Goal: Task Accomplishment & Management: Use online tool/utility

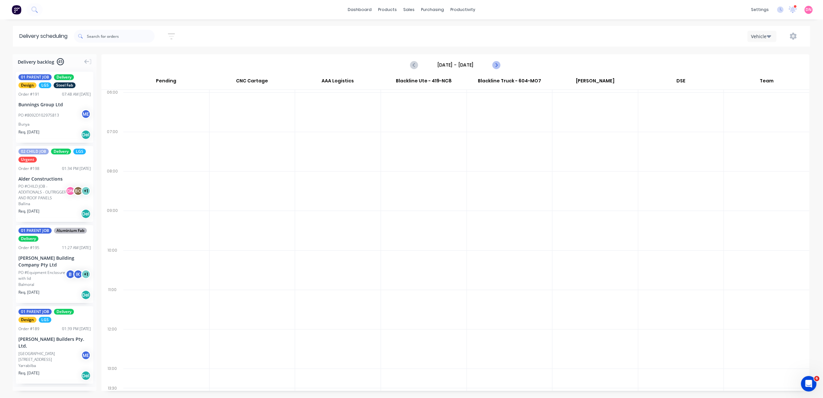
click at [495, 66] on icon "Next page" at bounding box center [496, 65] width 8 height 8
type input "Tuesday - 07/10/25"
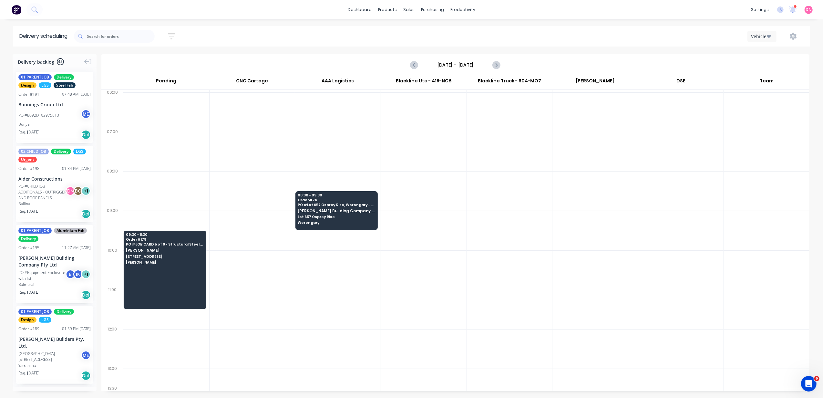
click at [757, 29] on div "Sort by Most recent Created date Required date Order number Customer name Most …" at bounding box center [442, 36] width 736 height 18
click at [122, 39] on input "text" at bounding box center [121, 36] width 68 height 13
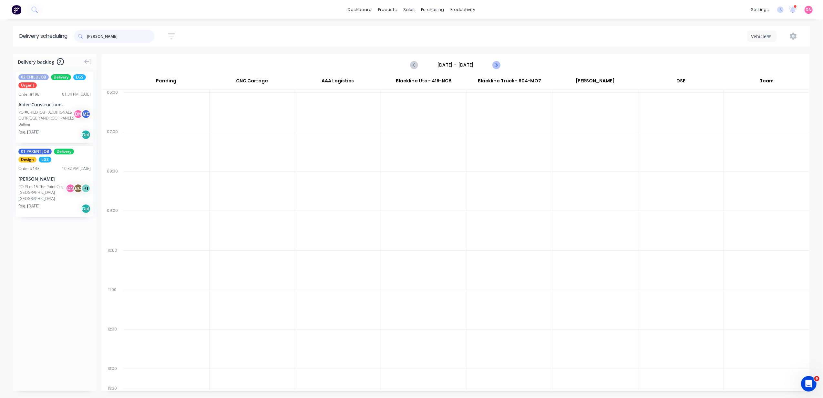
type input "brad"
click at [496, 62] on icon "Next page" at bounding box center [496, 65] width 8 height 8
click at [416, 61] on icon "Previous page" at bounding box center [415, 65] width 8 height 8
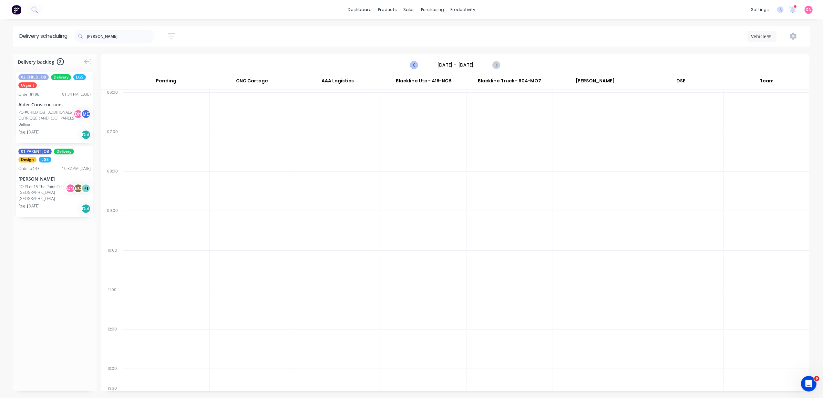
click at [417, 62] on icon "Previous page" at bounding box center [415, 65] width 8 height 8
click at [418, 62] on icon "Previous page" at bounding box center [415, 65] width 8 height 8
click at [419, 62] on button "Previous page" at bounding box center [414, 64] width 13 height 13
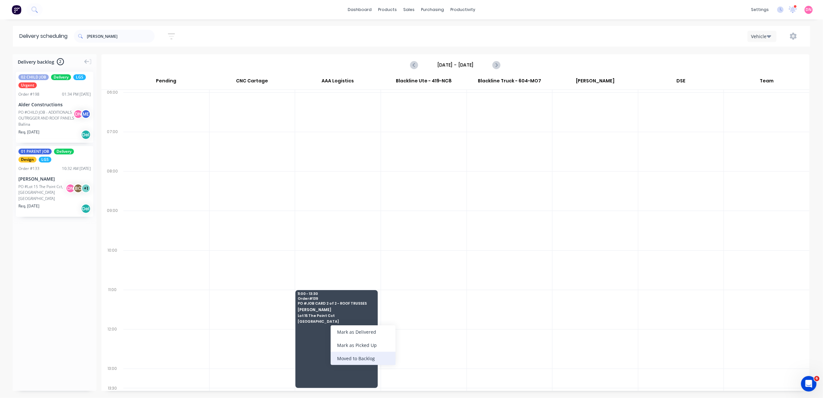
click at [345, 362] on div "Moved to Backlog" at bounding box center [363, 358] width 65 height 13
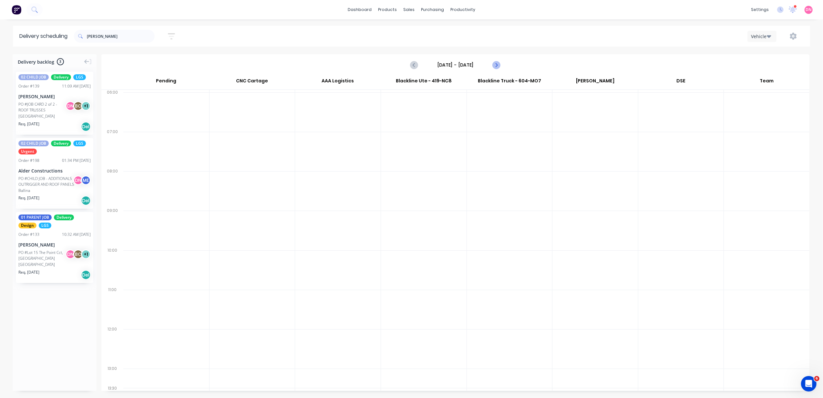
click at [500, 64] on icon "Next page" at bounding box center [496, 65] width 8 height 8
type input "[DATE] - [DATE]"
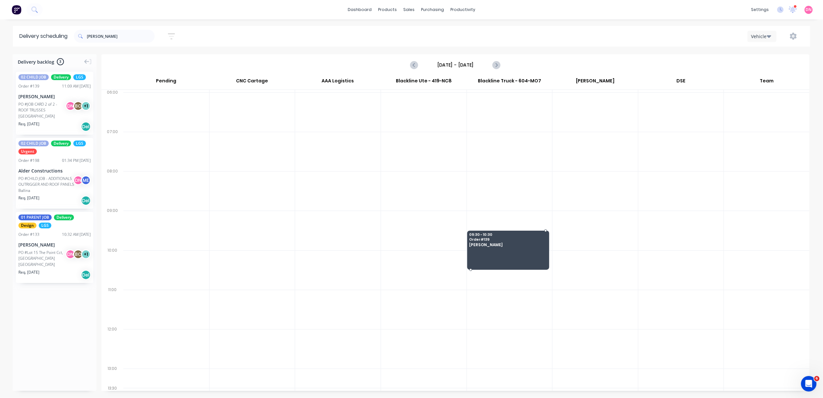
drag, startPoint x: 41, startPoint y: 105, endPoint x: 495, endPoint y: 238, distance: 473.5
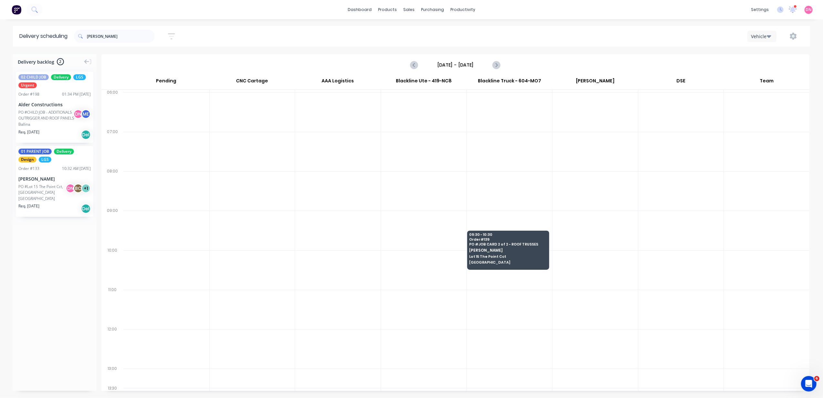
drag, startPoint x: 510, startPoint y: 268, endPoint x: 510, endPoint y: 271, distance: 3.3
click at [510, 271] on div "09:30 - 10:30 Order # 139 PO # JOB CARD 2 of 2 - ROOF TRUSSES Brad Wescott Lot …" at bounding box center [510, 240] width 86 height 296
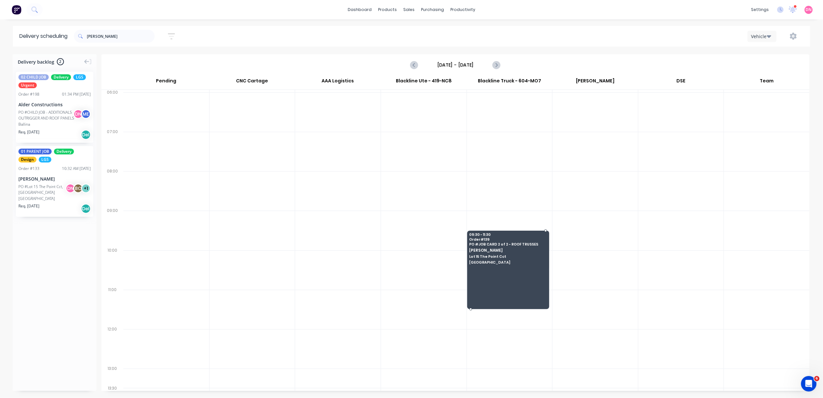
drag, startPoint x: 510, startPoint y: 269, endPoint x: 515, endPoint y: 311, distance: 42.0
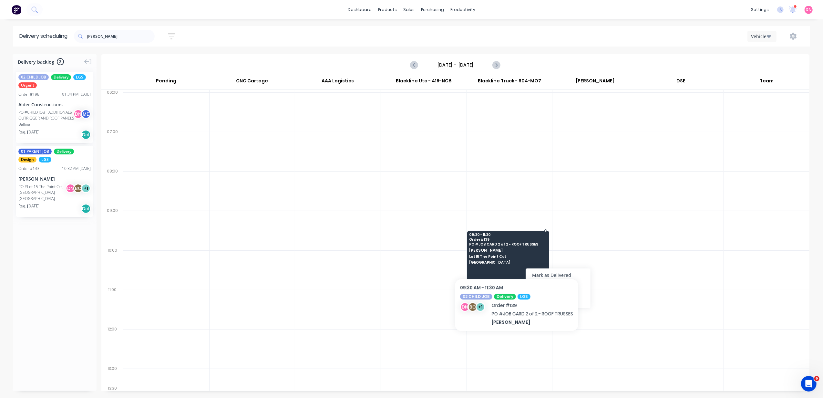
click at [515, 257] on span "Lot 15 The Point Cct" at bounding box center [507, 256] width 77 height 4
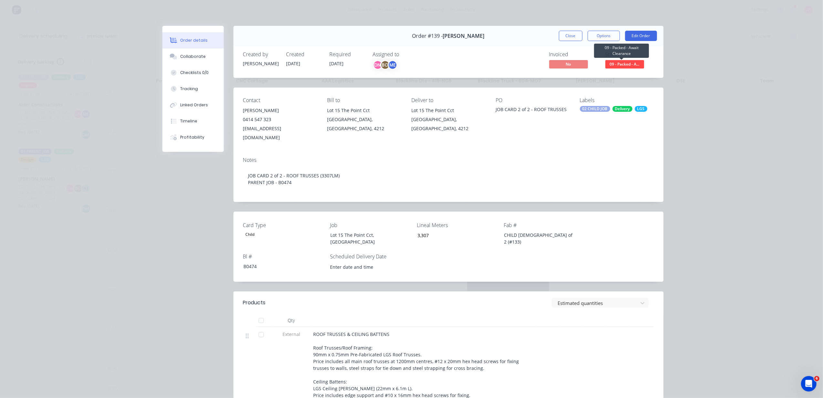
click at [606, 63] on span "09 - Packed - A..." at bounding box center [624, 64] width 39 height 8
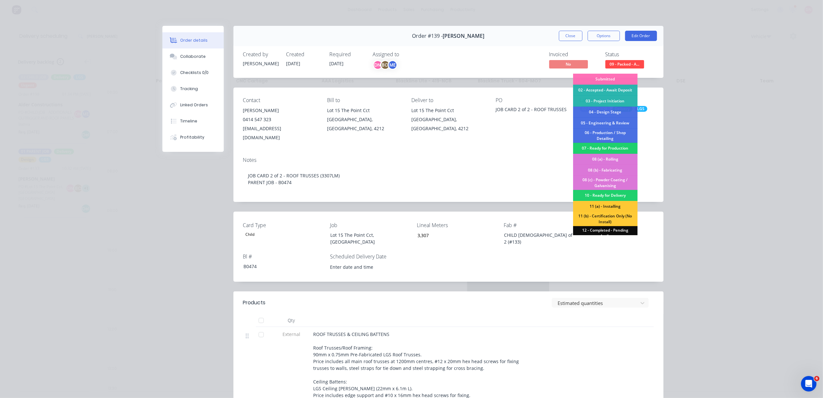
click at [420, 140] on div "Contact Brad Wescott 0414 547 323 goldcoast@knowlesgroup.com.au Bill to Lot 15 …" at bounding box center [448, 120] width 430 height 64
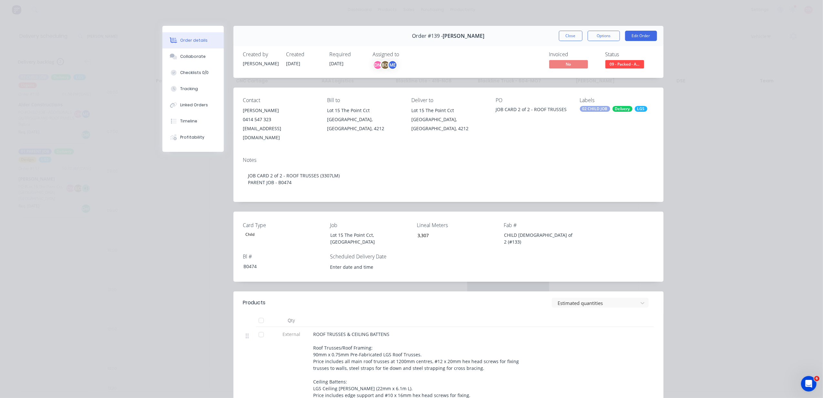
click at [613, 110] on div "Delivery" at bounding box center [623, 109] width 20 height 6
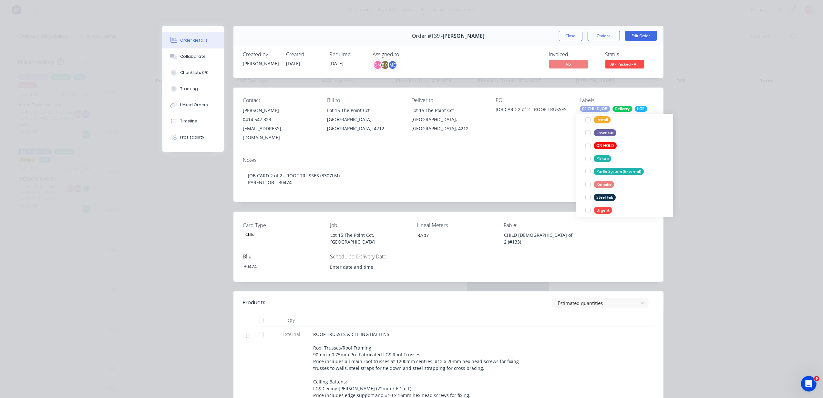
scroll to position [129, 0]
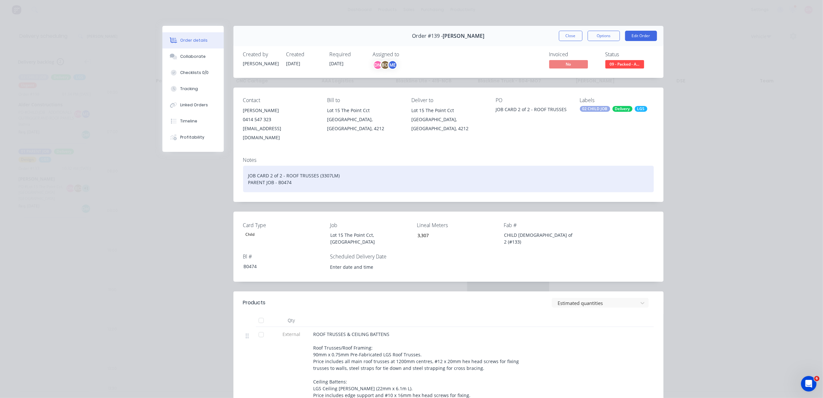
click at [540, 173] on div "JOB CARD 2 of 2 - ROOF TRUSSES (3307LM) PARENT JOB - B0474" at bounding box center [448, 179] width 411 height 26
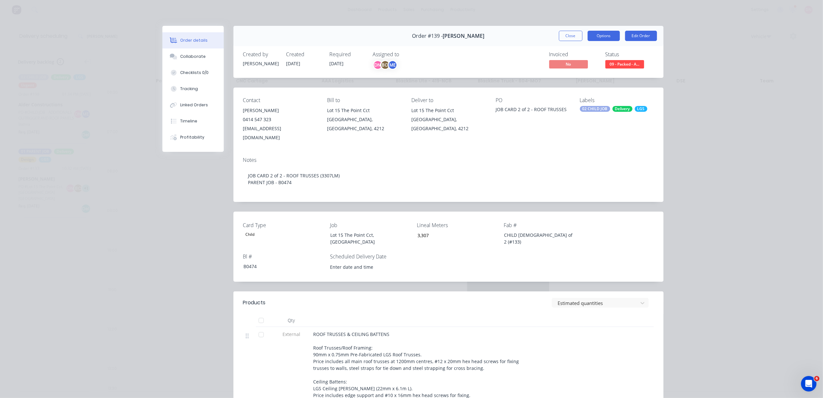
click at [610, 39] on button "Options" at bounding box center [604, 36] width 32 height 10
click at [604, 154] on div "Notes JOB CARD 2 of 2 - ROOF TRUSSES (3307LM) PARENT JOB - B0474" at bounding box center [448, 177] width 430 height 50
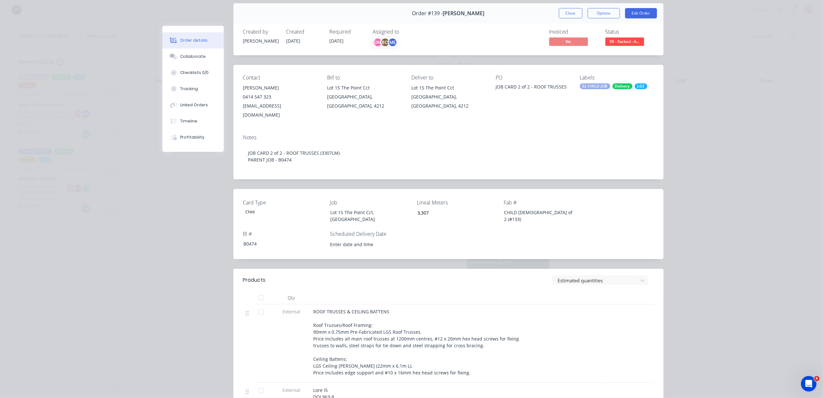
scroll to position [0, 0]
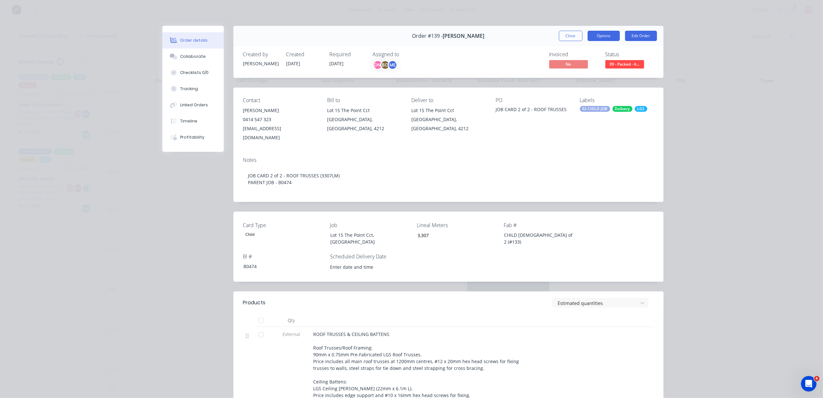
click at [603, 35] on button "Options" at bounding box center [604, 36] width 32 height 10
click at [592, 80] on div "Delivery Docket" at bounding box center [586, 78] width 56 height 9
click at [588, 87] on div "Custom" at bounding box center [586, 91] width 56 height 9
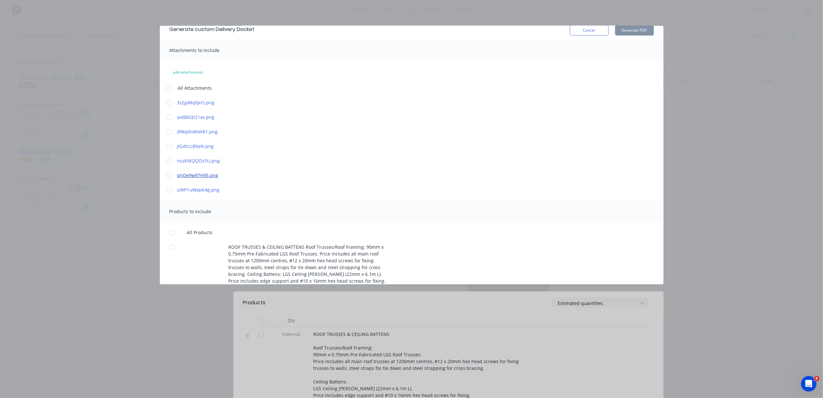
scroll to position [265, 0]
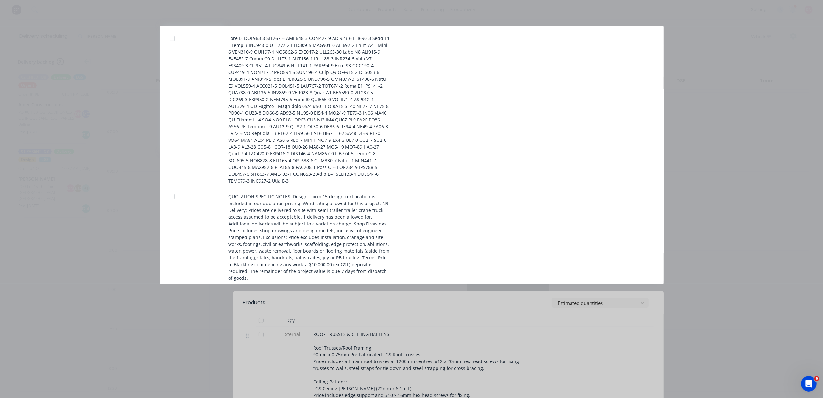
click at [766, 296] on div "Generate custom Delivery Docket Cancel Generate PDF Attachments to include add …" at bounding box center [411, 199] width 823 height 398
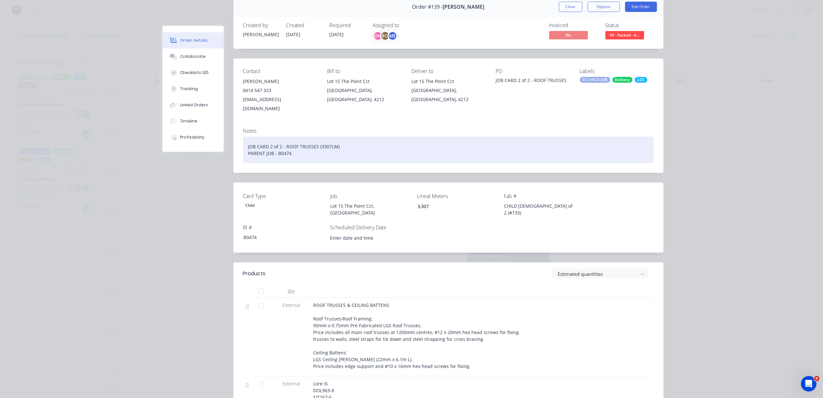
scroll to position [0, 0]
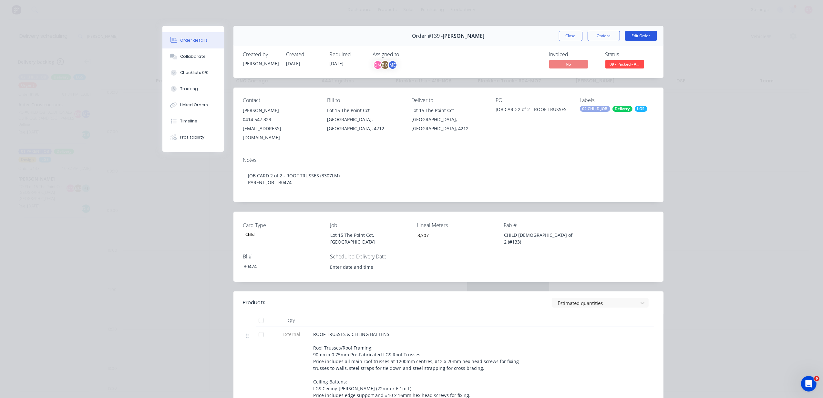
click at [627, 34] on button "Edit Order" at bounding box center [641, 36] width 32 height 10
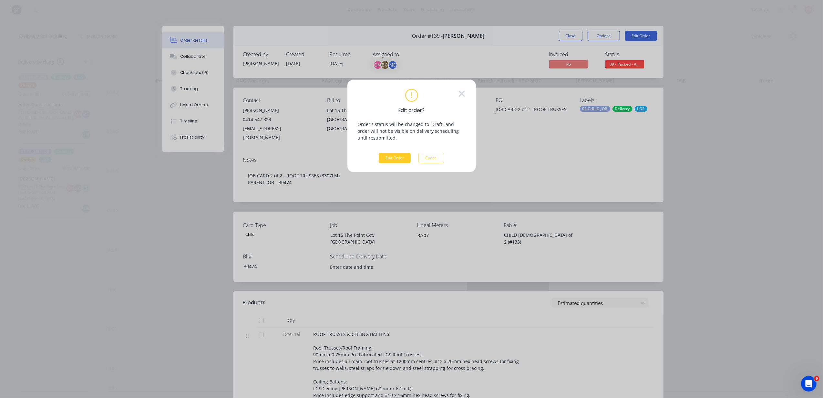
click at [397, 161] on button "Edit Order" at bounding box center [395, 158] width 32 height 10
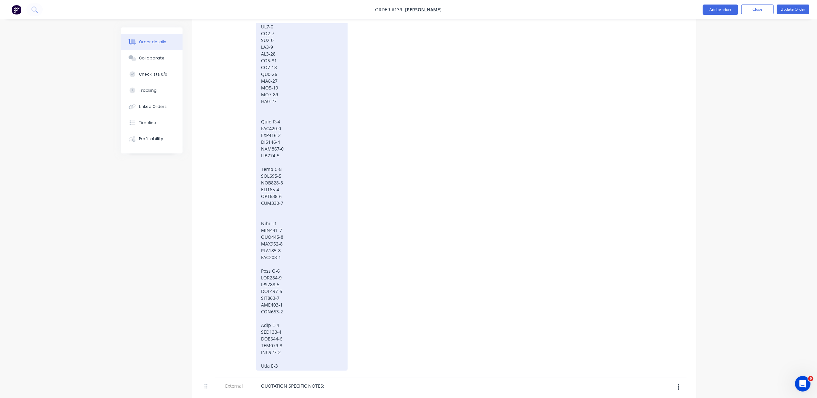
scroll to position [1377, 0]
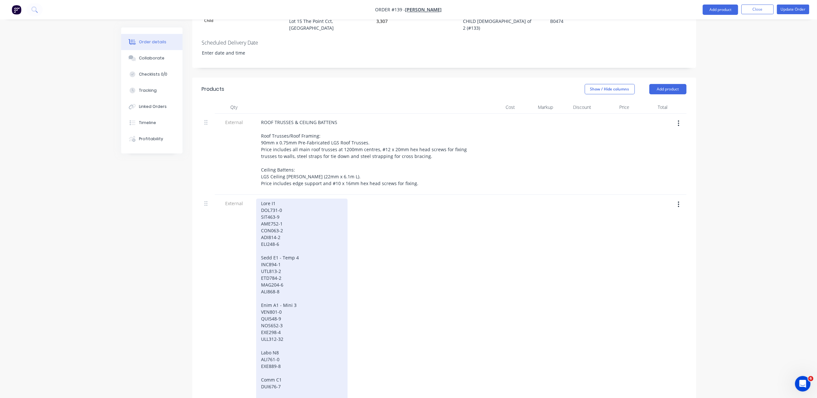
scroll to position [86, 0]
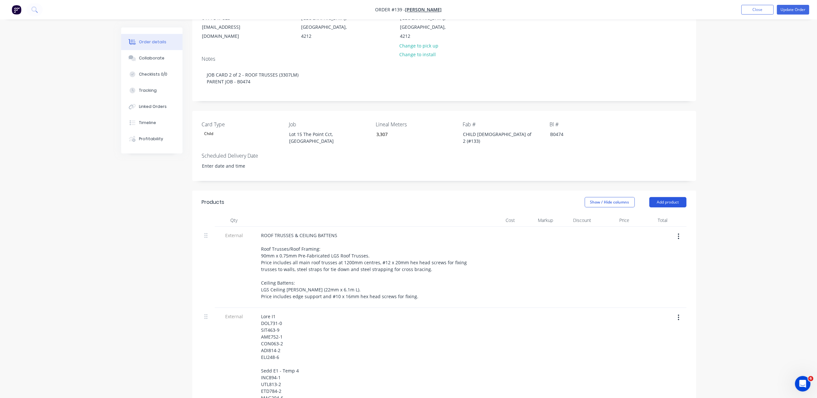
click at [650, 197] on button "Add product" at bounding box center [667, 202] width 37 height 10
click at [654, 304] on div "Notes (External)" at bounding box center [656, 308] width 50 height 9
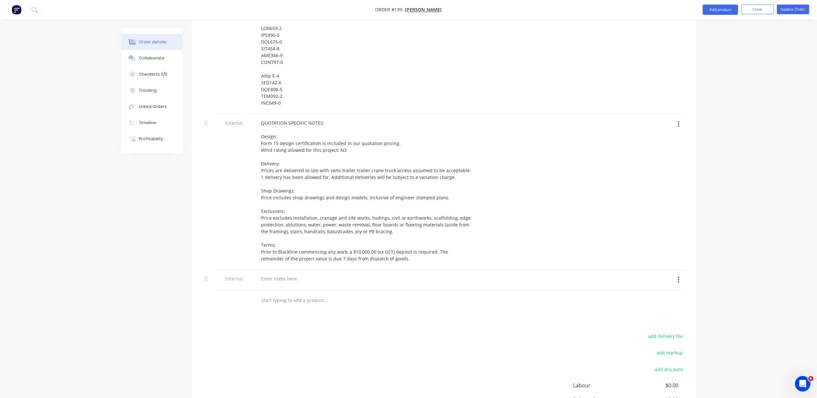
scroll to position [1678, 0]
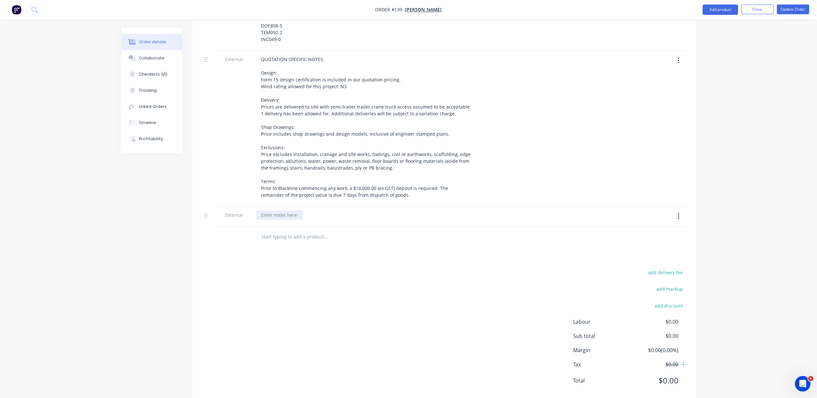
click at [294, 210] on div at bounding box center [279, 214] width 46 height 9
paste div
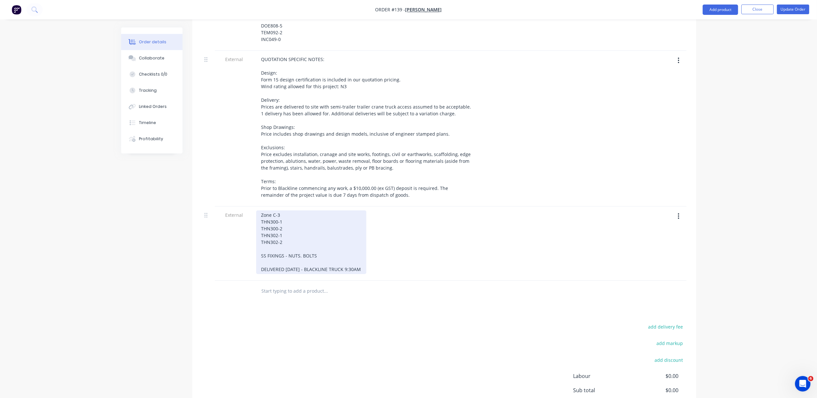
drag, startPoint x: 345, startPoint y: 252, endPoint x: 374, endPoint y: 256, distance: 28.7
click at [374, 256] on div "Zone C-3 THN300-1 THN300-2 THN302-1 THN302-2 SS FIXINGS - NUTS. BOLTS DELIVERED…" at bounding box center [366, 242] width 221 height 64
click at [301, 253] on div "Zone C-3 THN300-1 THN300-2 THN302-1 THN302-2 SS FIXINGS - NUTS. BOLTS DELIVERED…" at bounding box center [302, 242] width 93 height 64
click at [343, 247] on div "Zone C-3 THN300-1 THN300-2 THN302-1 THN302-2 SS FIXINGS - NUTS. BOLTS DELIVERED…" at bounding box center [311, 242] width 110 height 64
drag, startPoint x: 327, startPoint y: 242, endPoint x: 260, endPoint y: 243, distance: 67.8
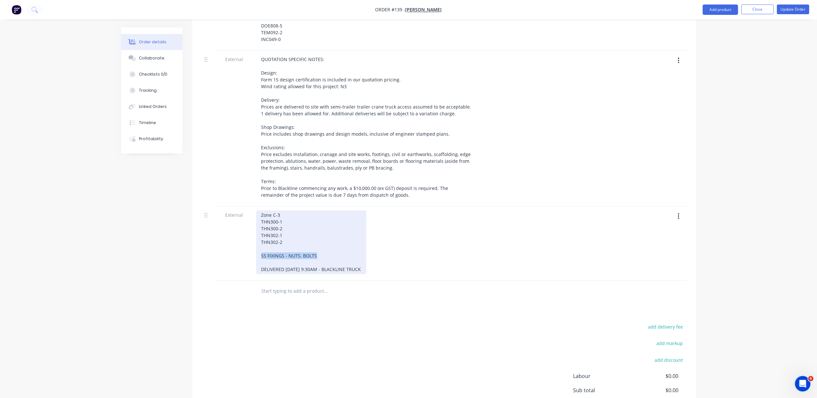
click at [260, 243] on div "Zone C-3 THN300-1 THN300-2 THN302-1 THN302-2 SS FIXINGS - NUTS. BOLTS DELIVERED…" at bounding box center [311, 242] width 110 height 64
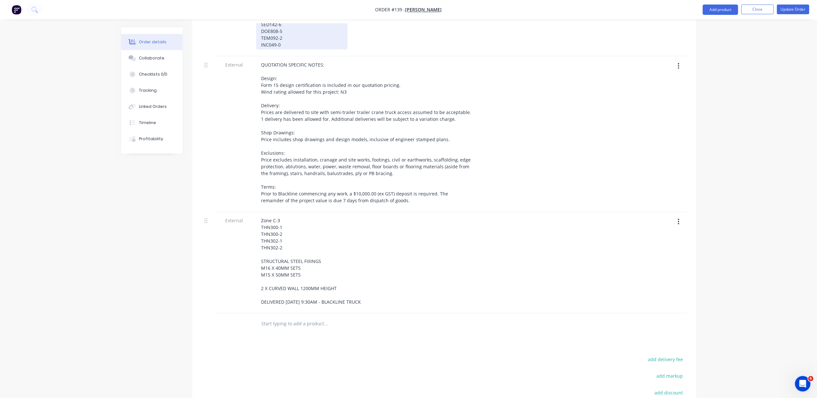
scroll to position [1722, 0]
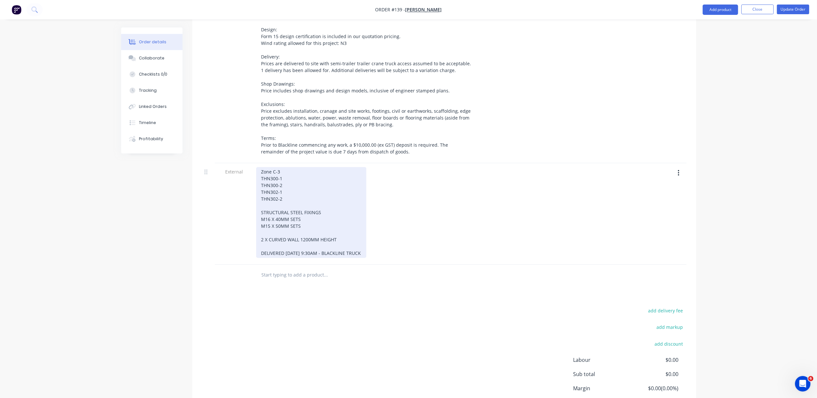
click at [309, 188] on div "Zone C-3 THN300-1 THN300-2 THN302-1 THN302-2 STRUCTURAL STEEL FIXINGS M16 X 40M…" at bounding box center [311, 212] width 110 height 91
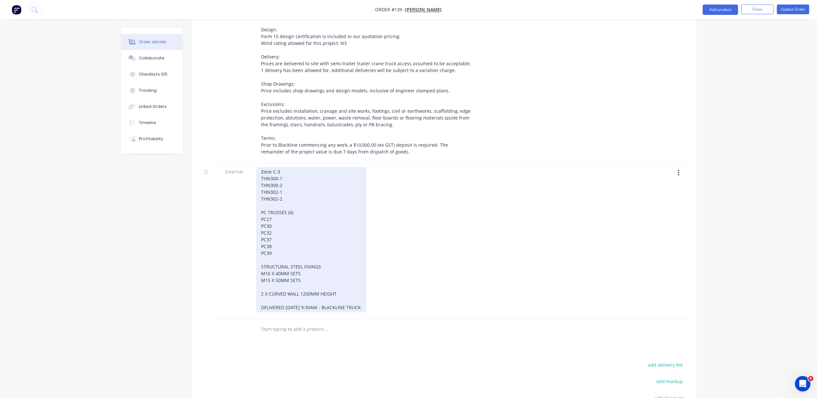
click at [290, 197] on div "Zone C-3 THN300-1 THN300-2 THN302-1 THN302-2 PC TRUSSES (4) PC27 PC30 PC32 PC37…" at bounding box center [311, 239] width 110 height 145
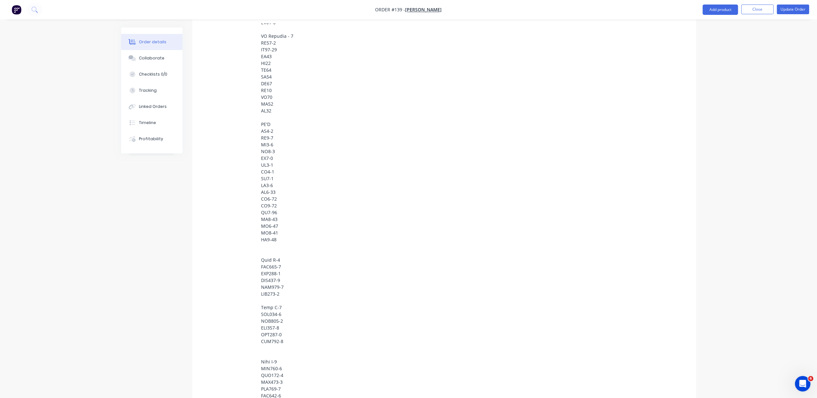
scroll to position [1248, 0]
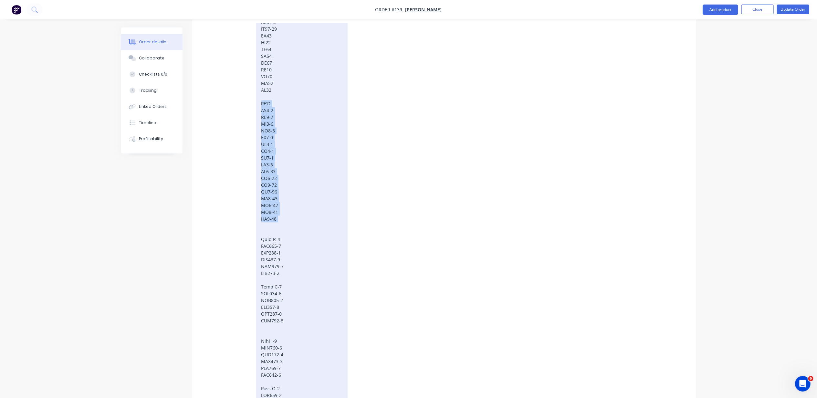
drag, startPoint x: 261, startPoint y: 88, endPoint x: 280, endPoint y: 213, distance: 126.7
drag, startPoint x: 278, startPoint y: 213, endPoint x: 254, endPoint y: 83, distance: 132.6
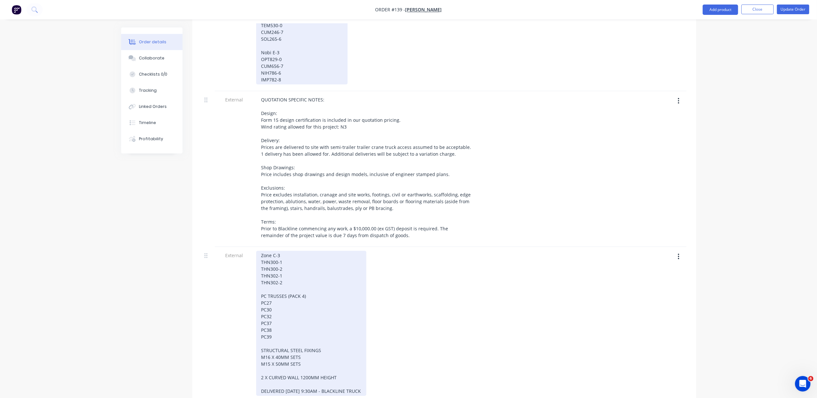
scroll to position [1635, 0]
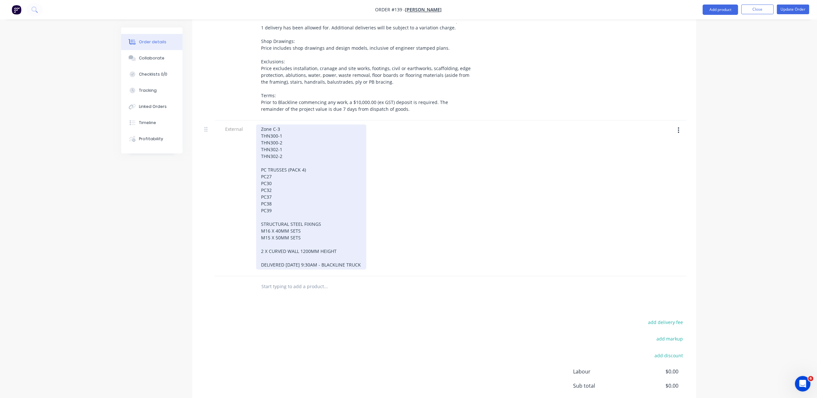
click at [294, 145] on div "Zone C-3 THN300-1 THN300-2 THN302-1 THN302-2 PC TRUSSES (PACK 4) PC27 PC30 PC32…" at bounding box center [311, 196] width 110 height 145
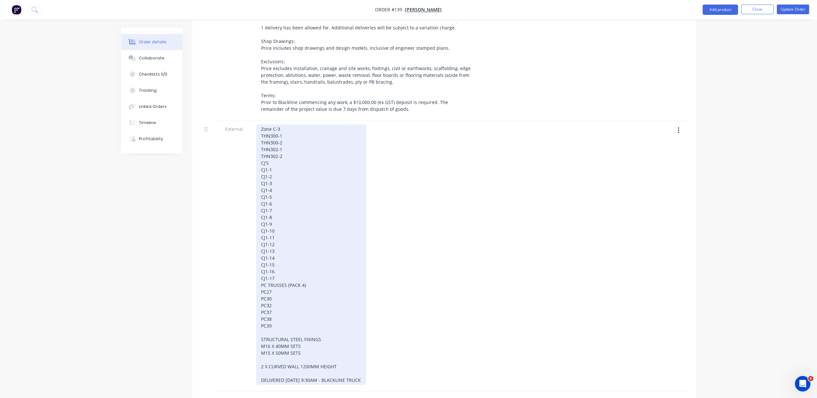
click at [290, 139] on div "Zone C-3 THN300-1 THN300-2 THN302-1 THN302-2 CJ'S CJ1-1 CJ1-2 CJ1-3 CJ1-4 CJ1-5…" at bounding box center [311, 254] width 110 height 260
click at [290, 142] on div "Zone C-3 THN300-1 THN300-2 THN302-1 THN302-2 CJ'S CJ1-1 CJ1-2 CJ1-3 CJ1-4 CJ1-5…" at bounding box center [311, 254] width 110 height 260
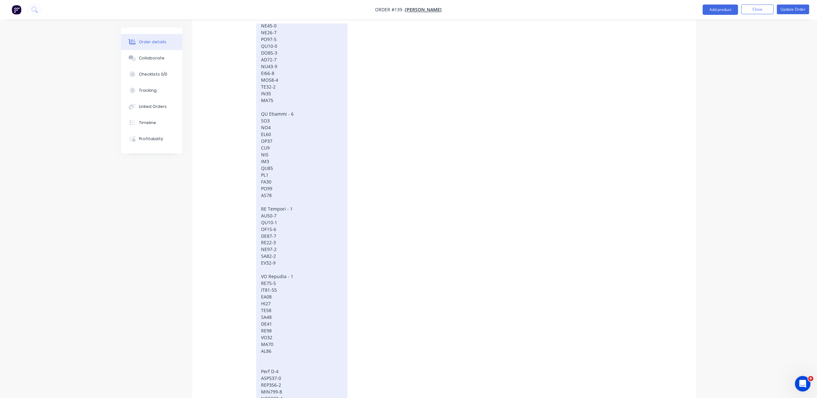
scroll to position [947, 0]
drag, startPoint x: 280, startPoint y: 288, endPoint x: 262, endPoint y: 232, distance: 58.4
click at [262, 232] on div at bounding box center [301, 49] width 91 height 1196
copy div "PC Trusses - 2 PC23-1 PC23-2 PC23-3 PC23-4 PC23-5 PC23-6 PC23-7 PC23-8"
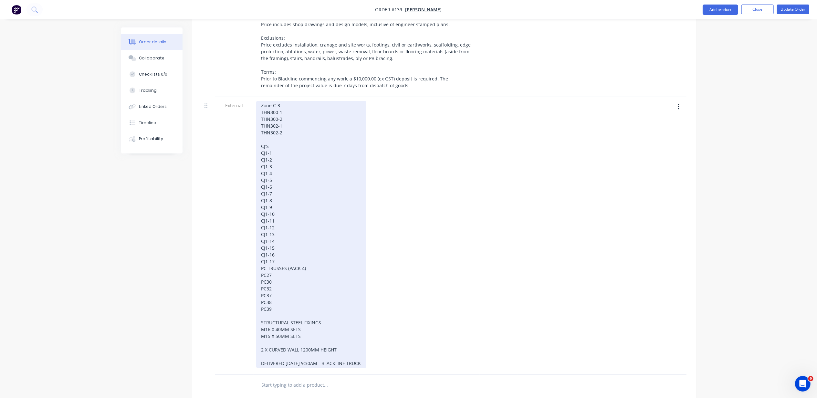
scroll to position [1722, 0]
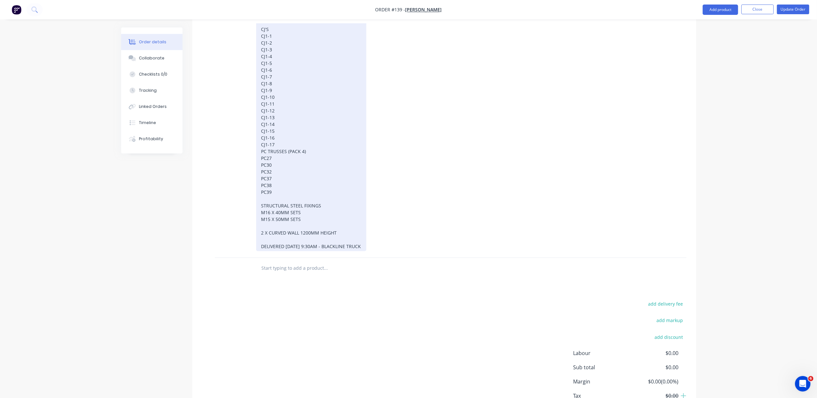
click at [289, 128] on div "Zone C-3 THN300-1 THN300-2 THN302-1 THN302-2 CJ'S CJ1-1 CJ1-2 CJ1-3 CJ1-4 CJ1-5…" at bounding box center [311, 117] width 110 height 267
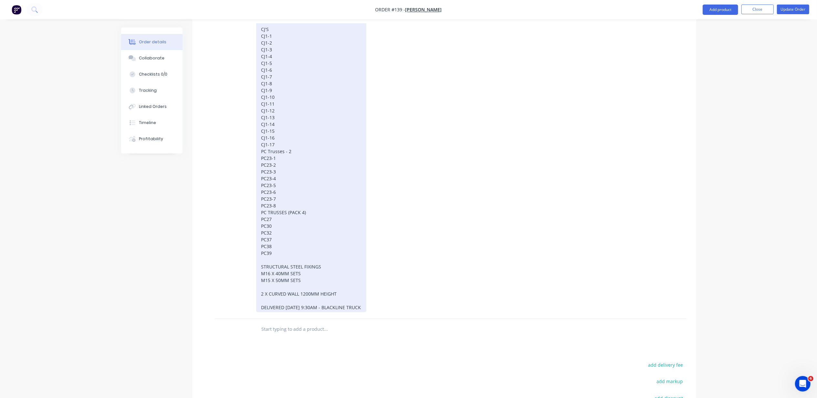
click at [285, 127] on div "Zone C-3 THN300-1 THN300-2 THN302-1 THN302-2 CJ'S CJ1-1 CJ1-2 CJ1-3 CJ1-4 CJ1-5…" at bounding box center [311, 148] width 110 height 328
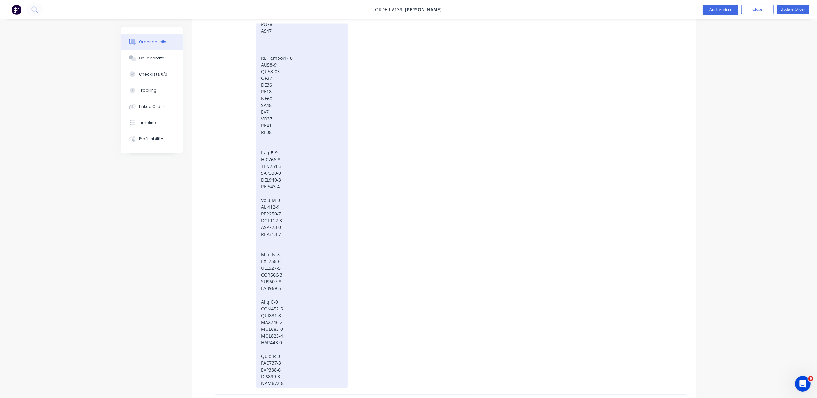
scroll to position [1033, 0]
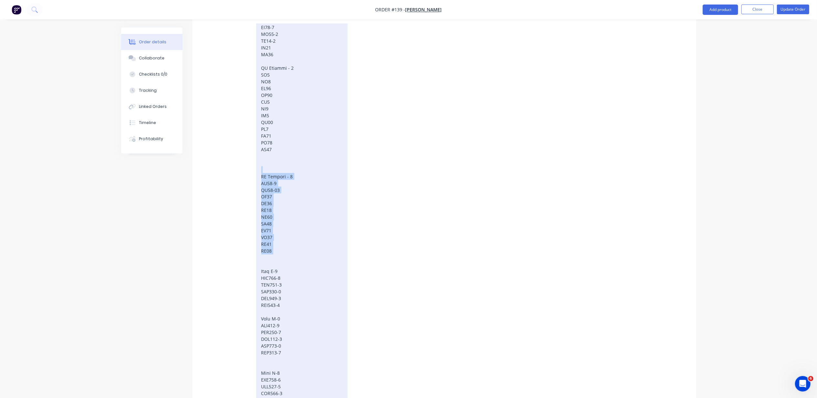
drag, startPoint x: 273, startPoint y: 243, endPoint x: 255, endPoint y: 156, distance: 88.3
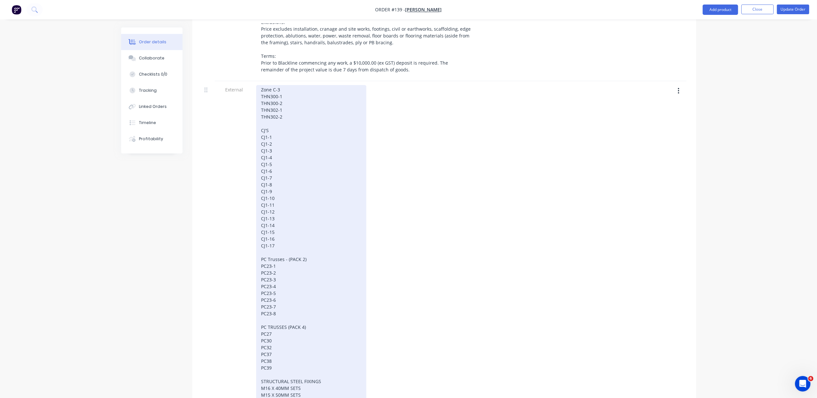
scroll to position [1592, 0]
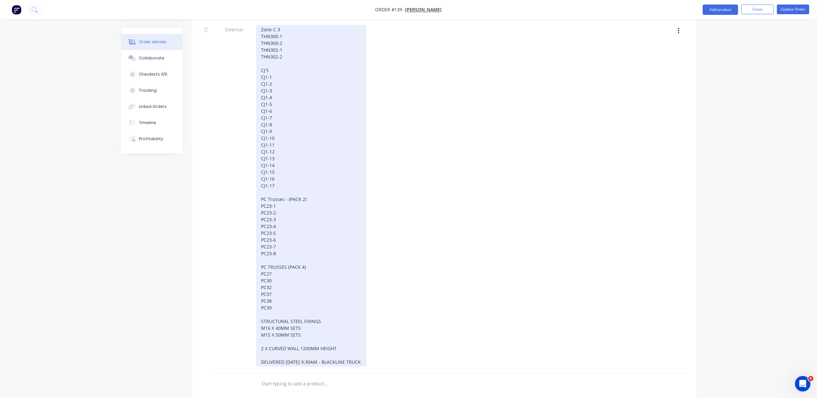
click at [299, 243] on div "Zone C-3 THN300-1 THN300-2 THN302-1 THN302-2 CJ'S CJ1-1 CJ1-2 CJ1-3 CJ1-4 CJ1-5…" at bounding box center [311, 196] width 110 height 342
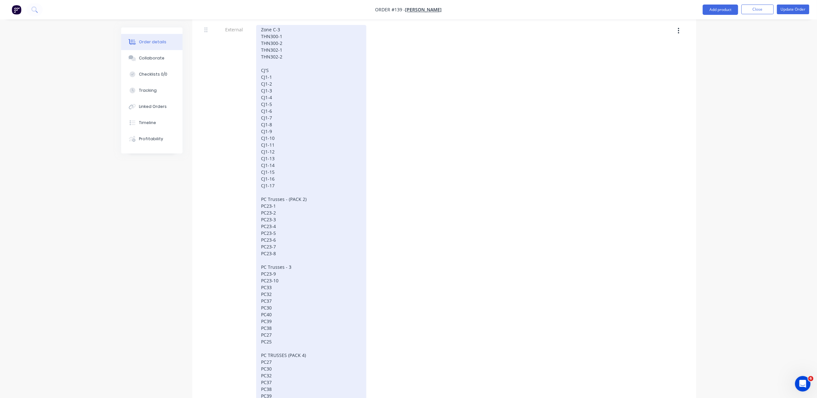
click at [326, 364] on div "Zone C-3 THN300-1 THN300-2 THN302-1 THN302-2 CJ'S CJ1-1 CJ1-2 CJ1-3 CJ1-4 CJ1-5…" at bounding box center [311, 240] width 110 height 430
click at [296, 384] on div "Zone C-3 THN300-1 THN300-2 THN302-1 THN302-2 CJ'S CJ1-1 CJ1-2 CJ1-3 CJ1-4 CJ1-5…" at bounding box center [311, 240] width 110 height 430
click at [287, 253] on div "Zone C-3 THN300-1 THN300-2 THN302-1 THN302-2 CJ'S CJ1-1 CJ1-2 CJ1-3 CJ1-4 CJ1-5…" at bounding box center [311, 267] width 110 height 484
drag, startPoint x: 318, startPoint y: 257, endPoint x: 288, endPoint y: 254, distance: 30.5
click at [288, 254] on div "Zone C-3 THN300-1 THN300-2 THN302-1 THN302-2 CJ'S CJ1-1 CJ1-2 CJ1-3 CJ1-4 CJ1-5…" at bounding box center [311, 267] width 110 height 484
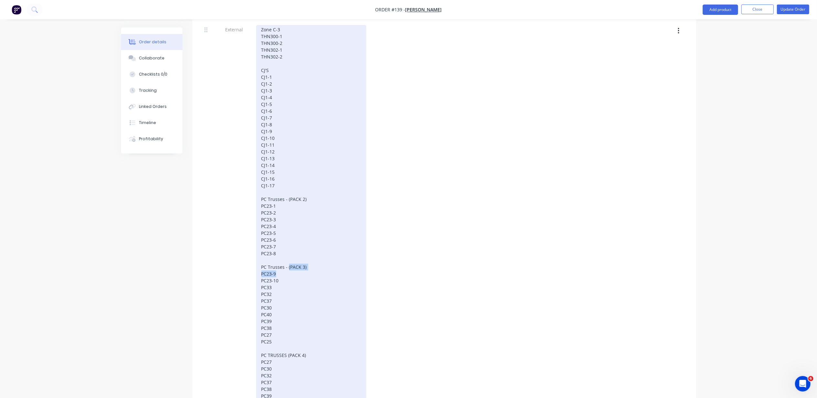
click at [287, 252] on div "Zone C-3 THN300-1 THN300-2 THN302-1 THN302-2 CJ'S CJ1-1 CJ1-2 CJ1-3 CJ1-4 CJ1-5…" at bounding box center [311, 267] width 110 height 484
drag, startPoint x: 285, startPoint y: 251, endPoint x: 309, endPoint y: 251, distance: 24.2
click at [309, 251] on div "Zone C-3 THN300-1 THN300-2 THN302-1 THN302-2 CJ'S CJ1-1 CJ1-2 CJ1-3 CJ1-4 CJ1-5…" at bounding box center [311, 267] width 110 height 484
copy div "- (PACK 3)"
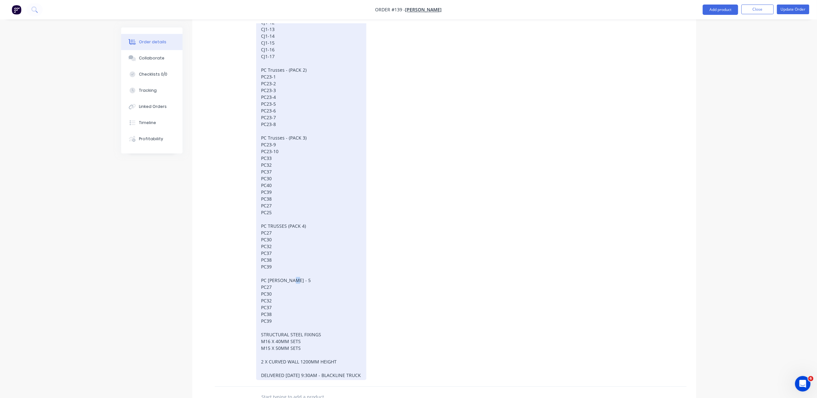
click at [291, 267] on div "Zone C-3 THN300-1 THN300-2 THN302-1 THN302-2 CJ'S CJ1-1 CJ1-2 CJ1-3 CJ1-4 CJ1-5…" at bounding box center [311, 138] width 110 height 484
click at [291, 265] on div "Zone C-3 THN300-1 THN300-2 THN302-1 THN302-2 CJ'S CJ1-1 CJ1-2 CJ1-3 CJ1-4 CJ1-5…" at bounding box center [311, 138] width 110 height 484
click at [304, 264] on div "Zone C-3 THN300-1 THN300-2 THN302-1 THN302-2 CJ'S CJ1-1 CJ1-2 CJ1-3 CJ1-4 CJ1-5…" at bounding box center [311, 138] width 110 height 484
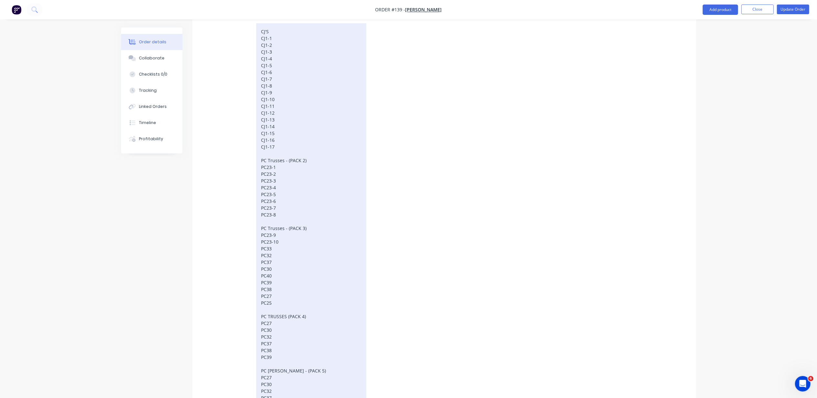
scroll to position [1635, 0]
click at [287, 210] on div "Zone C-3 THN300-1 THN300-2 THN302-1 THN302-2 CJ'S CJ1-1 CJ1-2 CJ1-3 CJ1-4 CJ1-5…" at bounding box center [311, 224] width 110 height 484
click at [287, 144] on div "Zone C-3 THN300-1 THN300-2 THN302-1 THN302-2 CJ'S CJ1-1 CJ1-2 CJ1-3 CJ1-4 CJ1-5…" at bounding box center [311, 224] width 110 height 484
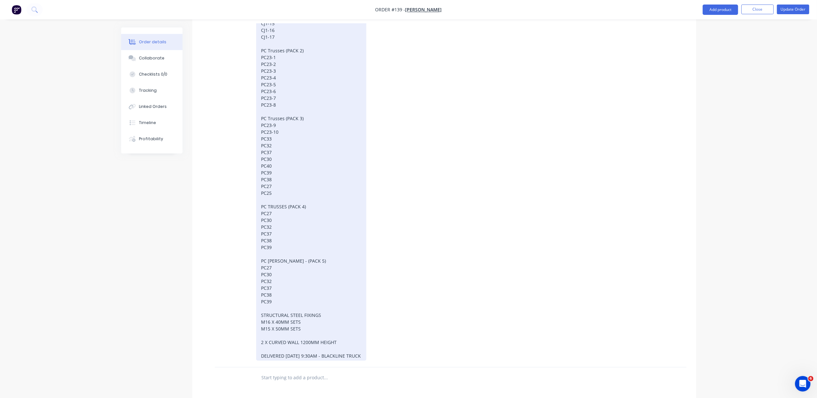
scroll to position [1722, 0]
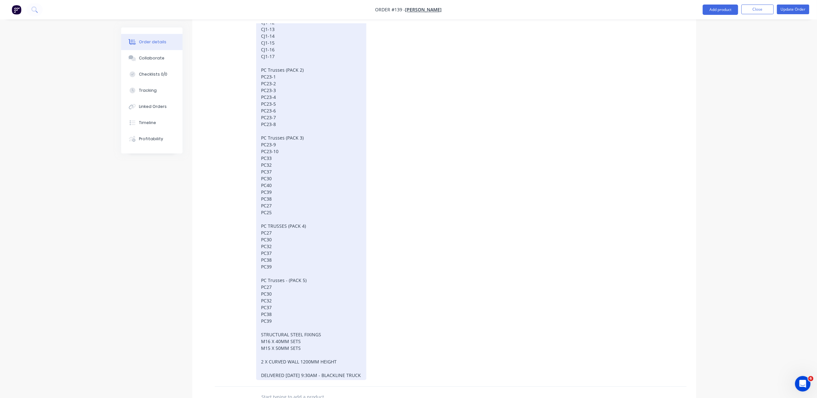
click at [293, 172] on div "Zone C-3 THN300-1 THN300-2 THN302-1 THN302-2 CJ'S CJ1-1 CJ1-2 CJ1-3 CJ1-4 CJ1-5…" at bounding box center [311, 138] width 110 height 484
drag, startPoint x: 274, startPoint y: 199, endPoint x: 240, endPoint y: 130, distance: 76.4
click at [240, 130] on div "External Zone C-3 THN300-1 THN300-2 THN302-1 THN302-2 CJ'S CJ1-1 CJ1-2 CJ1-3 CJ…" at bounding box center [444, 139] width 484 height 495
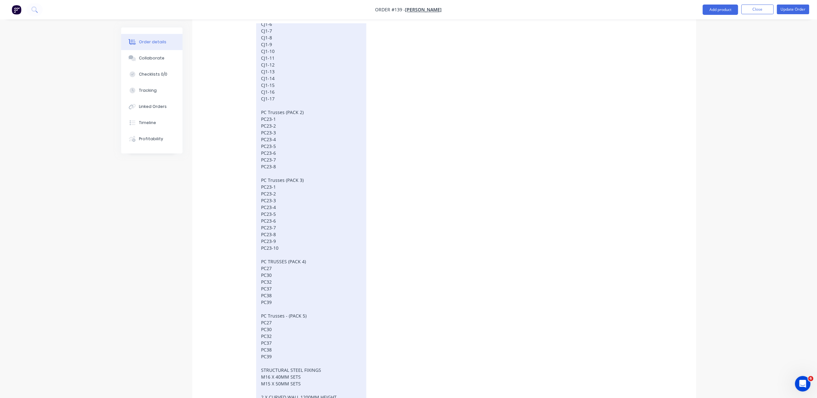
scroll to position [1635, 0]
drag, startPoint x: 260, startPoint y: 190, endPoint x: 271, endPoint y: 190, distance: 11.6
click at [260, 190] on div "Zone C-3 THN300-1 THN300-2 THN302-1 THN302-2 CJ'S CJ1-1 CJ1-2 CJ1-3 CJ1-4 CJ1-5…" at bounding box center [311, 220] width 110 height 477
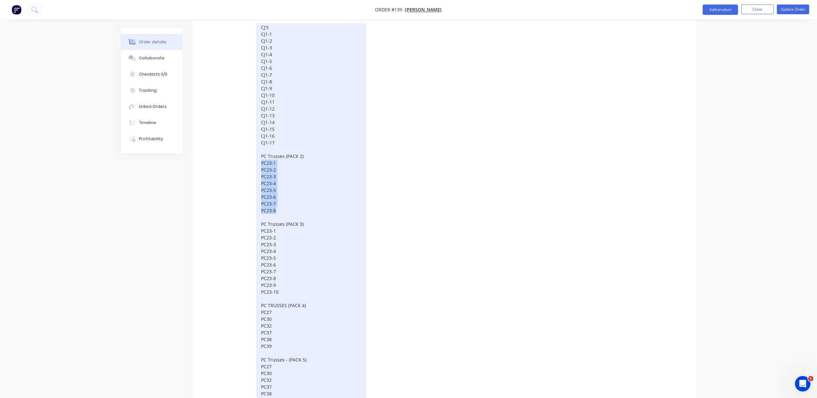
drag, startPoint x: 284, startPoint y: 198, endPoint x: 257, endPoint y: 150, distance: 54.4
click at [257, 150] on div "Zone C-3 THN300-1 THN300-2 THN302-1 THN302-2 CJ'S CJ1-1 CJ1-2 CJ1-3 CJ1-4 CJ1-5…" at bounding box center [311, 220] width 110 height 477
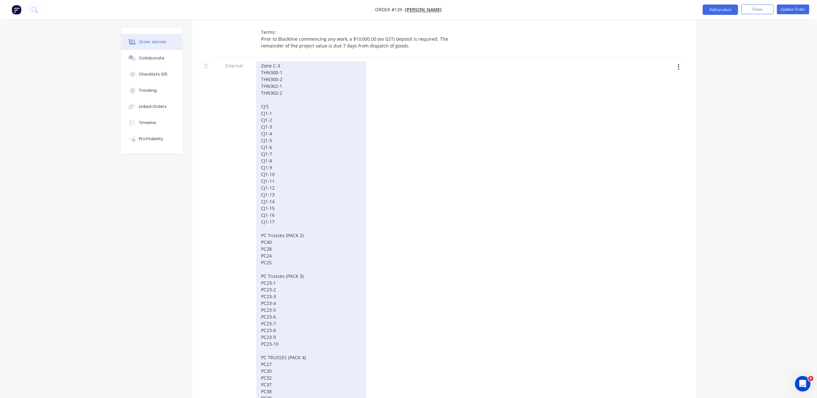
scroll to position [1549, 0]
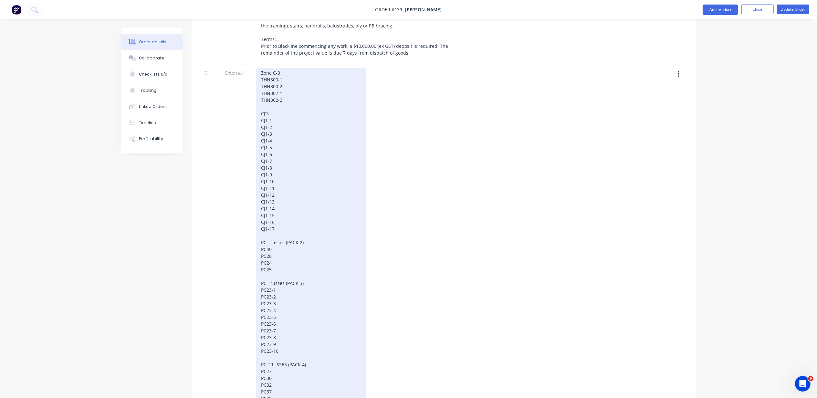
click at [264, 342] on div "Zone C-3 THN300-1 THN300-2 THN302-1 THN302-2 CJ'S CJ1-1 CJ1-2 CJ1-3 CJ1-4 CJ1-5…" at bounding box center [311, 293] width 110 height 450
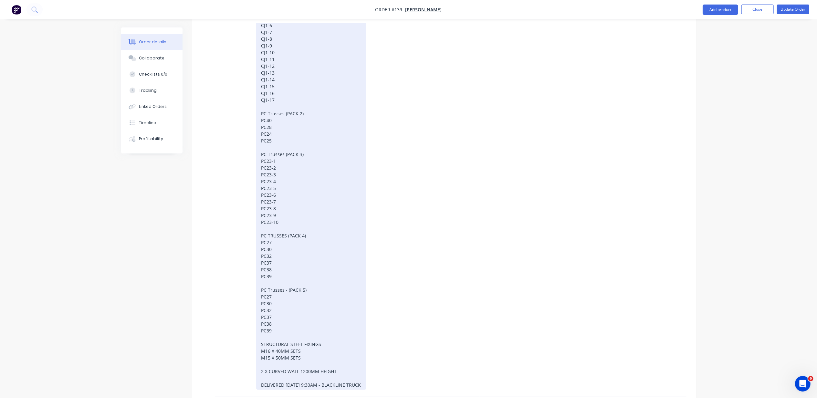
scroll to position [1678, 0]
click at [343, 356] on div "Zone C-3 THN300-1 THN300-2 THN302-1 THN302-2 CJ'S CJ1-1 CJ1-2 CJ1-3 CJ1-4 CJ1-5…" at bounding box center [311, 164] width 110 height 450
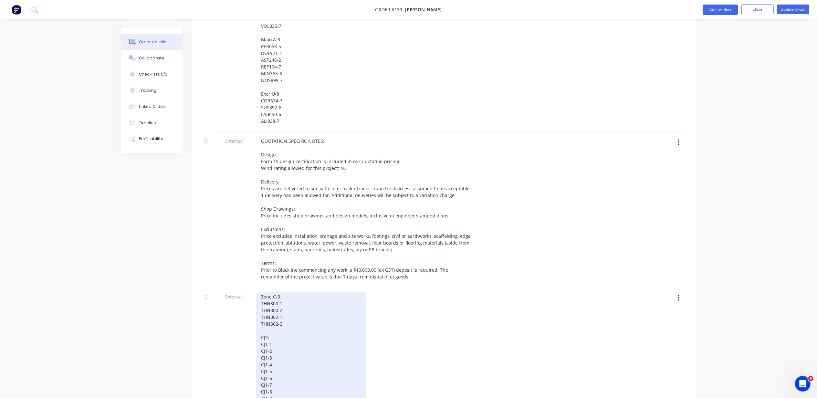
scroll to position [1291, 0]
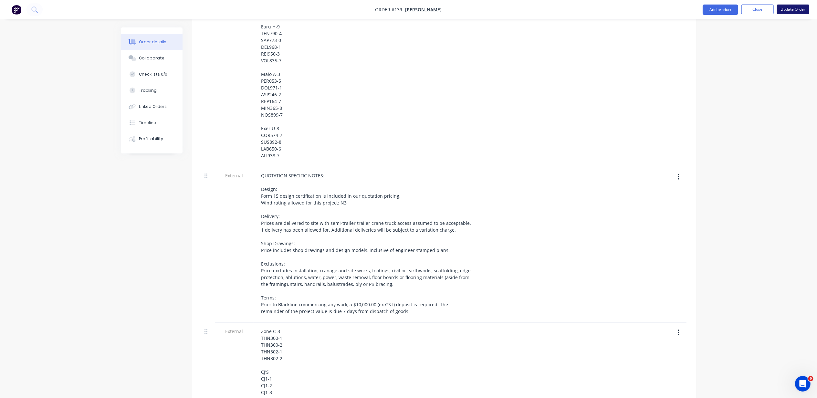
click at [788, 9] on button "Update Order" at bounding box center [793, 10] width 32 height 10
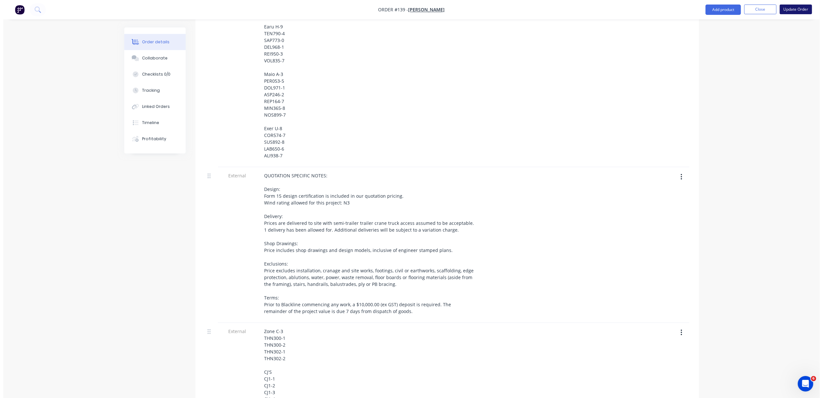
scroll to position [0, 0]
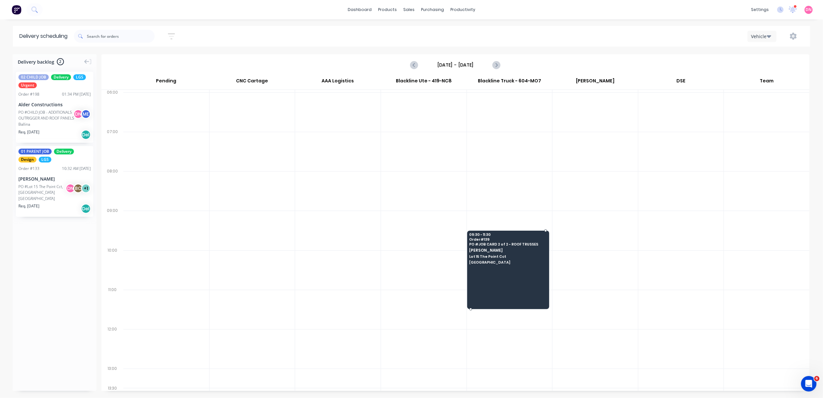
click at [485, 265] on div "09:30 - 11:30 Order # 139 PO # JOB CARD 2 of 2 - ROOF TRUSSES Brad Wescott Lot …" at bounding box center [509, 249] width 82 height 36
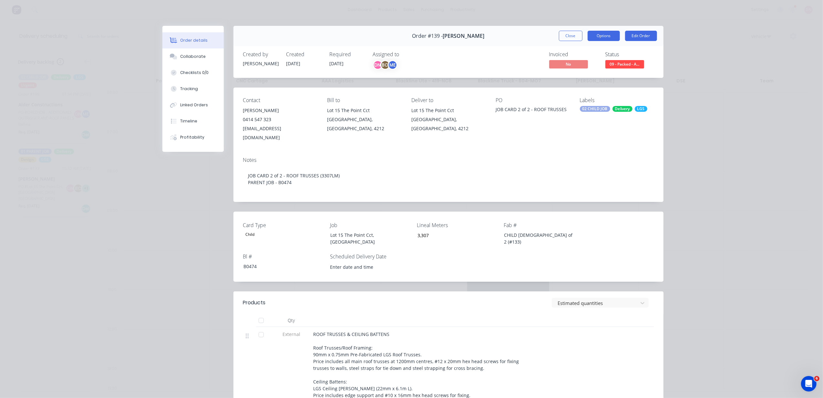
click at [612, 34] on button "Options" at bounding box center [604, 36] width 32 height 10
click at [602, 77] on div "Delivery Docket" at bounding box center [586, 78] width 56 height 9
click at [593, 86] on button "Custom" at bounding box center [586, 91] width 68 height 13
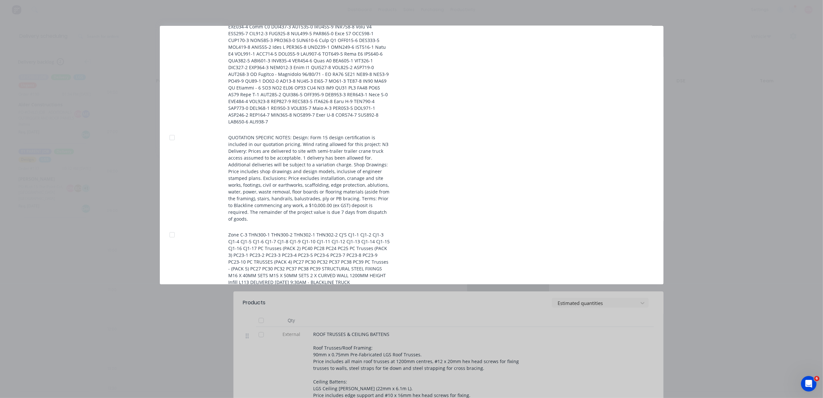
scroll to position [302, 0]
drag, startPoint x: 172, startPoint y: 223, endPoint x: 221, endPoint y: 225, distance: 49.4
click at [172, 224] on div at bounding box center [172, 230] width 13 height 13
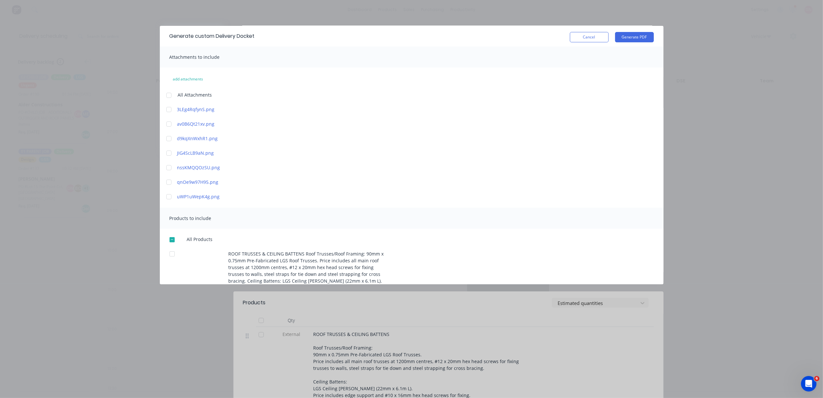
scroll to position [0, 0]
click at [621, 36] on button "Generate PDF" at bounding box center [634, 37] width 39 height 10
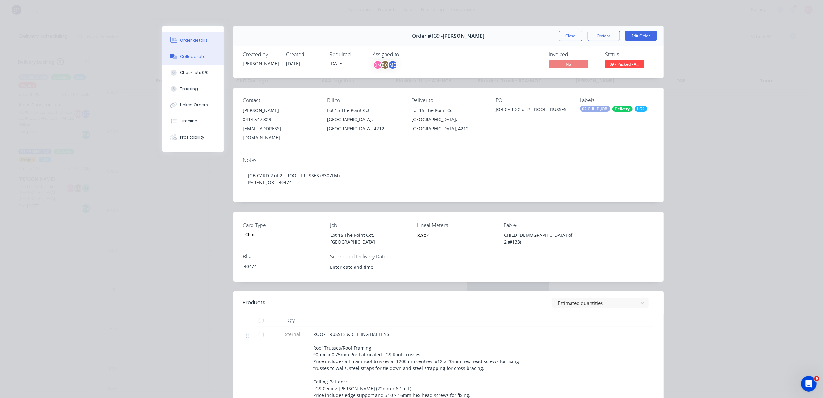
click at [198, 64] on button "Collaborate" at bounding box center [192, 56] width 61 height 16
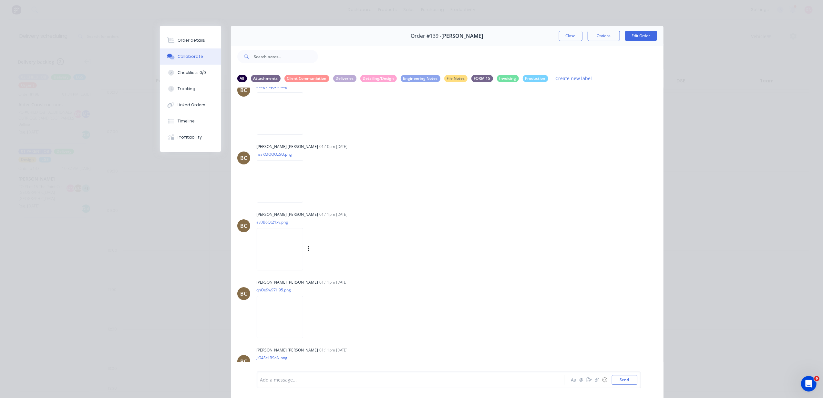
scroll to position [197, 0]
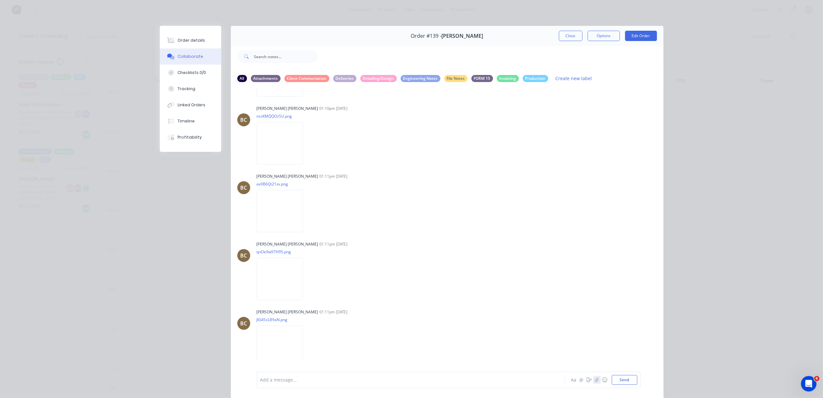
click at [596, 382] on button "button" at bounding box center [597, 380] width 8 height 8
click at [595, 383] on button "button" at bounding box center [597, 380] width 8 height 8
click at [619, 381] on button "Send" at bounding box center [625, 380] width 26 height 10
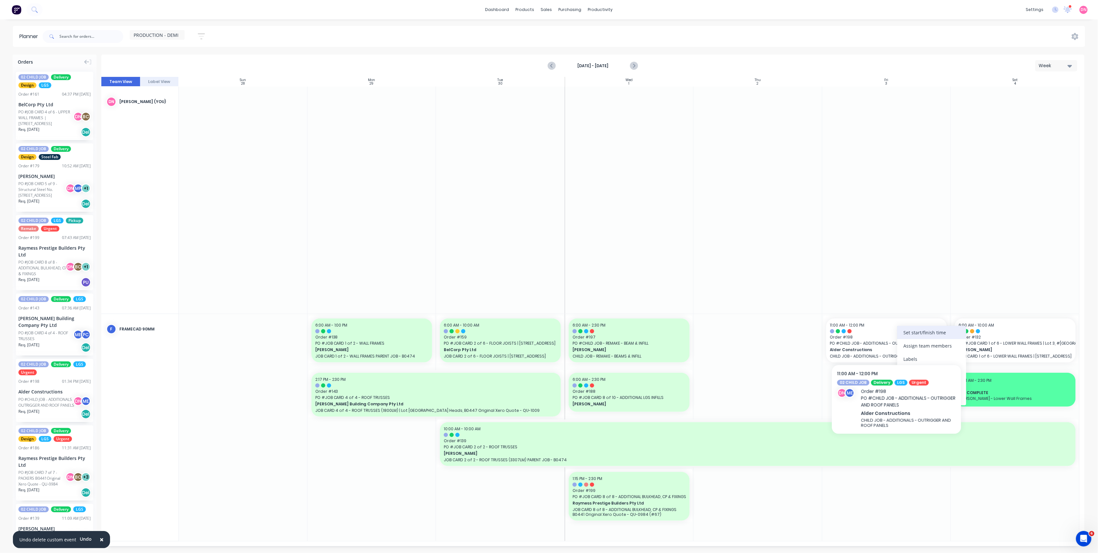
click at [911, 332] on div "Set start/finish time" at bounding box center [932, 332] width 69 height 13
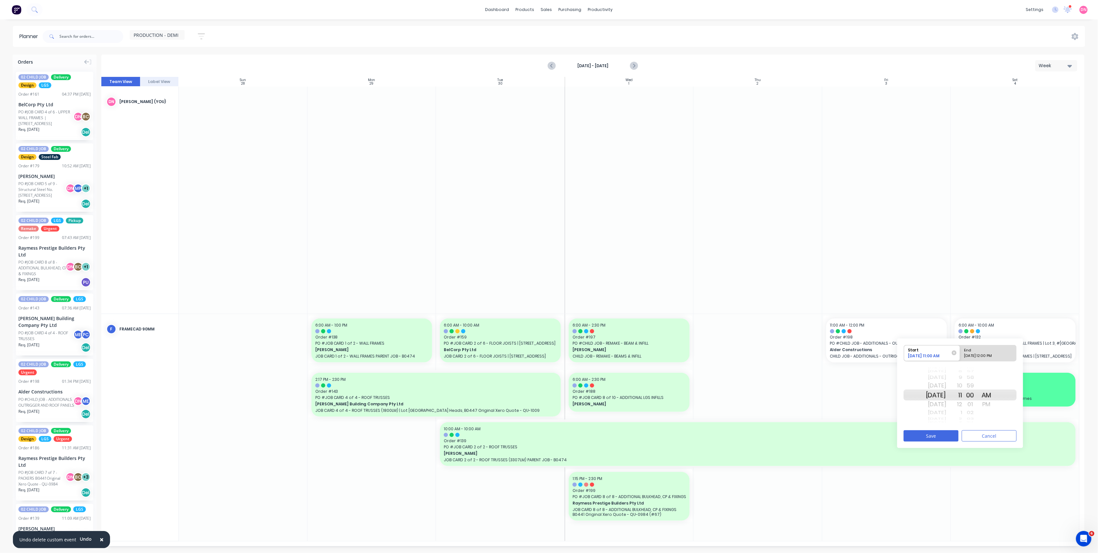
click at [934, 409] on div "Sat Oct 4" at bounding box center [936, 404] width 20 height 10
click at [934, 409] on div "Sun Oct 5" at bounding box center [936, 404] width 20 height 10
click at [935, 399] on div "Fri Sep 26 Sat Sep 27 Sun Sep 28 Mon Sep 29 Tue Sep 30 Wed Oct 1 Thu Oct 2 Fri …" at bounding box center [936, 395] width 20 height 8
click at [937, 399] on div "Fri Sep 26 Sat Sep 27 Sun Sep 28 Mon Sep 29 Tue Sep 30 Wed Oct 1 Thu Oct 2 Fri …" at bounding box center [936, 395] width 20 height 8
click at [944, 412] on div "Today" at bounding box center [936, 412] width 20 height 8
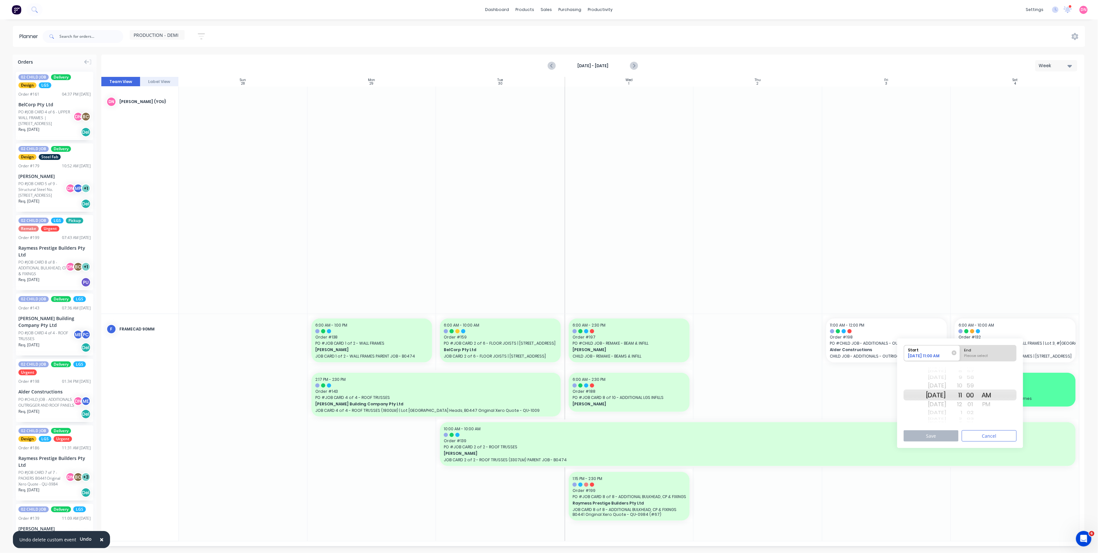
click at [987, 348] on div "End" at bounding box center [989, 349] width 53 height 8
click at [961, 348] on input "End Please select" at bounding box center [961, 353] width 0 height 16
radio input "true"
click at [971, 403] on div "01" at bounding box center [971, 404] width 16 height 10
click at [952, 441] on button "Save" at bounding box center [931, 435] width 55 height 11
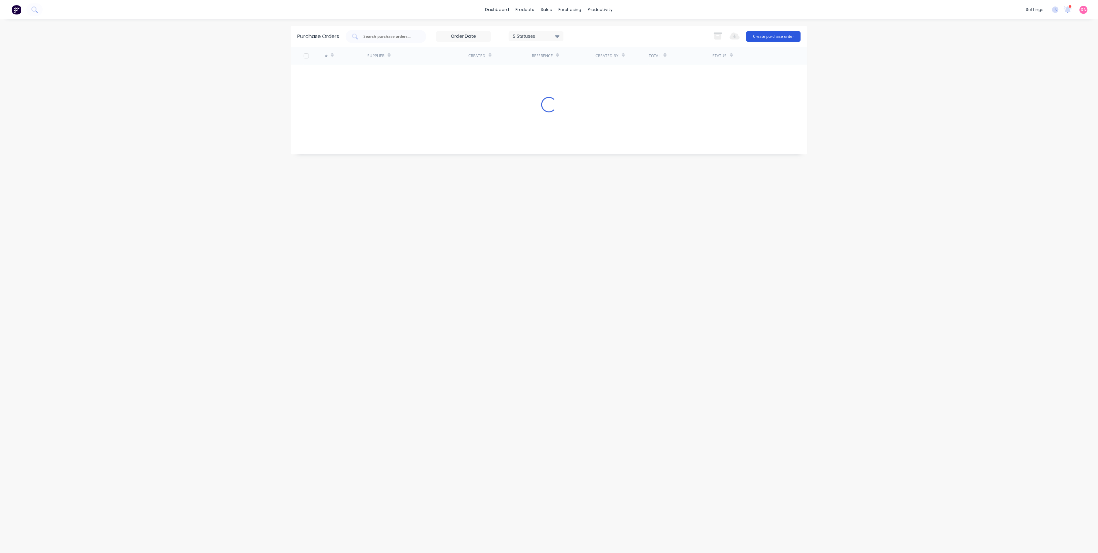
click at [758, 37] on button "Create purchase order" at bounding box center [774, 36] width 55 height 10
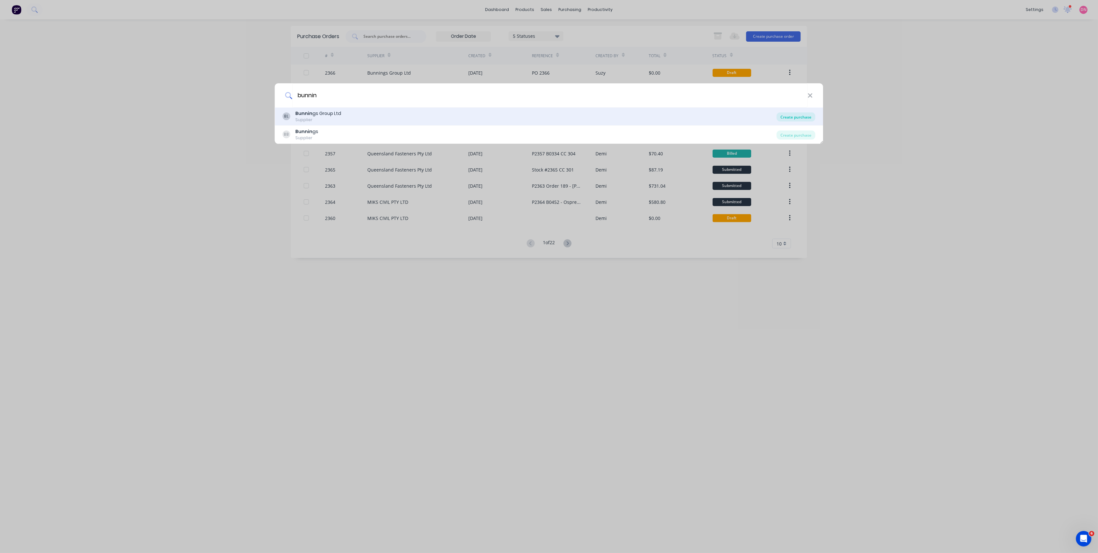
type input "bunnin"
click at [796, 117] on div "Create purchase" at bounding box center [796, 116] width 39 height 9
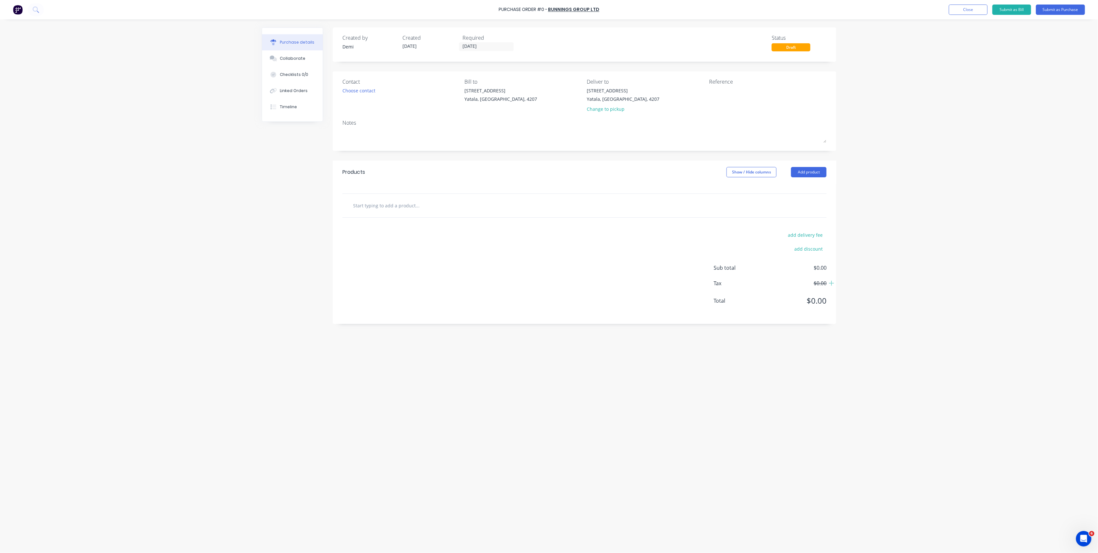
click at [416, 211] on input "text" at bounding box center [417, 205] width 129 height 13
drag, startPoint x: 405, startPoint y: 211, endPoint x: 306, endPoint y: 192, distance: 99.9
click at [306, 192] on div "Created by Demi Created 07/10/25 Required 07/10/25 Status Draft Contact Choose …" at bounding box center [549, 284] width 575 height 514
paste input "Fiddly Bits 250g Black Flat Spray P"
type input "Fiddly Bits 250g Black Flat Spray Paint"
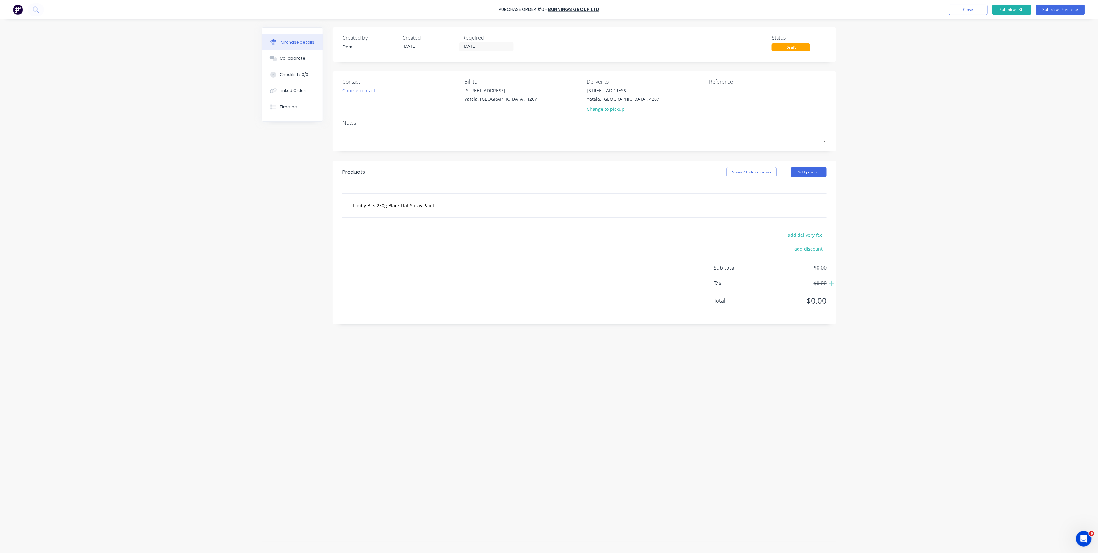
drag, startPoint x: 472, startPoint y: 197, endPoint x: 448, endPoint y: 204, distance: 24.6
click at [470, 197] on div "Fiddly Bits 250g Black Flat Spray Paint" at bounding box center [585, 206] width 484 height 24
drag, startPoint x: 437, startPoint y: 207, endPoint x: 264, endPoint y: 198, distance: 173.3
click at [264, 198] on div "Created by Demi Created 07/10/25 Required 07/10/25 Status Draft Contact Choose …" at bounding box center [549, 284] width 575 height 514
click at [982, 3] on div "Purchase Order #0 - Bunnings Group Ltd Add product Close Submit as Bill Submit …" at bounding box center [549, 9] width 1098 height 19
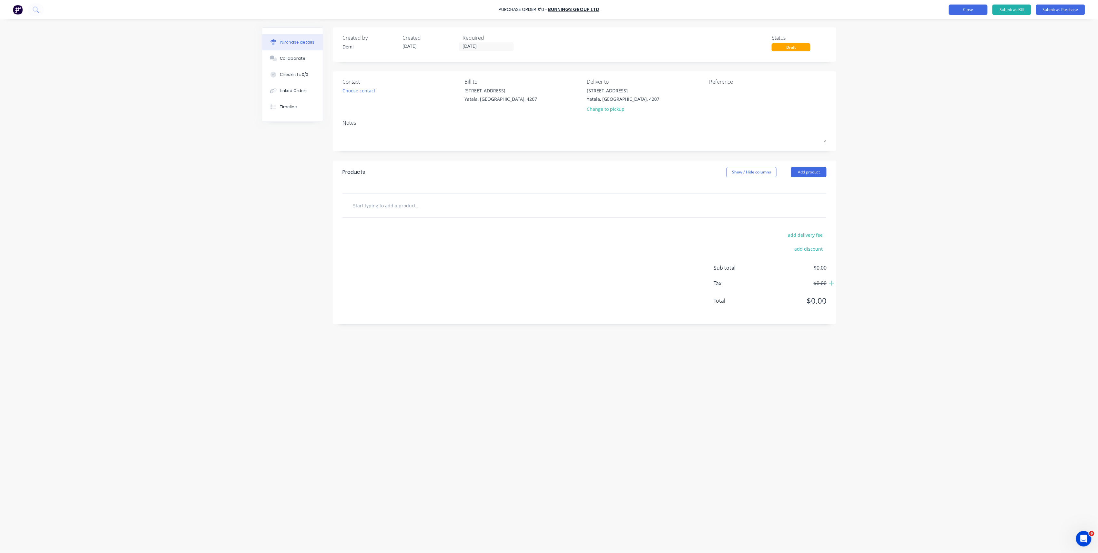
click at [976, 7] on button "Close" at bounding box center [968, 10] width 39 height 10
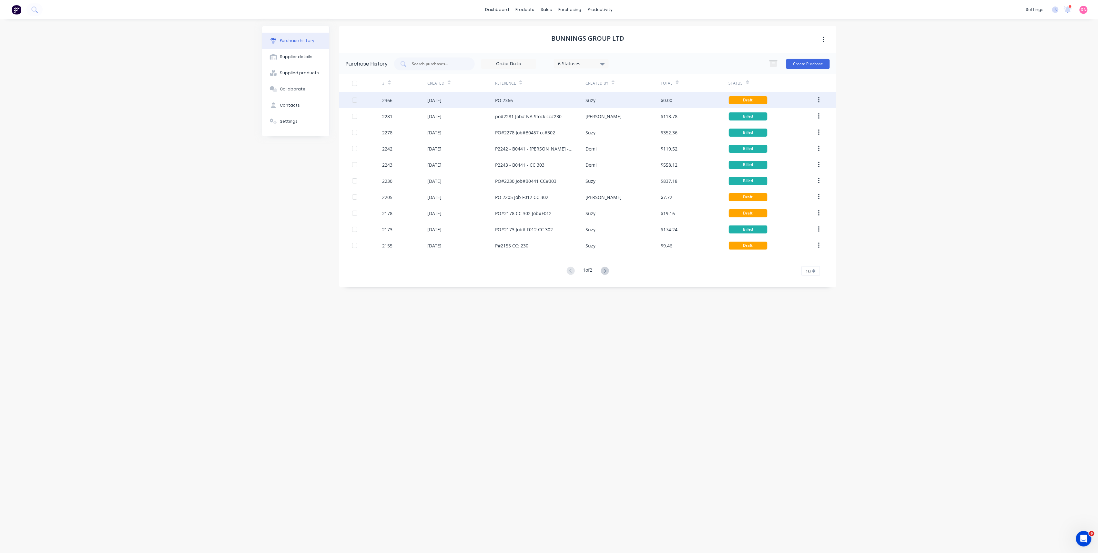
click at [819, 99] on icon "button" at bounding box center [820, 100] width 2 height 7
click at [905, 78] on div "dashboard products sales purchasing productivity dashboard products Product Cat…" at bounding box center [549, 276] width 1098 height 553
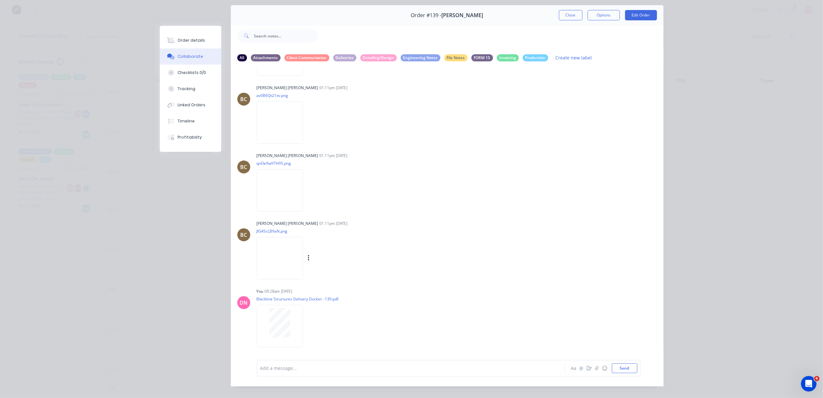
scroll to position [30, 0]
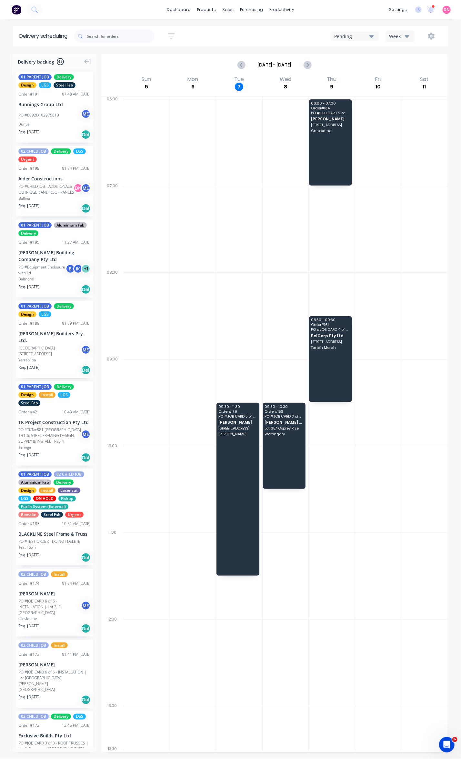
click at [371, 30] on div "Pending Week" at bounding box center [348, 36] width 187 height 12
click at [372, 33] on icon "button" at bounding box center [372, 36] width 5 height 7
click at [326, 353] on div at bounding box center [332, 489] width 46 height 87
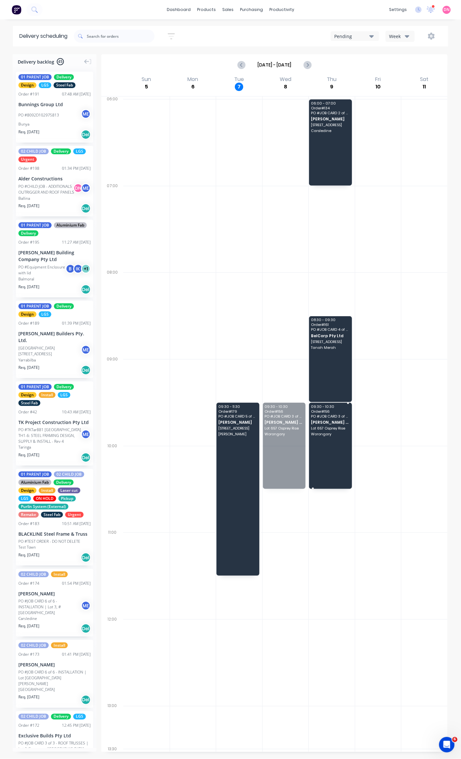
drag, startPoint x: 270, startPoint y: 424, endPoint x: 330, endPoint y: 427, distance: 59.5
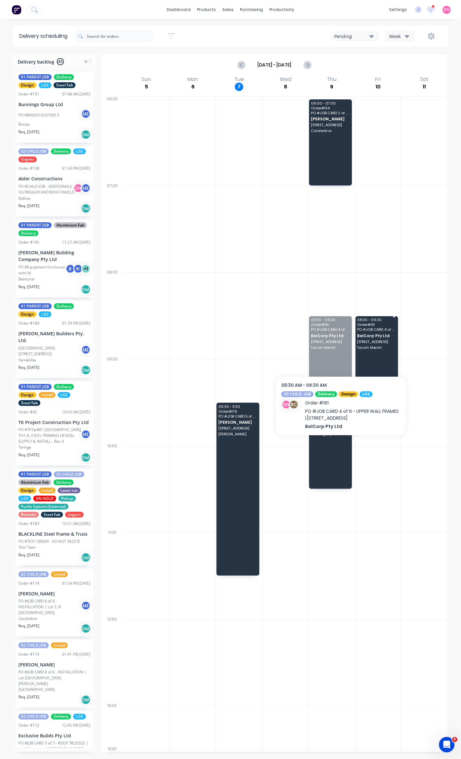
drag, startPoint x: 336, startPoint y: 354, endPoint x: 366, endPoint y: 354, distance: 29.4
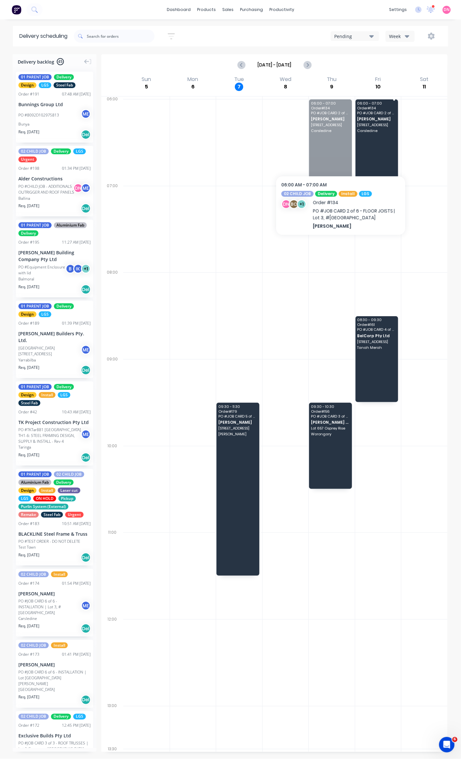
drag, startPoint x: 335, startPoint y: 154, endPoint x: 376, endPoint y: 156, distance: 40.8
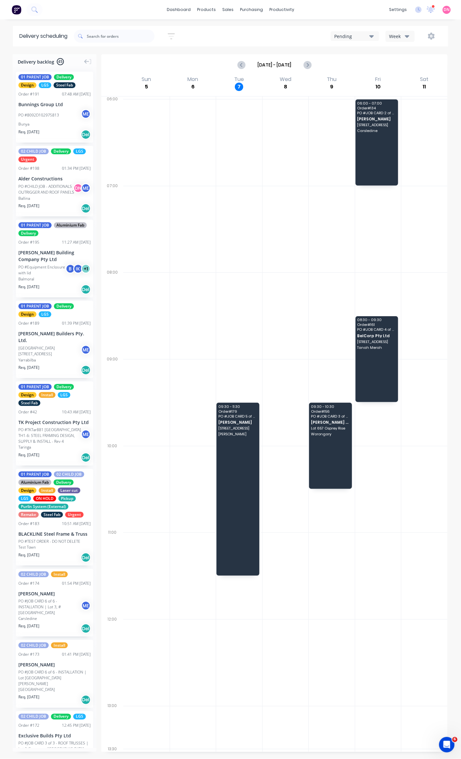
click at [405, 36] on icon "button" at bounding box center [407, 36] width 5 height 7
click at [415, 70] on div "Vehicle" at bounding box center [418, 66] width 64 height 13
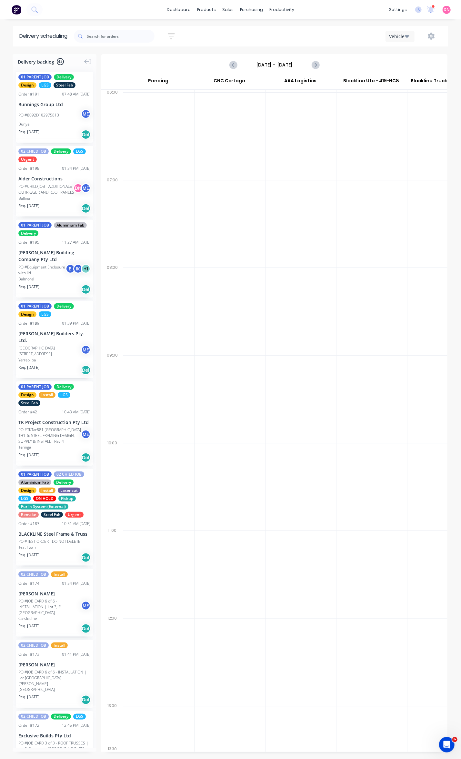
scroll to position [0, 0]
drag, startPoint x: 404, startPoint y: 34, endPoint x: 406, endPoint y: 43, distance: 8.9
click at [406, 34] on button "Vehicle" at bounding box center [400, 36] width 29 height 11
click at [409, 52] on div "Week" at bounding box center [418, 53] width 64 height 13
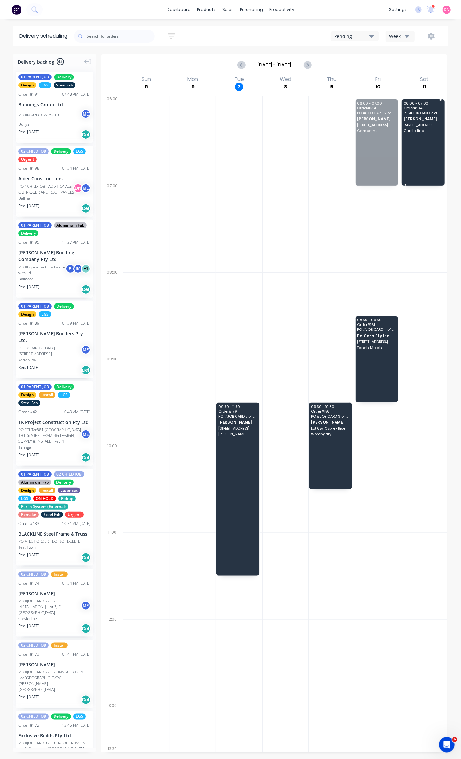
drag, startPoint x: 373, startPoint y: 124, endPoint x: 408, endPoint y: 125, distance: 35.9
click at [366, 35] on div "Pending" at bounding box center [352, 36] width 35 height 7
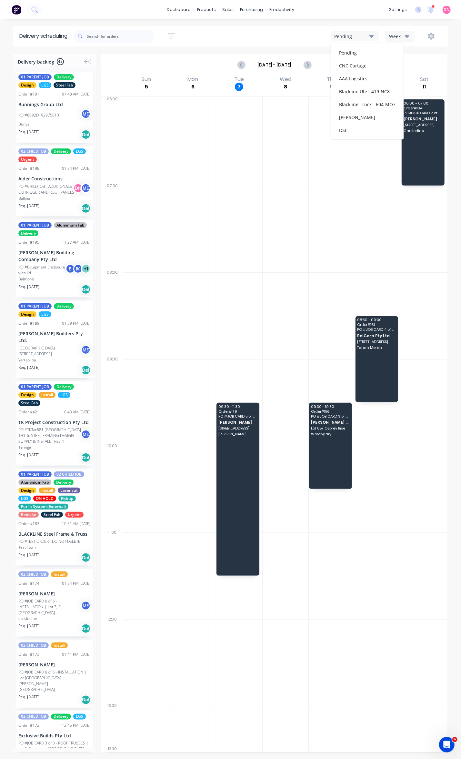
click at [408, 32] on button "Week" at bounding box center [400, 36] width 29 height 11
click at [402, 70] on div "Vehicle" at bounding box center [418, 66] width 64 height 13
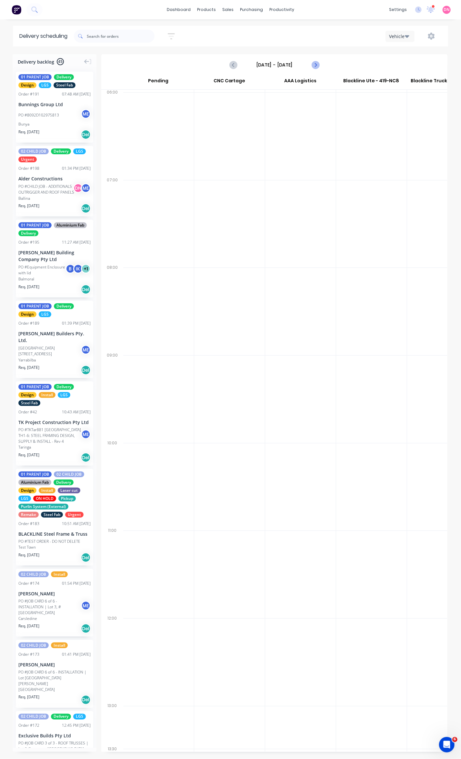
click at [314, 64] on icon "Next page" at bounding box center [316, 65] width 8 height 8
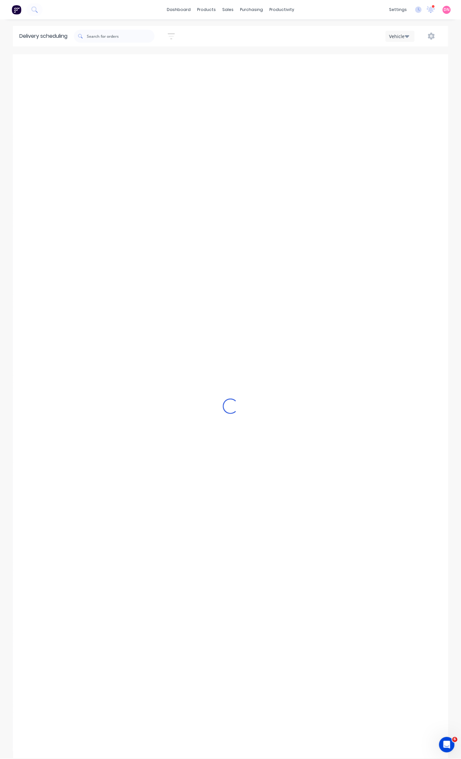
type input "[DATE] - [DATE]"
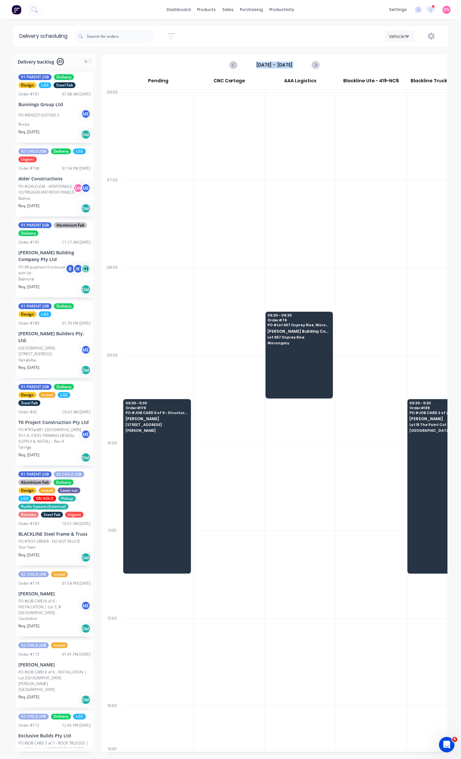
drag, startPoint x: 314, startPoint y: 64, endPoint x: 300, endPoint y: 52, distance: 18.4
click at [300, 52] on div "Delivery scheduling Sort by Most recent Created date Required date Order number…" at bounding box center [230, 393] width 461 height 734
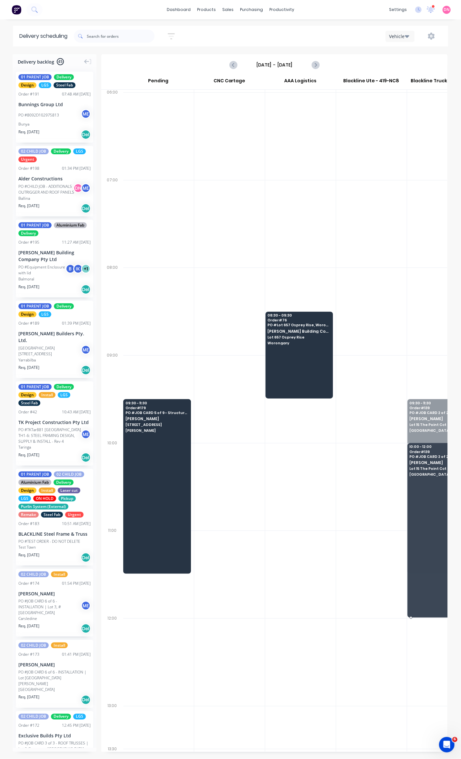
drag, startPoint x: 420, startPoint y: 409, endPoint x: 417, endPoint y: 444, distance: 35.1
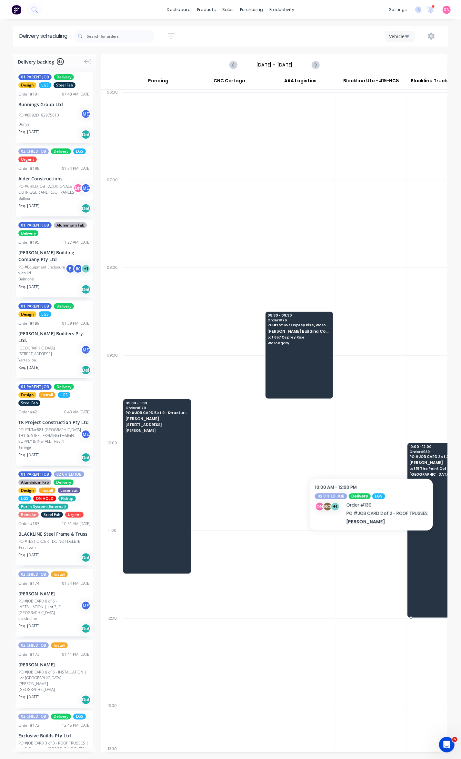
click at [424, 353] on div "10:00 - 12:00 Order # 139 PO # JOB CARD 2 of 2 - ROOF TRUSSES [PERSON_NAME] Lot…" at bounding box center [441, 461] width 67 height 36
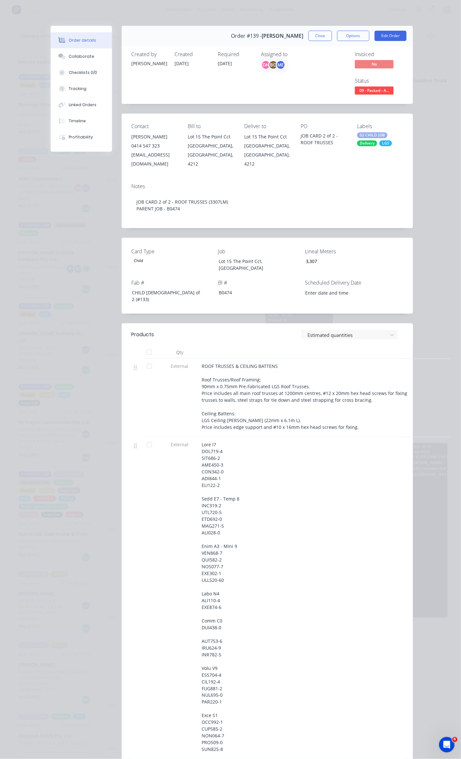
click at [148, 353] on div at bounding box center [149, 444] width 13 height 13
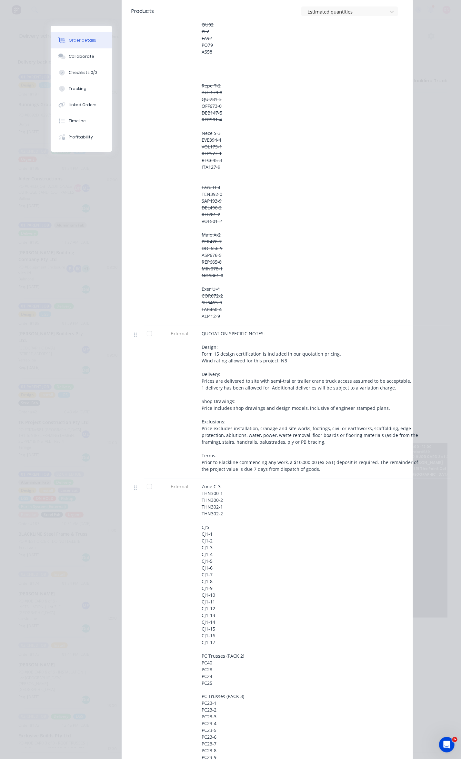
scroll to position [1292, 0]
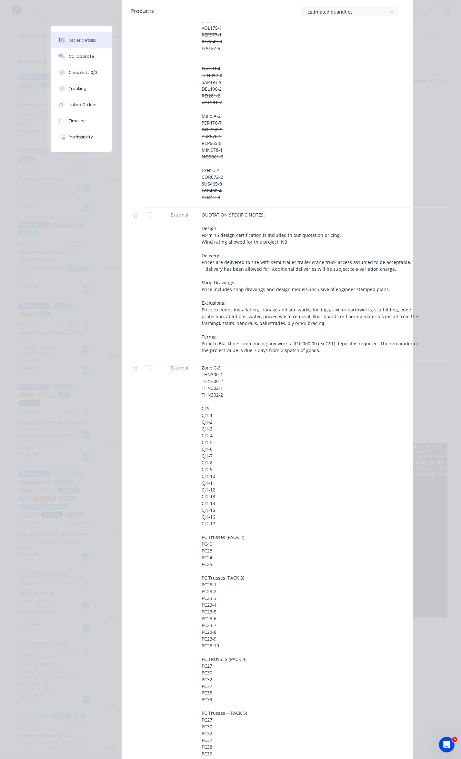
click at [143, 353] on div at bounding box center [149, 368] width 13 height 13
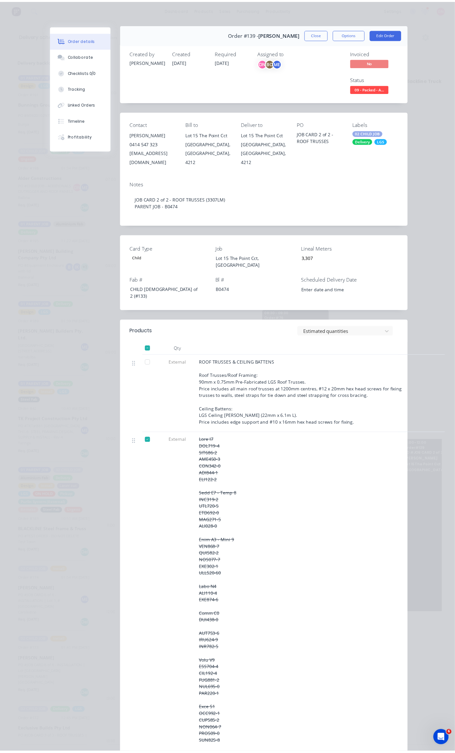
scroll to position [0, 0]
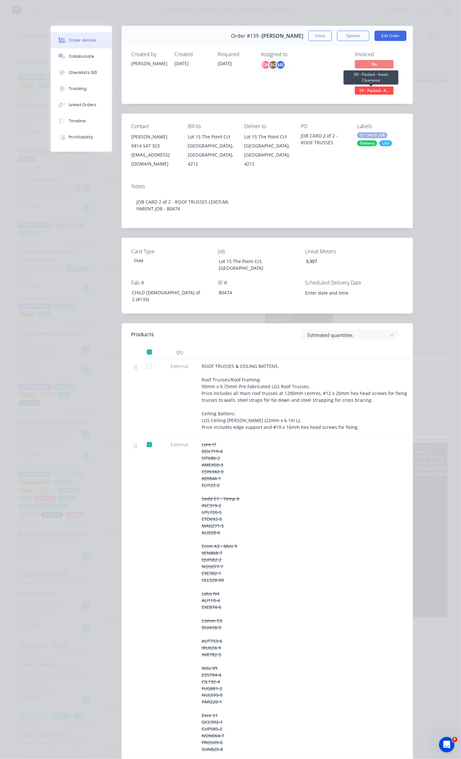
click at [375, 91] on span "09 - Packed - A..." at bounding box center [374, 91] width 39 height 8
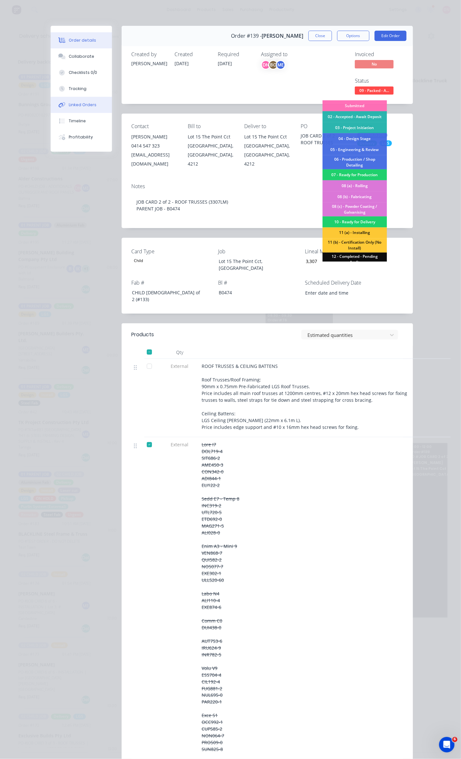
click at [91, 105] on div "Linked Orders" at bounding box center [83, 105] width 28 height 6
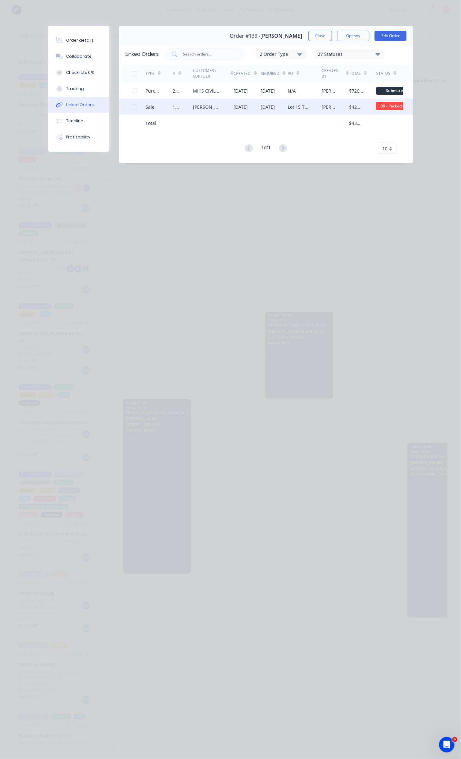
click at [291, 110] on div "Lot 15 The Point Cct, [GEOGRAPHIC_DATA]" at bounding box center [298, 107] width 21 height 7
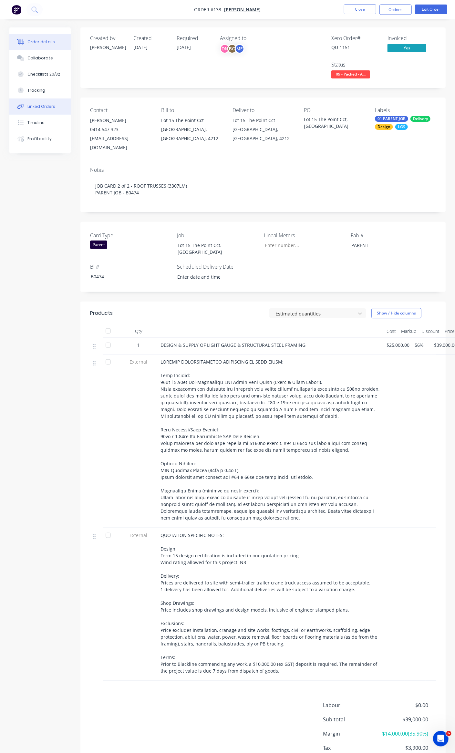
click at [43, 106] on div "Linked Orders" at bounding box center [41, 107] width 28 height 6
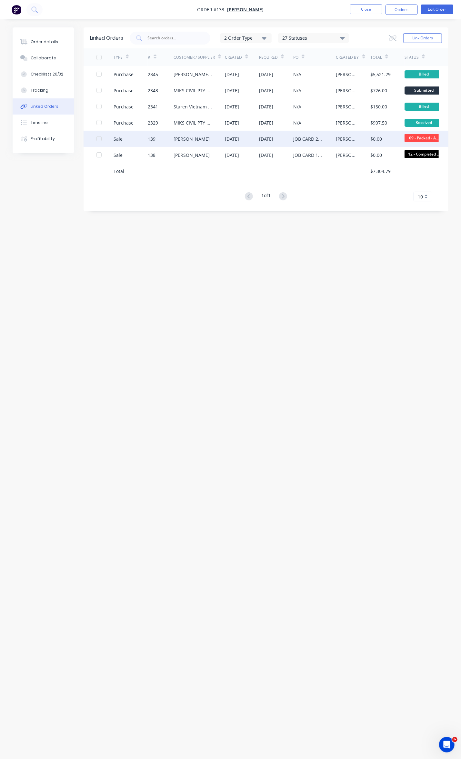
click at [336, 142] on div "[PERSON_NAME]" at bounding box center [353, 139] width 34 height 16
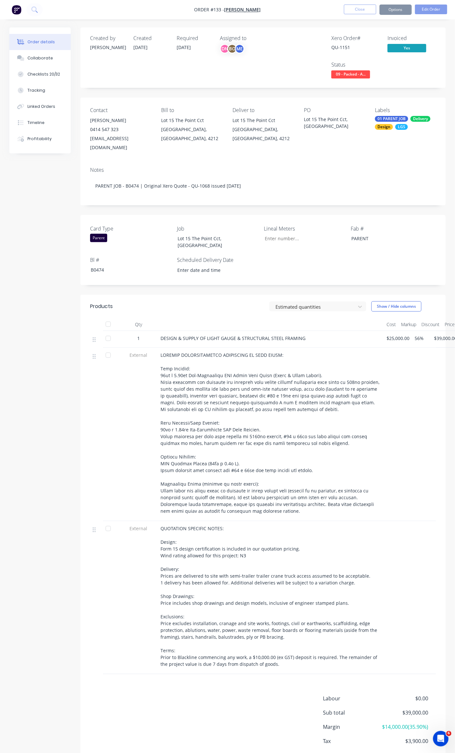
type input "3,307"
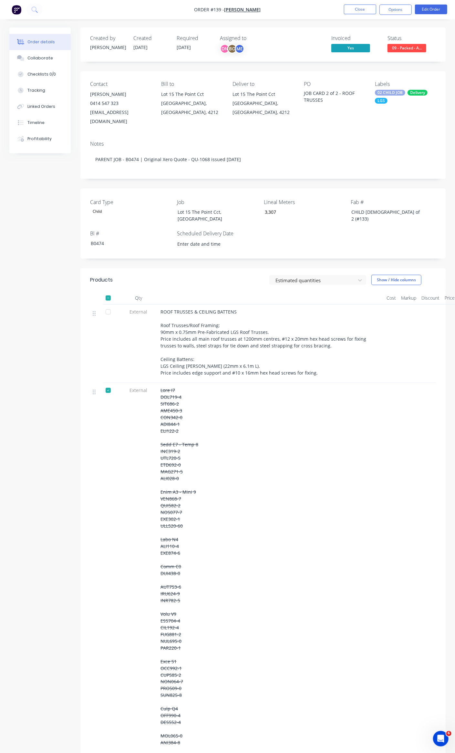
click at [403, 53] on button "09 - Packed - A..." at bounding box center [406, 49] width 39 height 10
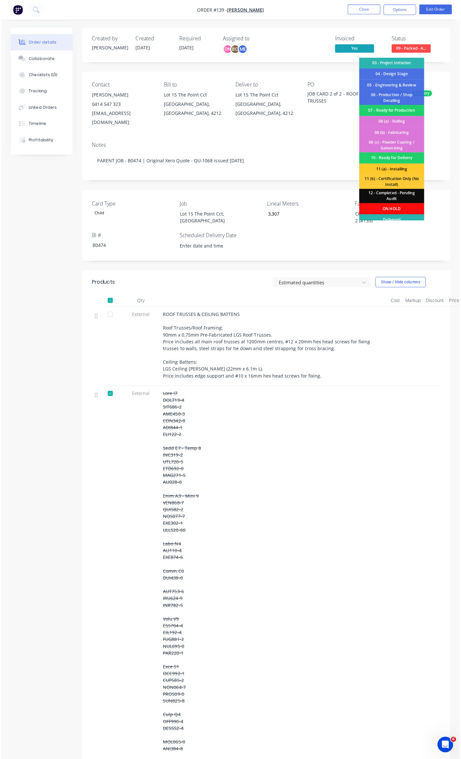
scroll to position [38, 0]
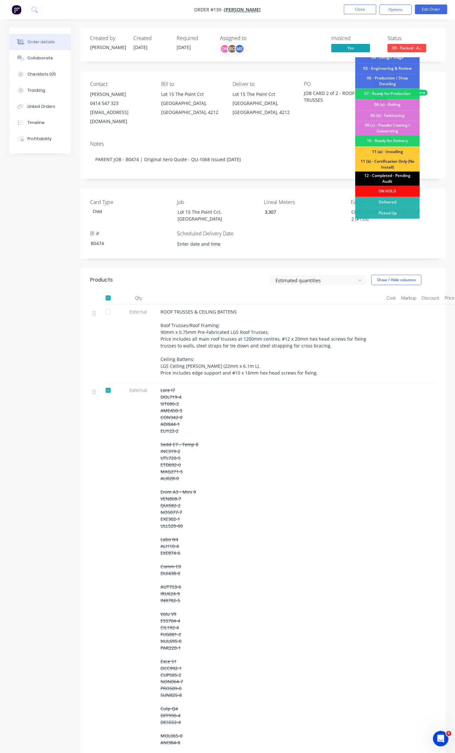
click at [400, 181] on div "12 - Completed - Pending Audit" at bounding box center [387, 178] width 65 height 14
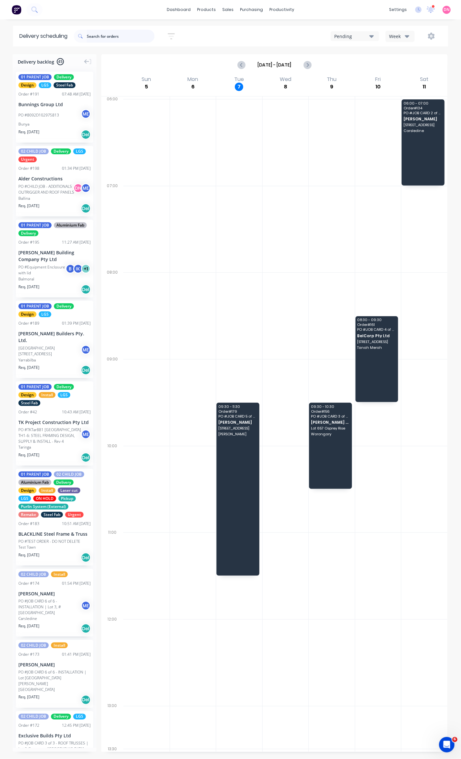
click at [118, 36] on input "text" at bounding box center [121, 36] width 68 height 13
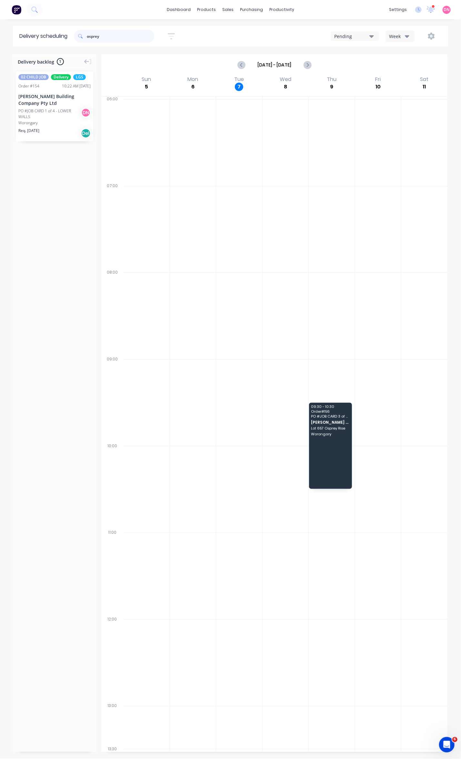
type input "osprey"
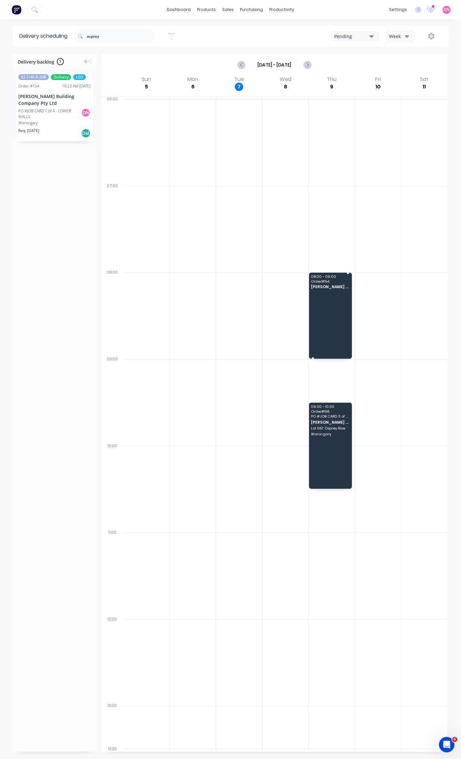
drag, startPoint x: 52, startPoint y: 119, endPoint x: 324, endPoint y: 307, distance: 330.9
click at [380, 229] on div at bounding box center [378, 229] width 46 height 87
click at [347, 31] on button "Pending" at bounding box center [355, 36] width 48 height 10
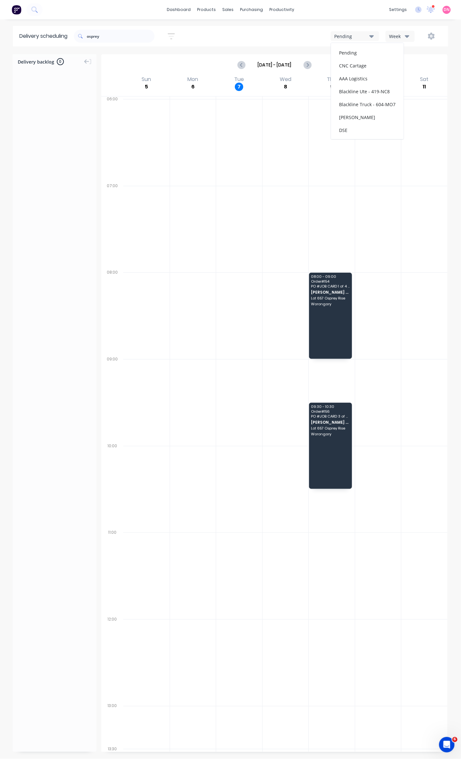
click at [402, 36] on div "Week" at bounding box center [398, 36] width 19 height 7
click at [400, 65] on div "Vehicle" at bounding box center [418, 66] width 64 height 13
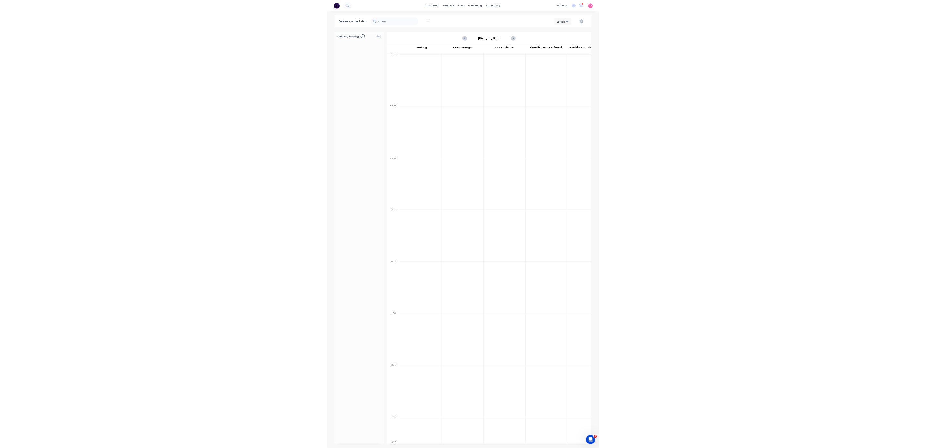
scroll to position [0, 0]
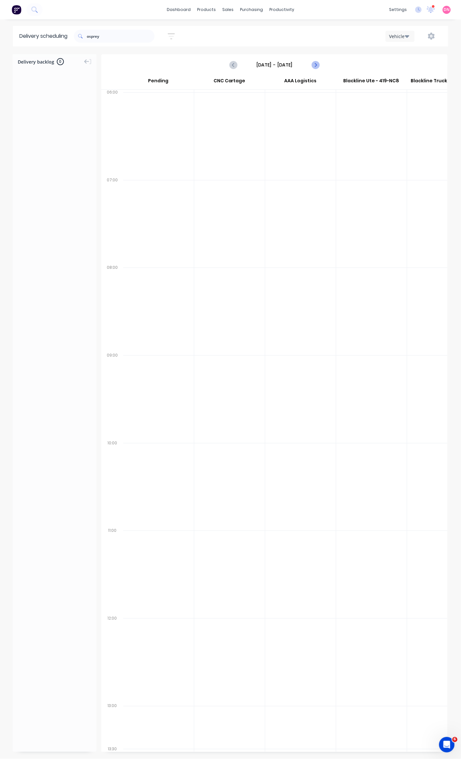
click at [313, 66] on icon "Next page" at bounding box center [316, 65] width 8 height 8
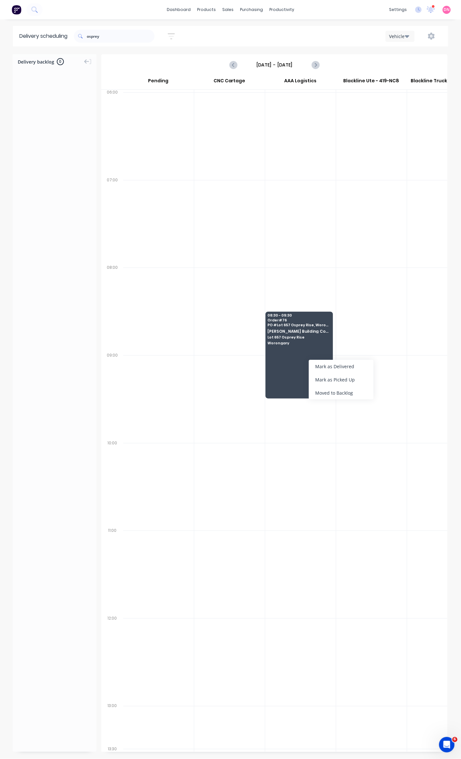
click at [352, 342] on div at bounding box center [371, 312] width 71 height 88
click at [331, 375] on div "Moved to Backlog" at bounding box center [337, 372] width 65 height 13
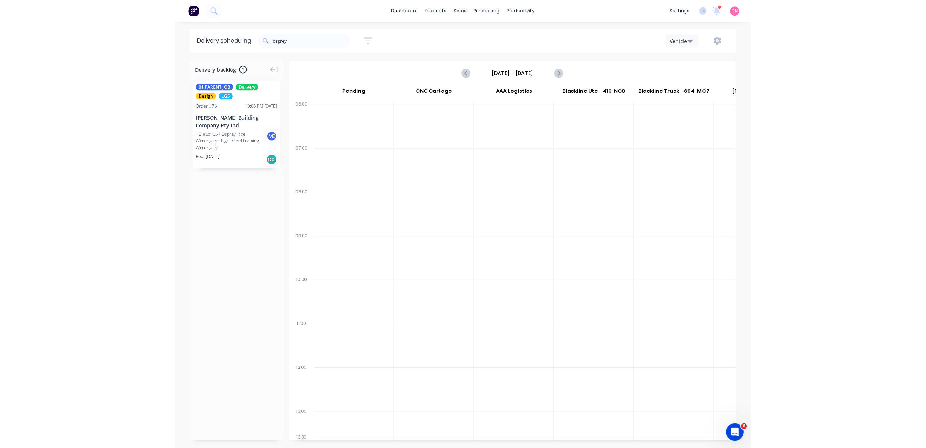
scroll to position [0, 0]
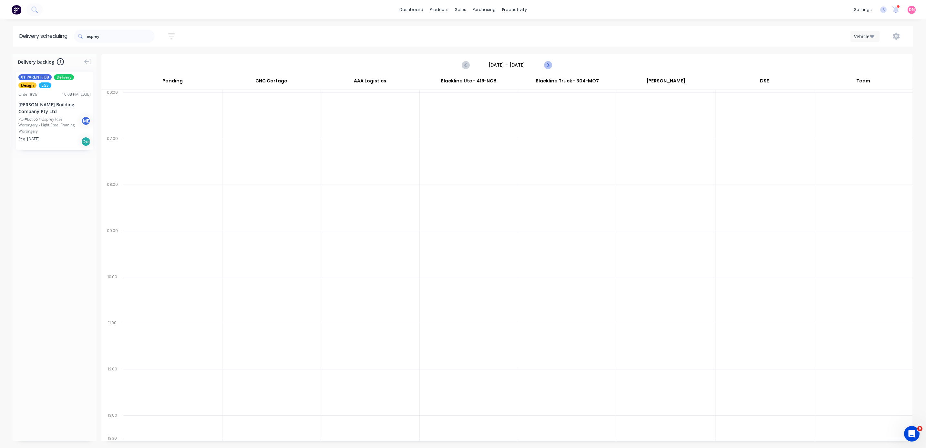
click at [461, 65] on button "Next page" at bounding box center [547, 64] width 13 height 13
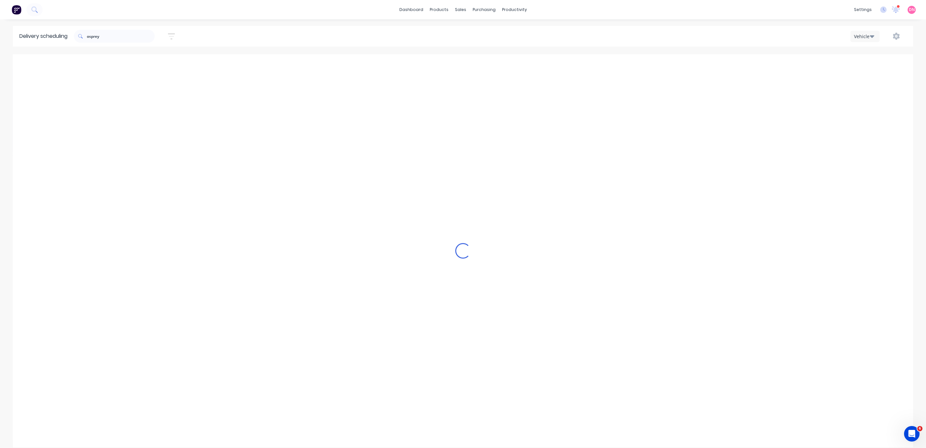
click at [461, 65] on button "Next page" at bounding box center [547, 64] width 13 height 13
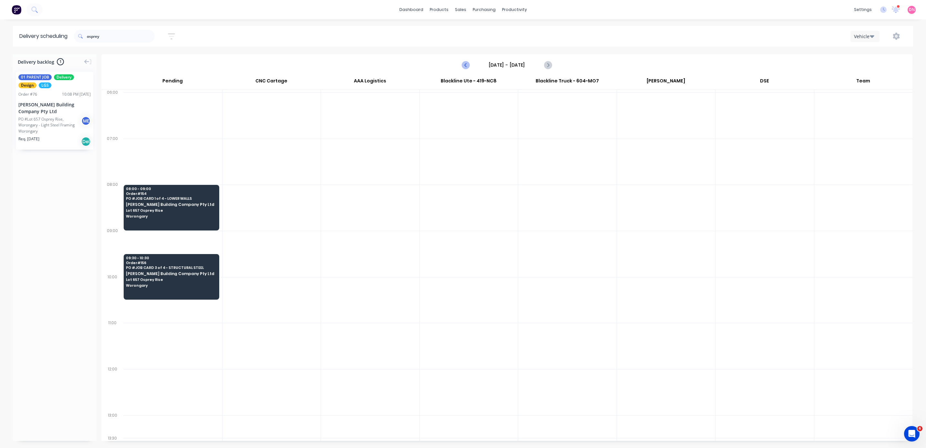
click at [461, 66] on icon "Previous page" at bounding box center [466, 65] width 8 height 8
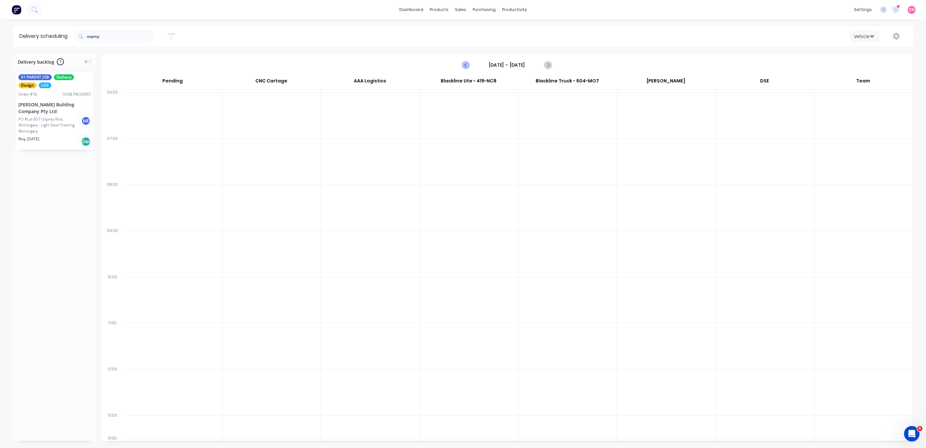
click at [461, 66] on icon "Previous page" at bounding box center [466, 65] width 8 height 8
type input "[DATE] - [DATE]"
drag, startPoint x: 117, startPoint y: 36, endPoint x: -5, endPoint y: 30, distance: 122.8
click at [0, 30] on html "dashboard products sales purchasing productivity dashboard products Product Cat…" at bounding box center [463, 224] width 926 height 448
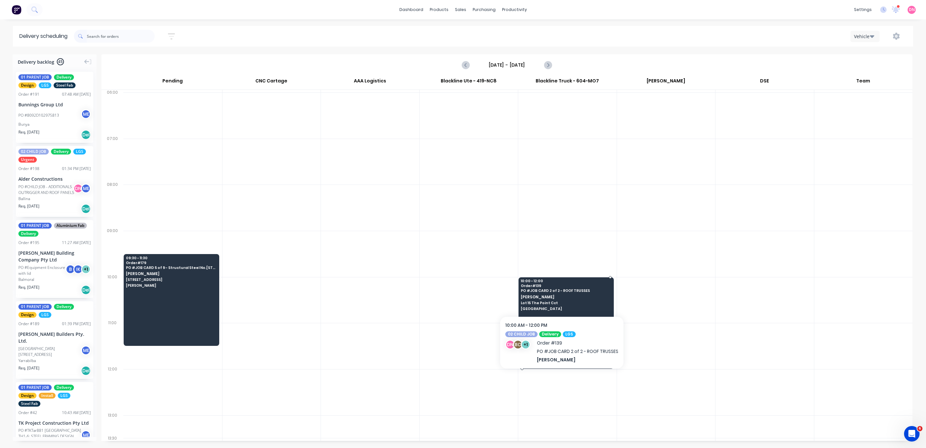
click at [461, 312] on div "10:00 - 12:00 Order # 139 PO # JOB CARD 2 of 2 - ROOF TRUSSES [PERSON_NAME] Lot…" at bounding box center [566, 295] width 95 height 36
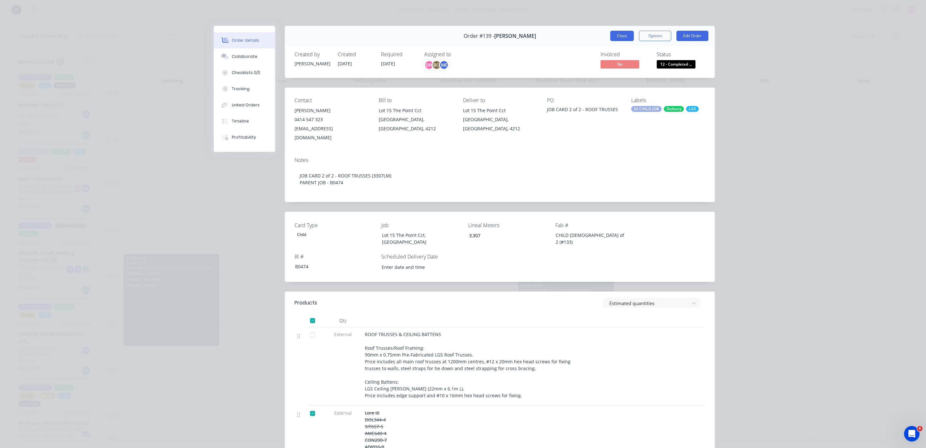
click at [461, 36] on button "Close" at bounding box center [622, 36] width 24 height 10
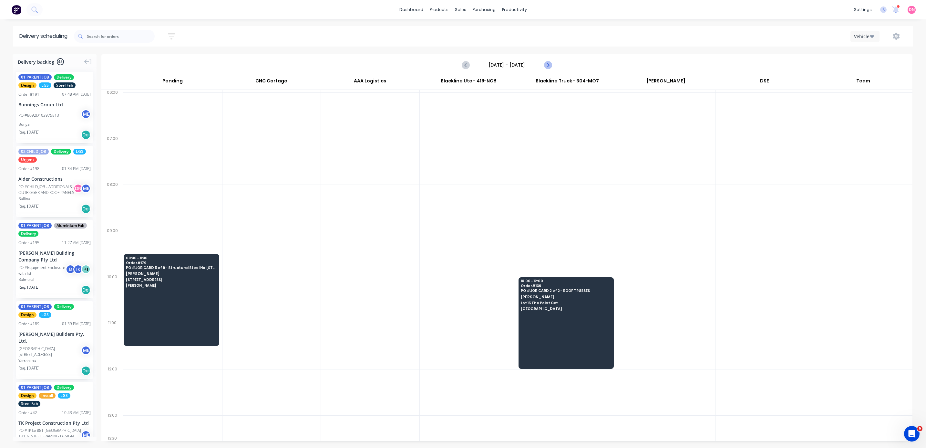
click at [461, 64] on icon "Next page" at bounding box center [548, 65] width 8 height 8
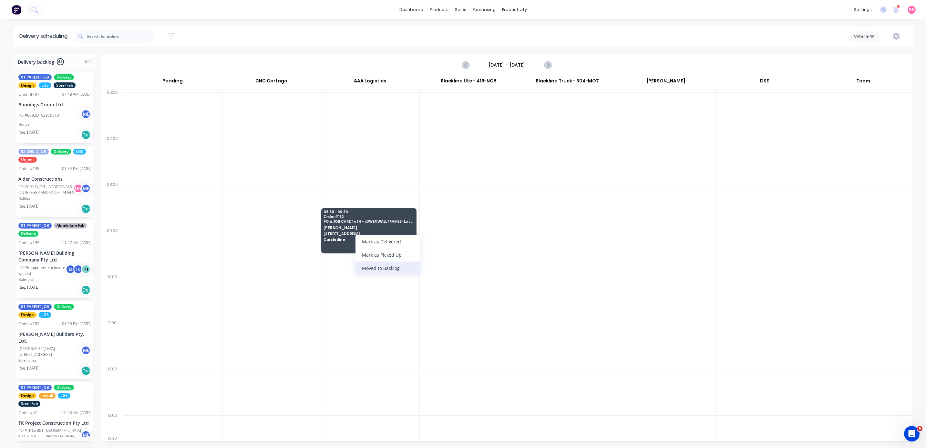
click at [375, 268] on div "Moved to Backlog" at bounding box center [387, 267] width 65 height 13
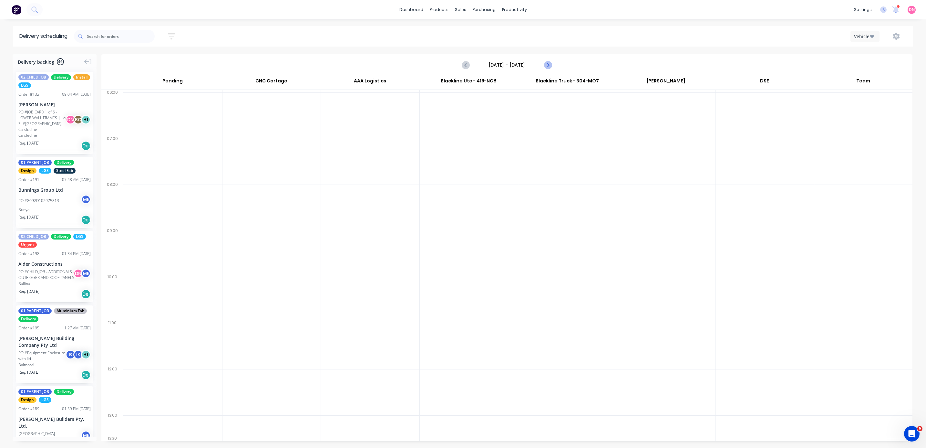
click at [461, 65] on icon "Next page" at bounding box center [548, 65] width 8 height 8
type input "[DATE] - [DATE]"
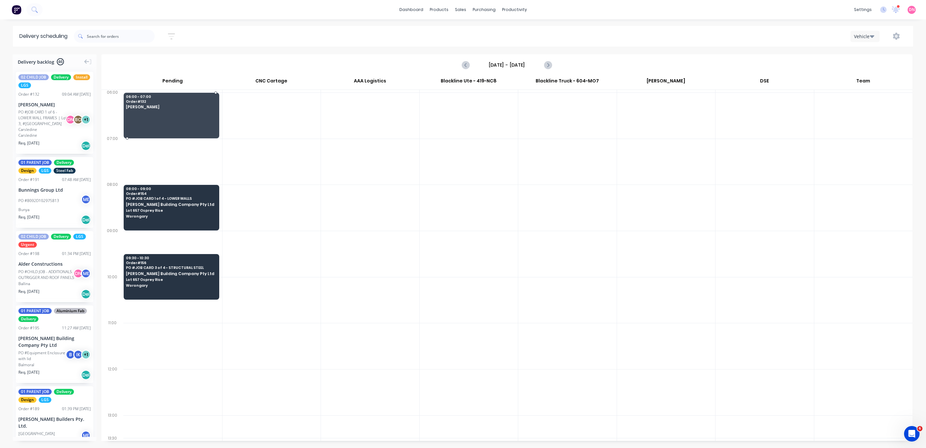
drag, startPoint x: 64, startPoint y: 114, endPoint x: 151, endPoint y: 113, distance: 87.2
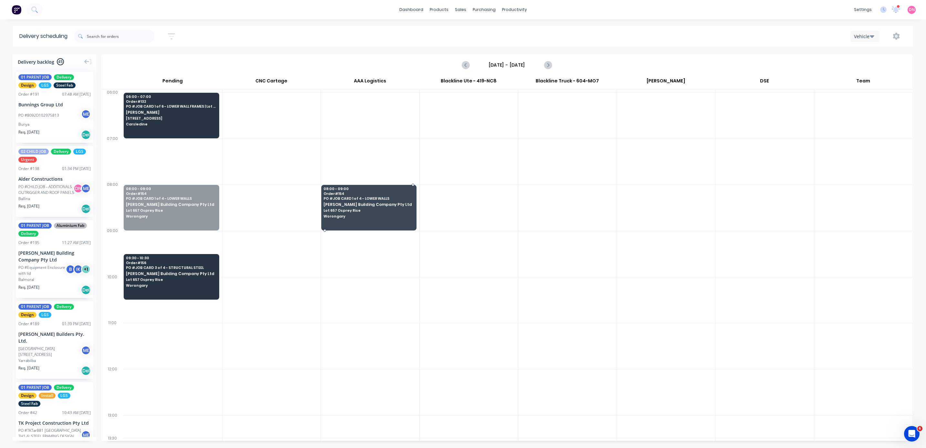
drag, startPoint x: 175, startPoint y: 208, endPoint x: 354, endPoint y: 218, distance: 179.2
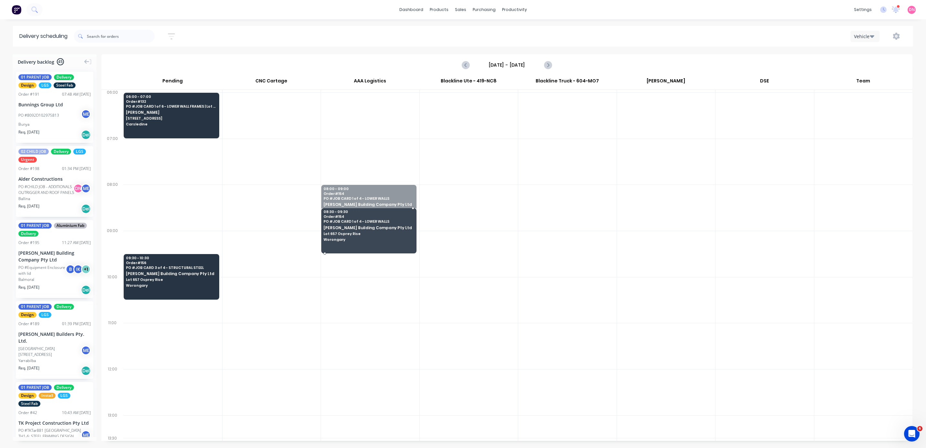
drag, startPoint x: 357, startPoint y: 214, endPoint x: 357, endPoint y: 229, distance: 14.5
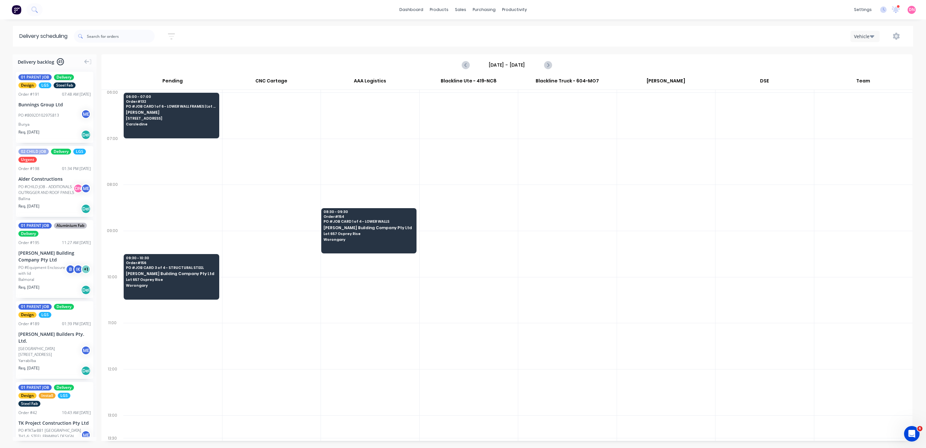
drag, startPoint x: 367, startPoint y: 308, endPoint x: 356, endPoint y: 309, distance: 10.7
click at [367, 309] on div at bounding box center [370, 300] width 98 height 46
drag, startPoint x: 130, startPoint y: 267, endPoint x: 191, endPoint y: 262, distance: 61.6
click at [138, 40] on input "text" at bounding box center [121, 36] width 68 height 13
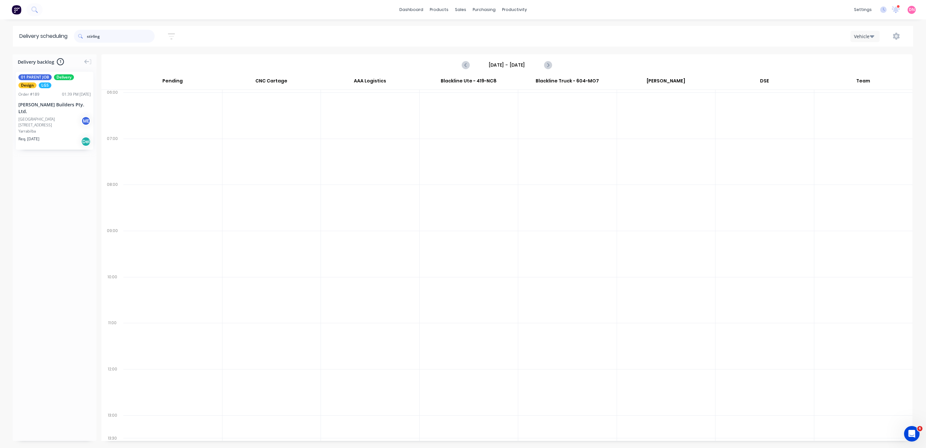
type input "stirling"
click at [54, 90] on div "01 PARENT JOB Delivery Design LGS Order # 189 01:39 PM [DATE] [PERSON_NAME] Bui…" at bounding box center [54, 111] width 77 height 78
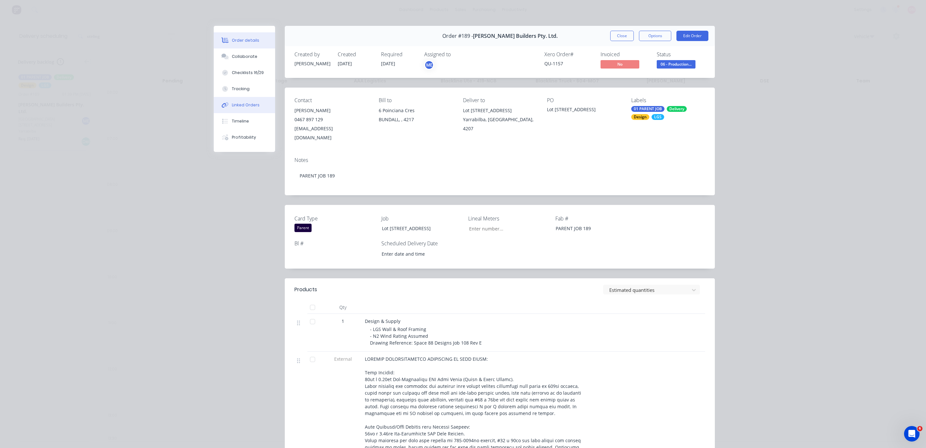
click at [251, 108] on button "Linked Orders" at bounding box center [244, 105] width 61 height 16
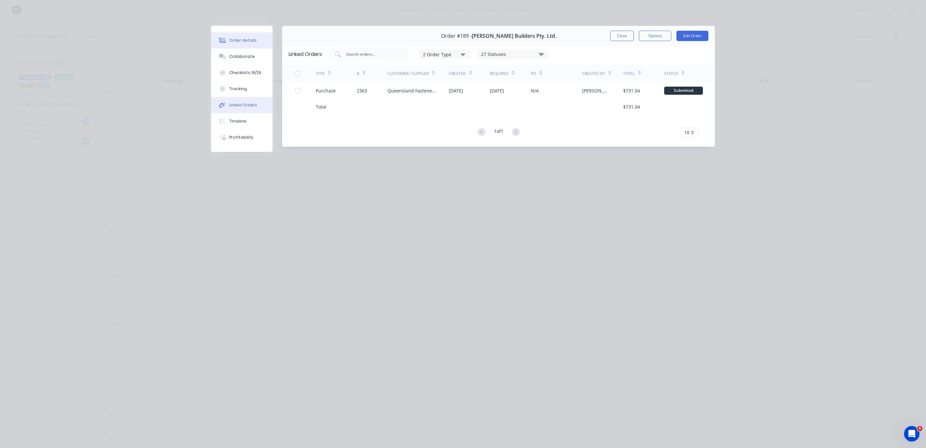
click at [245, 41] on div "Order details" at bounding box center [242, 40] width 27 height 6
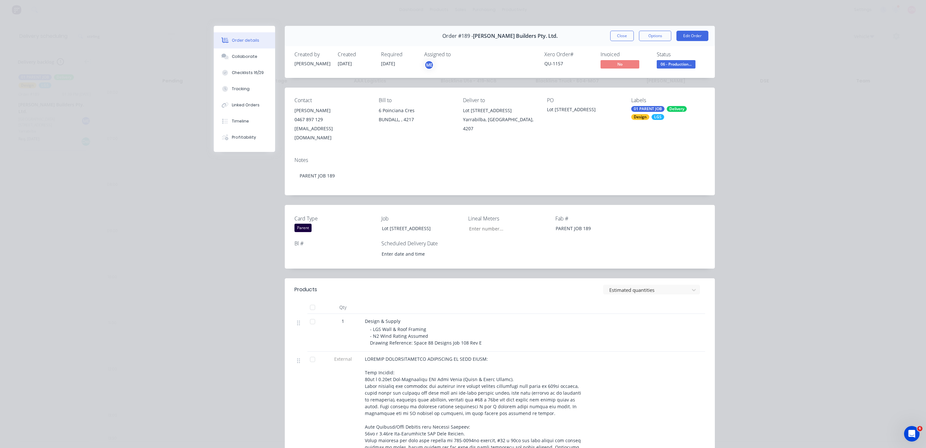
click at [461, 67] on span "06 - Production..." at bounding box center [676, 64] width 39 height 8
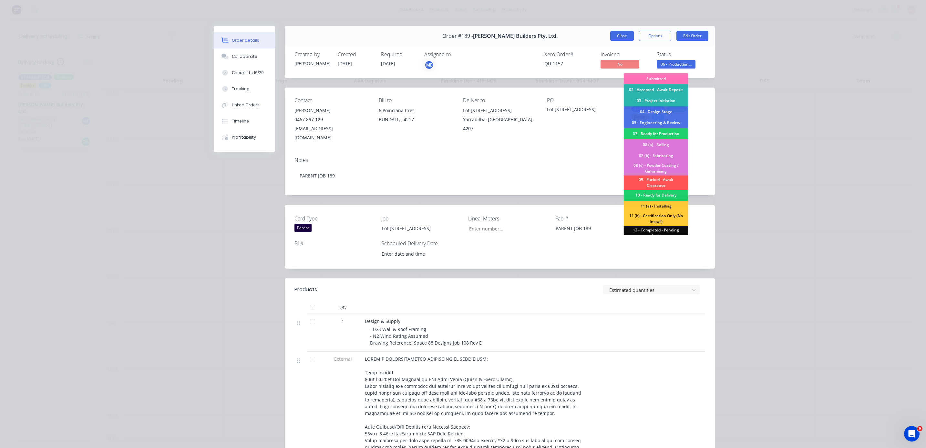
click at [461, 35] on button "Close" at bounding box center [622, 36] width 24 height 10
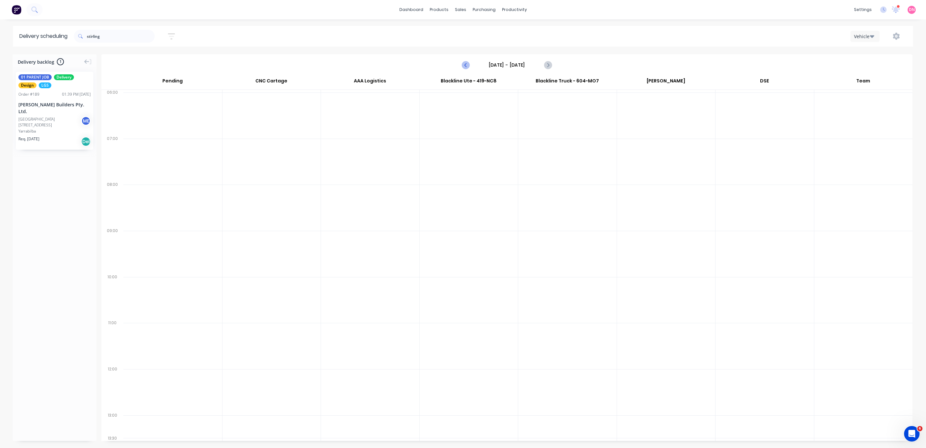
click at [461, 66] on icon "Previous page" at bounding box center [466, 65] width 8 height 8
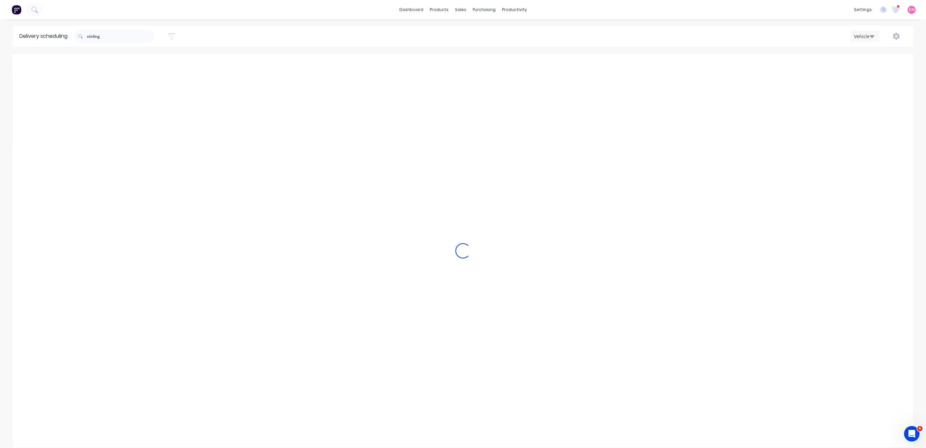
type input "[DATE] - [DATE]"
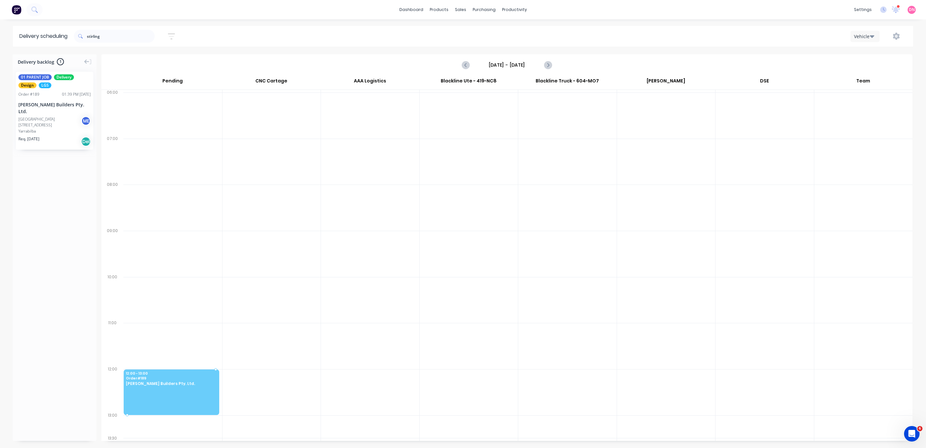
drag, startPoint x: 48, startPoint y: 115, endPoint x: 158, endPoint y: 392, distance: 298.2
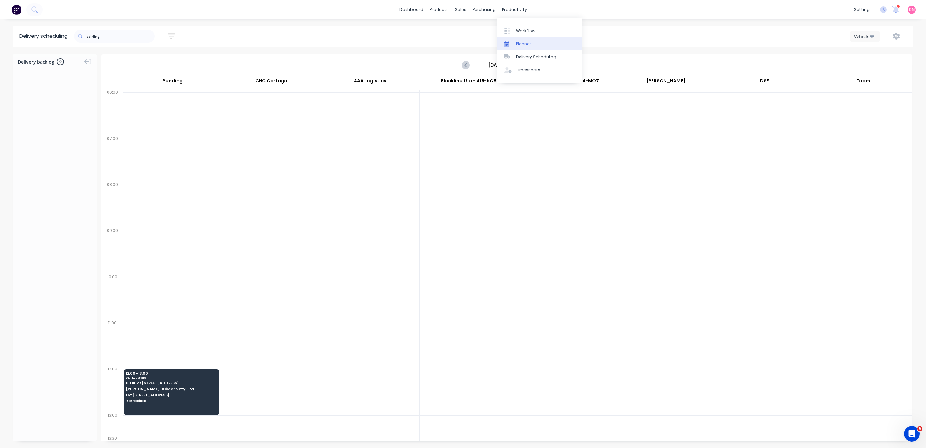
click at [461, 40] on link "Planner" at bounding box center [540, 43] width 86 height 13
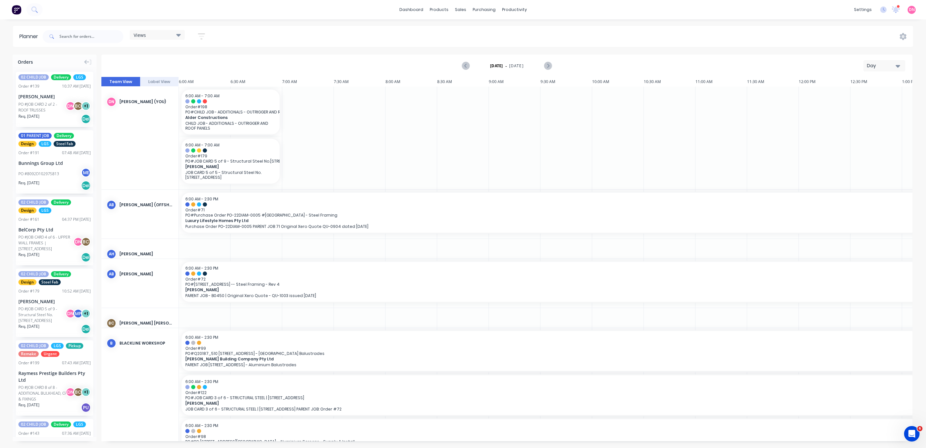
scroll to position [0, 147]
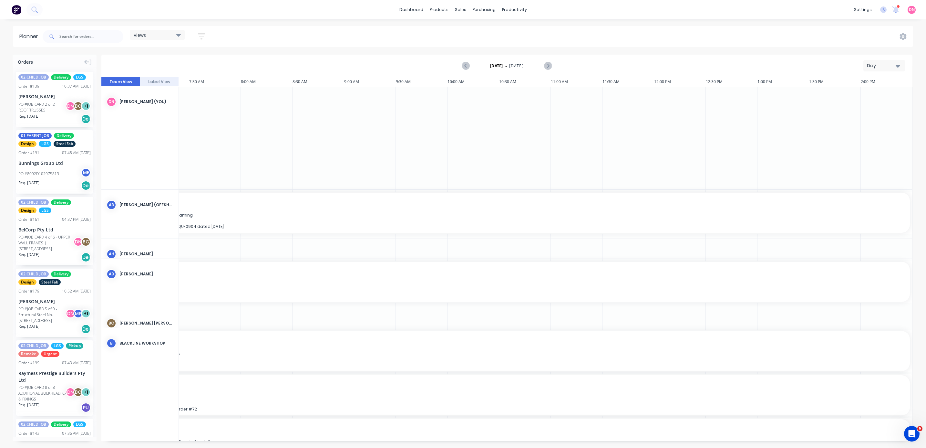
click at [174, 39] on div "Views" at bounding box center [157, 35] width 55 height 10
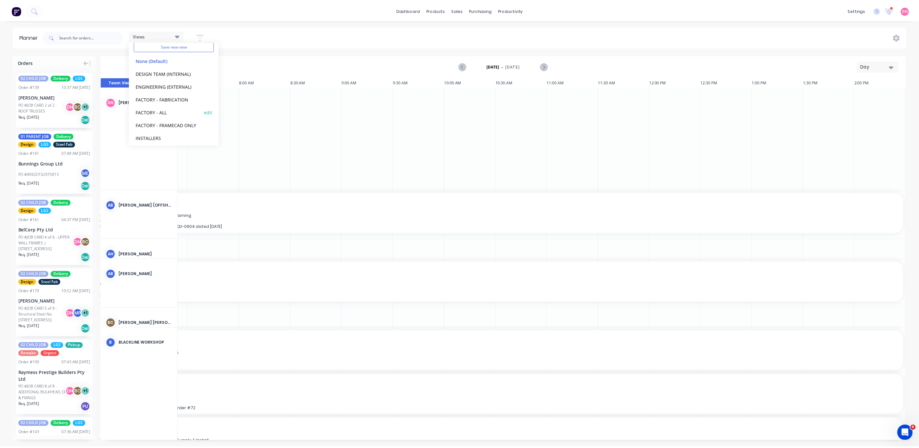
scroll to position [41, 0]
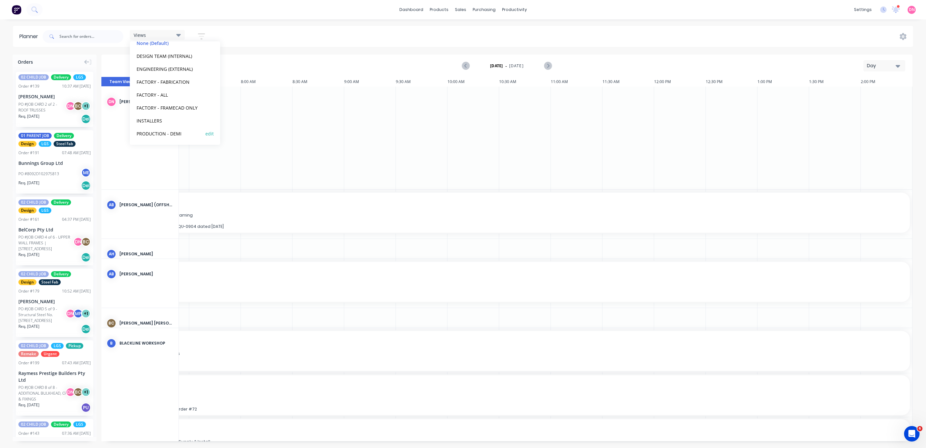
click at [169, 132] on button "PRODUCTION - DEMI" at bounding box center [169, 132] width 69 height 7
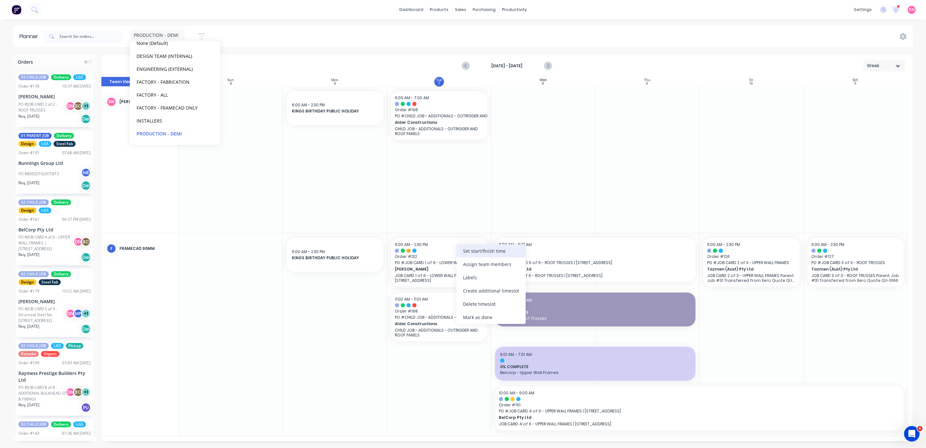
click at [461, 254] on div "Set start/finish time" at bounding box center [491, 250] width 69 height 13
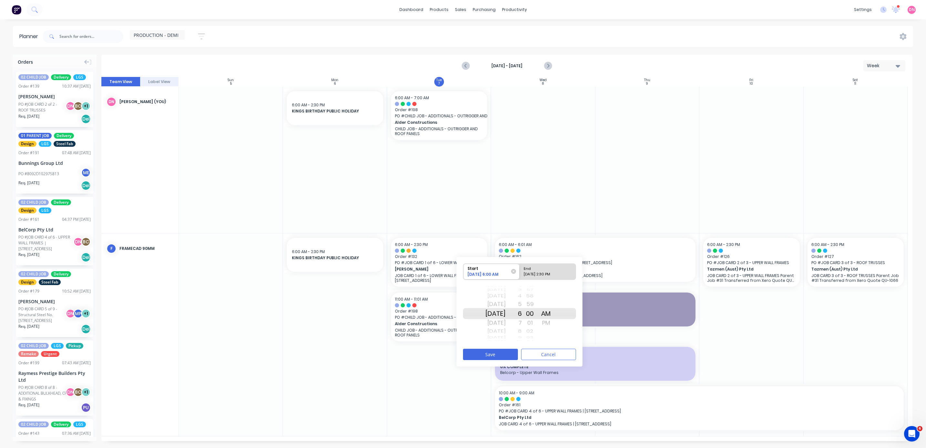
click at [461, 273] on div "[DATE] 2:30 PM" at bounding box center [544, 275] width 47 height 8
click at [461, 273] on input "End [DATE] 2:30 PM" at bounding box center [520, 271] width 0 height 16
radio input "true"
click at [461, 305] on div "AM" at bounding box center [546, 304] width 16 height 10
click at [461, 321] on div "7" at bounding box center [514, 322] width 16 height 10
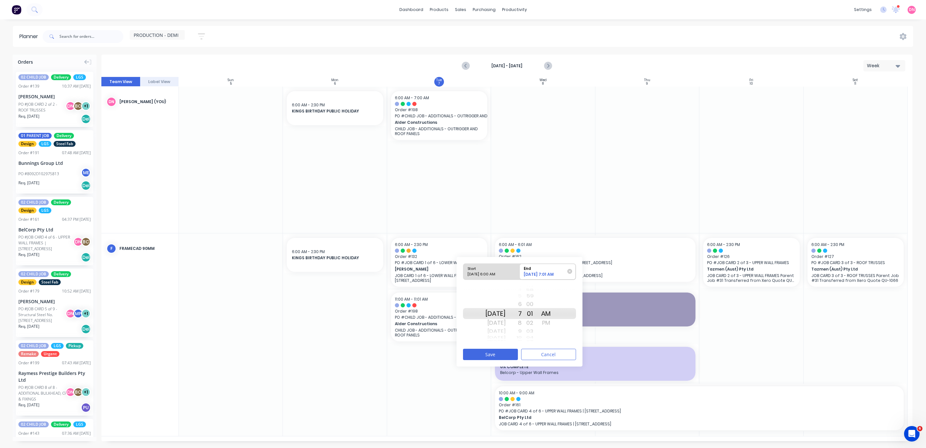
click at [461, 305] on div "00" at bounding box center [530, 304] width 16 height 10
click at [461, 356] on button "Save" at bounding box center [490, 353] width 55 height 11
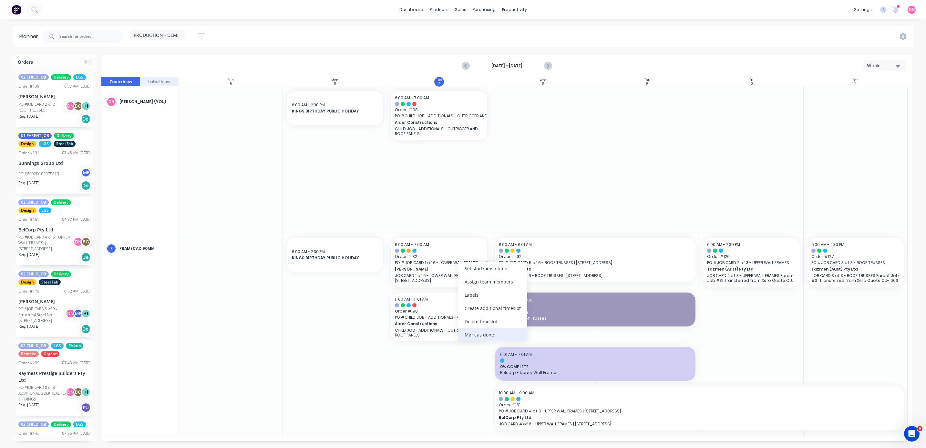
click at [461, 328] on div "Mark as done" at bounding box center [492, 334] width 69 height 13
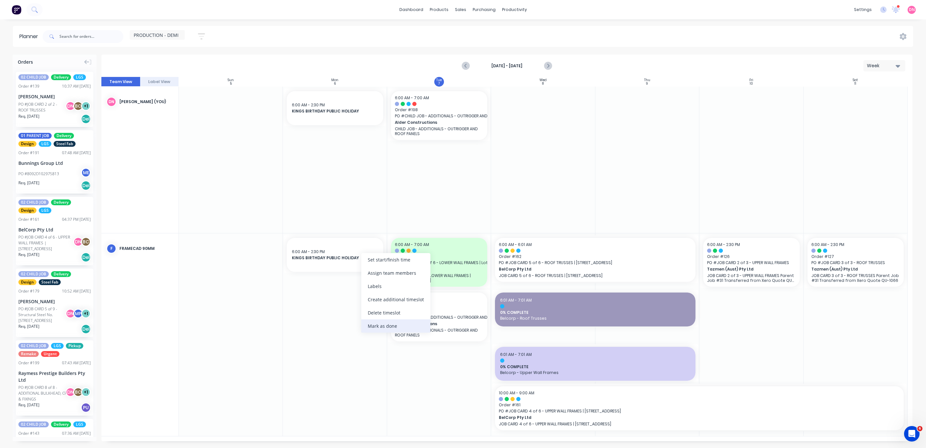
click at [379, 328] on div "Mark as done" at bounding box center [395, 325] width 69 height 13
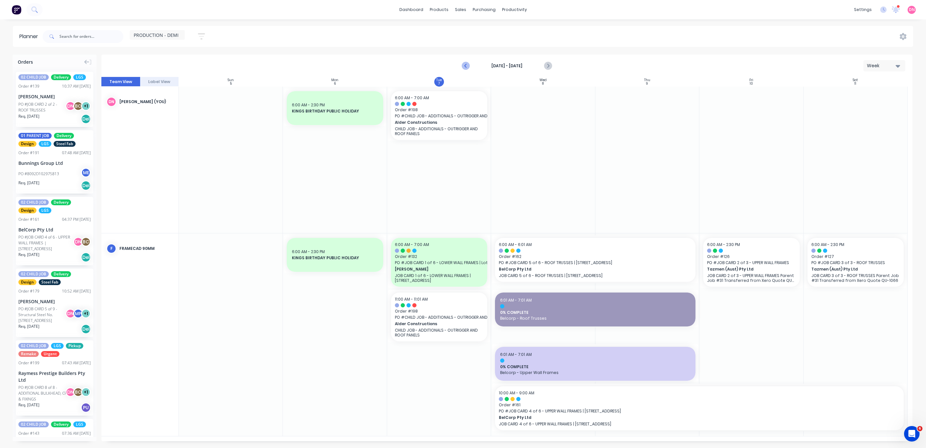
click at [461, 70] on button "Previous page" at bounding box center [465, 65] width 13 height 13
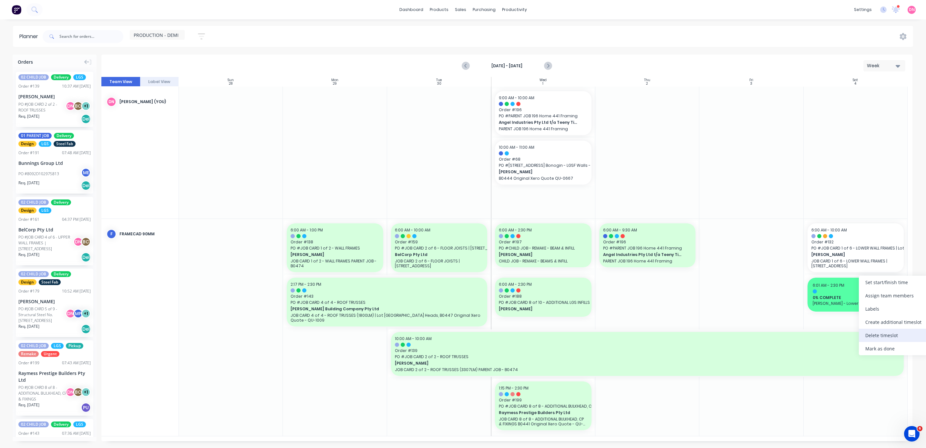
click at [461, 336] on div "Delete timeslot" at bounding box center [893, 334] width 69 height 13
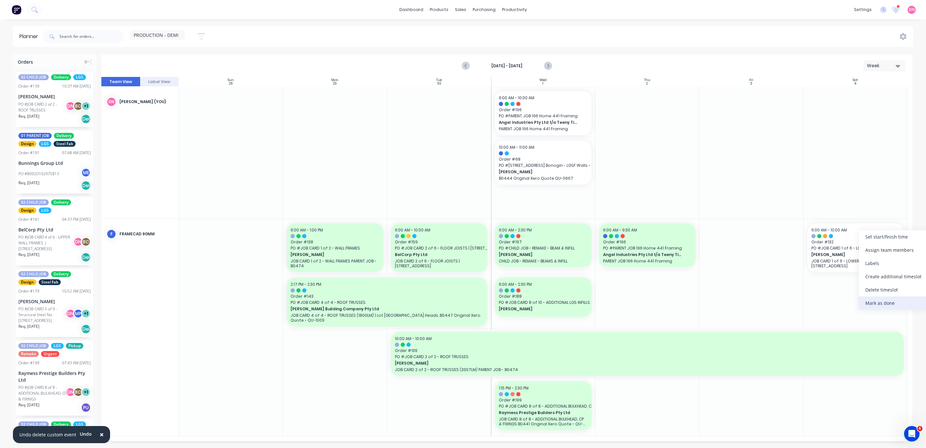
click at [461, 306] on div "Mark as done" at bounding box center [893, 302] width 69 height 13
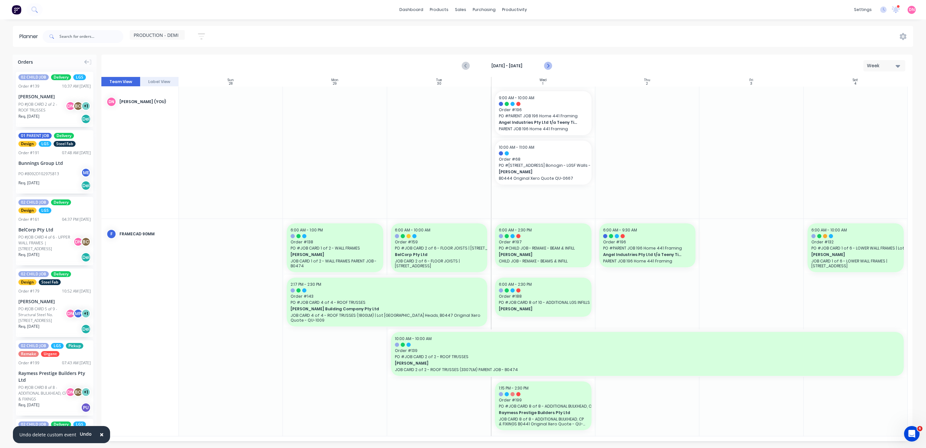
click at [461, 64] on button "Next page" at bounding box center [547, 65] width 13 height 13
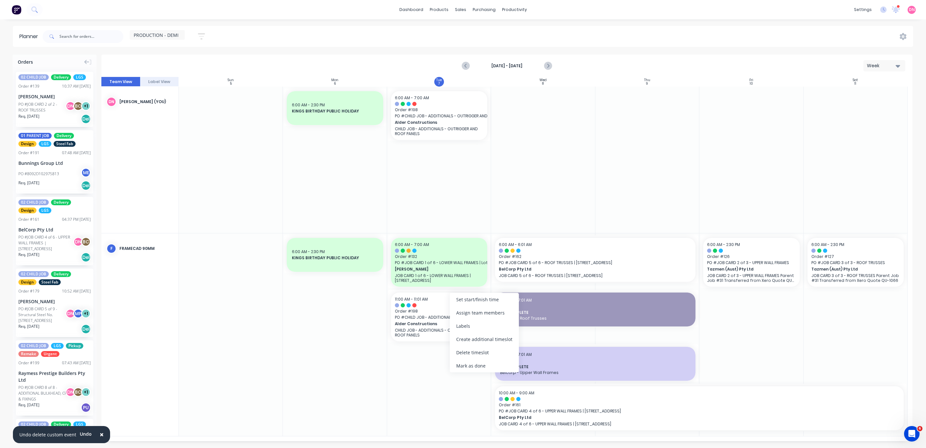
click at [419, 373] on div at bounding box center [439, 334] width 104 height 202
click at [102, 36] on input "text" at bounding box center [91, 36] width 64 height 13
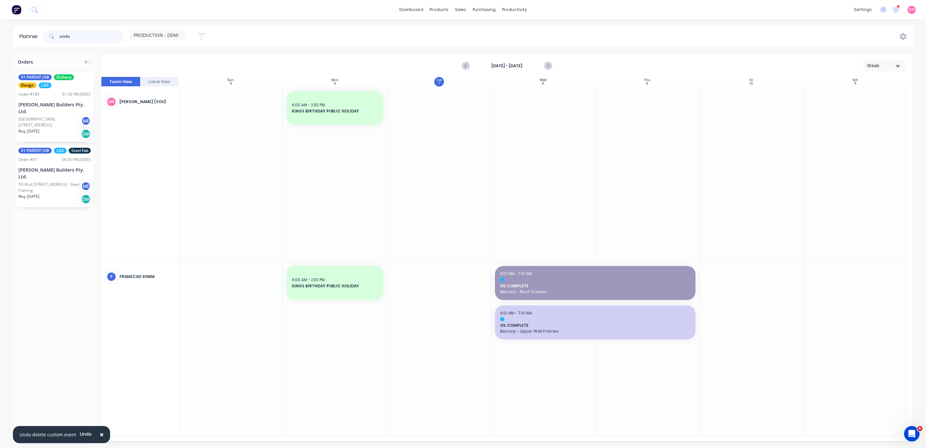
type input "stirlin"
drag, startPoint x: 56, startPoint y: 101, endPoint x: 438, endPoint y: 314, distance: 438.0
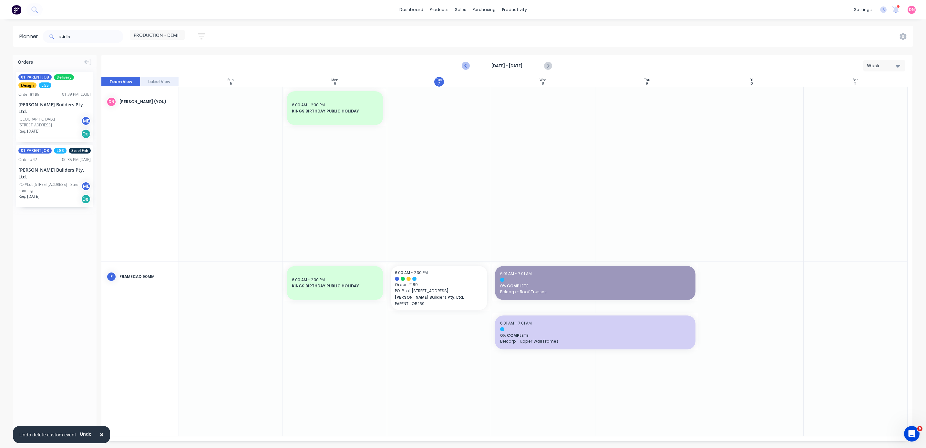
click at [461, 64] on icon "Previous page" at bounding box center [466, 66] width 8 height 8
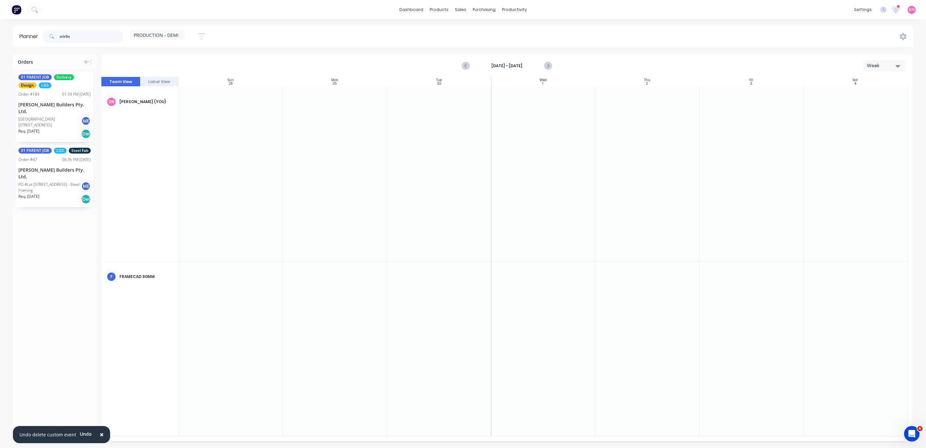
drag, startPoint x: 90, startPoint y: 36, endPoint x: 26, endPoint y: 33, distance: 64.7
click at [26, 33] on header "Planner stirlin PRODUCTION - DEMI Save new view None (Default) edit DESIGN TEAM…" at bounding box center [463, 36] width 900 height 21
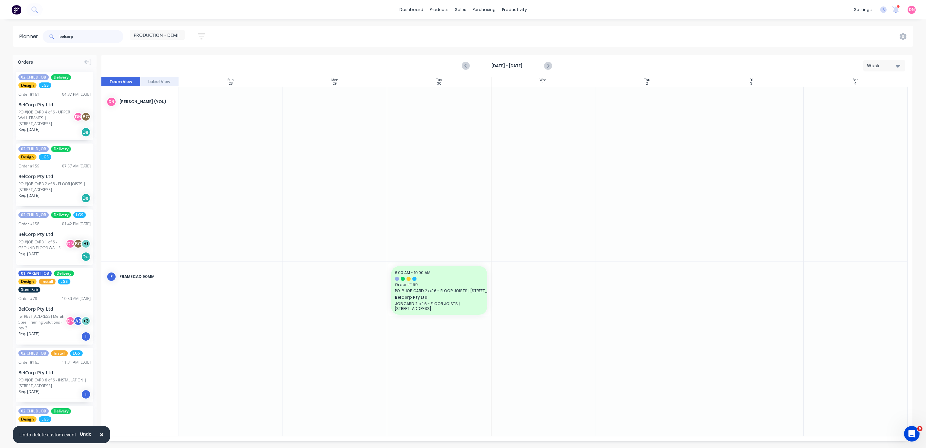
type input "belcorp"
drag, startPoint x: 48, startPoint y: 175, endPoint x: 414, endPoint y: 349, distance: 404.4
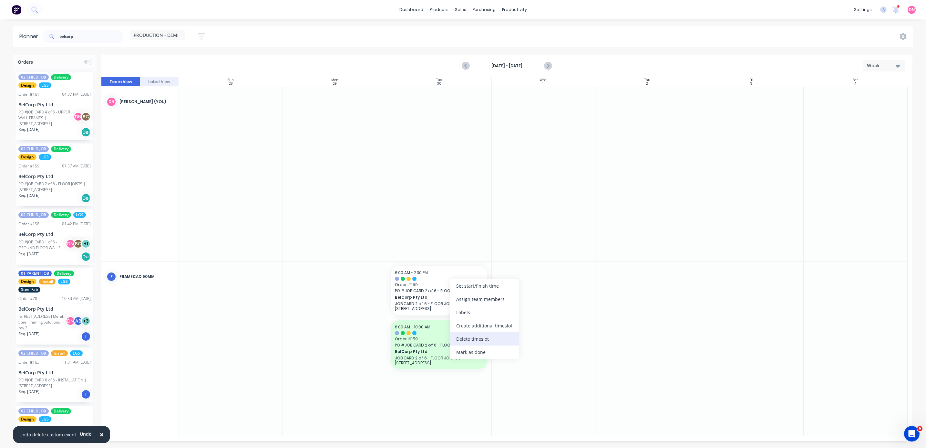
click at [461, 337] on div "Delete timeslot" at bounding box center [484, 338] width 69 height 13
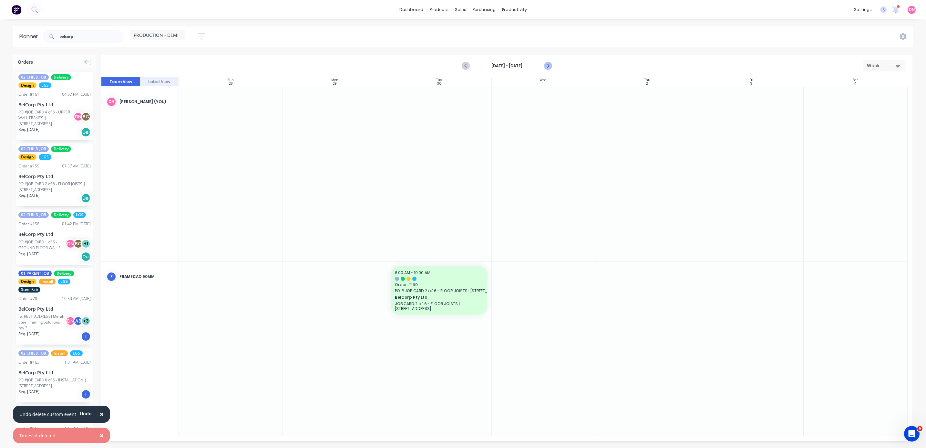
click at [461, 65] on icon "Next page" at bounding box center [547, 65] width 3 height 5
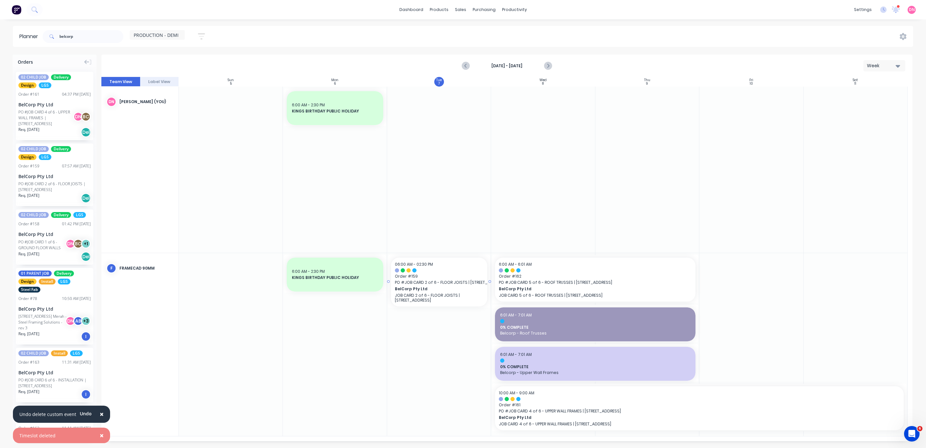
drag, startPoint x: 65, startPoint y: 188, endPoint x: 448, endPoint y: 298, distance: 398.2
drag, startPoint x: 86, startPoint y: 37, endPoint x: -3, endPoint y: 33, distance: 89.2
click at [0, 33] on html "× Undo delete custom event Undo × Timeslot deleted dashboard products sales pur…" at bounding box center [463, 224] width 926 height 448
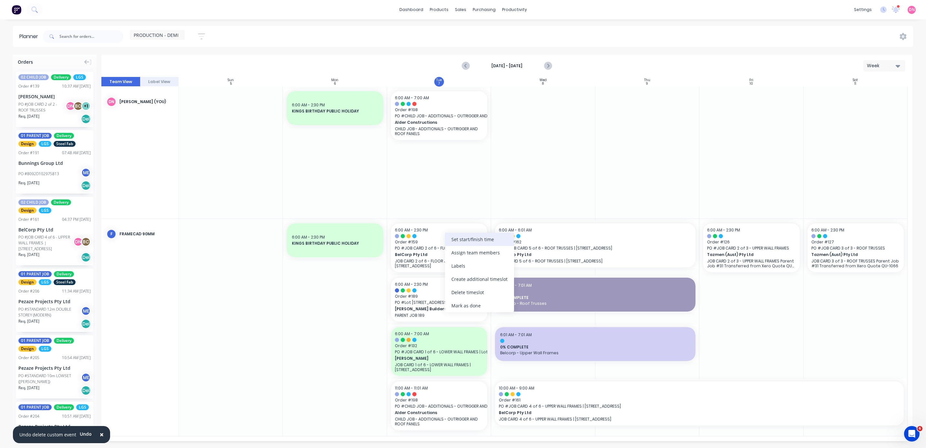
click at [461, 242] on div "Set start/finish time" at bounding box center [479, 238] width 69 height 13
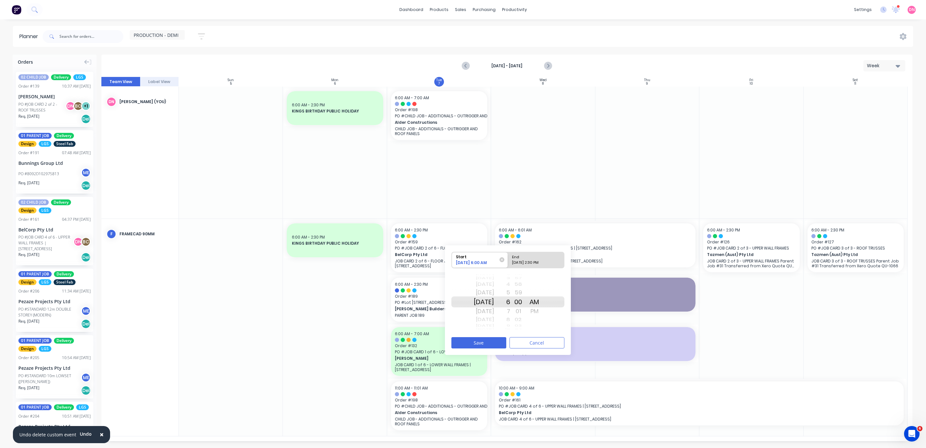
click at [461, 313] on div "01" at bounding box center [518, 311] width 16 height 10
click at [461, 309] on div "7" at bounding box center [502, 311] width 16 height 10
click at [461, 260] on div "[DATE] 2:30 PM" at bounding box center [533, 264] width 47 height 8
click at [461, 260] on input "End [DATE] 2:30 PM" at bounding box center [508, 260] width 0 height 16
radio input "true"
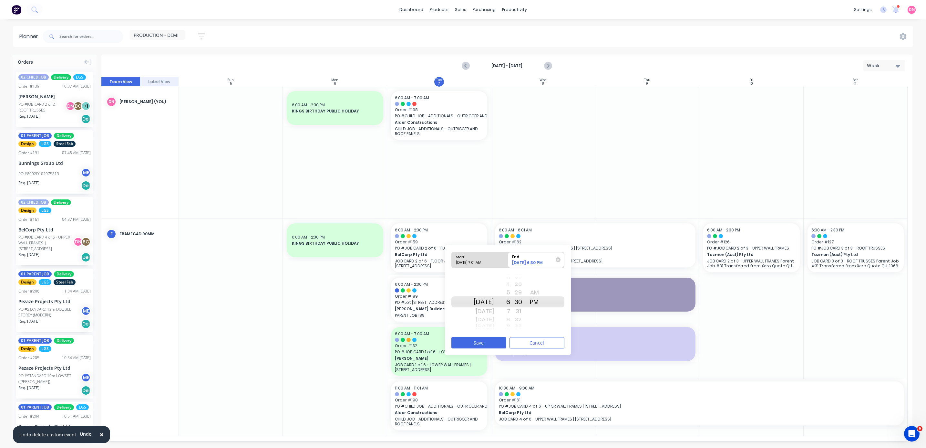
click at [461, 310] on div "7" at bounding box center [502, 311] width 16 height 10
click at [461, 329] on div "34" at bounding box center [518, 329] width 16 height 2
click at [461, 312] on div "35" at bounding box center [518, 311] width 16 height 10
drag, startPoint x: 540, startPoint y: 286, endPoint x: 541, endPoint y: 293, distance: 6.8
click at [461, 286] on div at bounding box center [534, 284] width 16 height 8
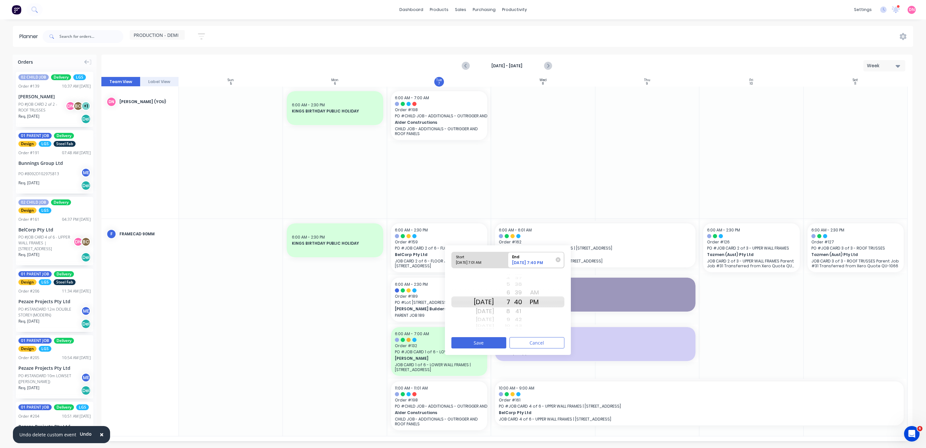
drag, startPoint x: 542, startPoint y: 291, endPoint x: 546, endPoint y: 290, distance: 3.3
click at [461, 290] on div "AM" at bounding box center [534, 292] width 16 height 10
click at [461, 341] on button "Save" at bounding box center [478, 342] width 55 height 11
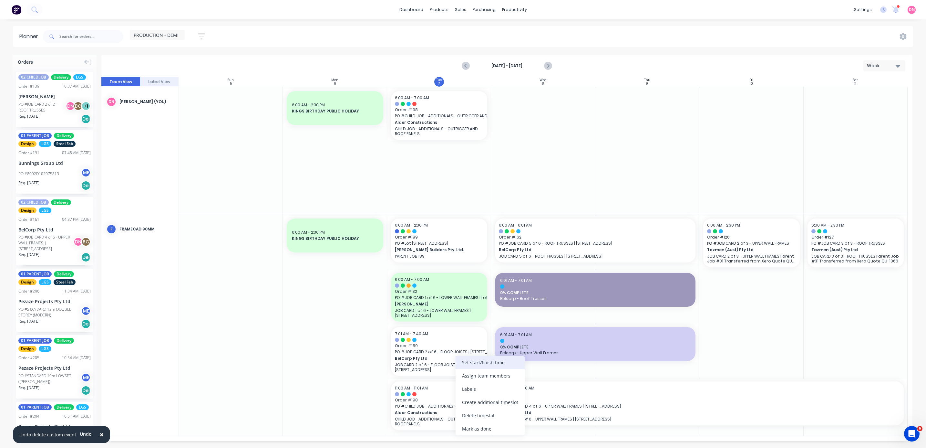
click at [461, 367] on div "Set start/finish time" at bounding box center [490, 361] width 69 height 13
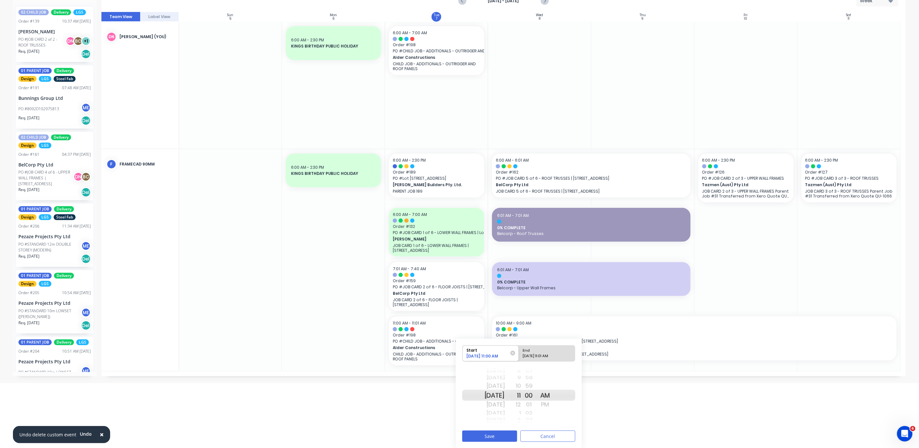
scroll to position [66, 0]
click at [461, 411] on div "02" at bounding box center [529, 412] width 16 height 8
click at [461, 404] on div "PM" at bounding box center [545, 404] width 16 height 10
click at [461, 404] on div "12" at bounding box center [513, 404] width 16 height 10
click at [461, 405] on div "1" at bounding box center [513, 404] width 16 height 10
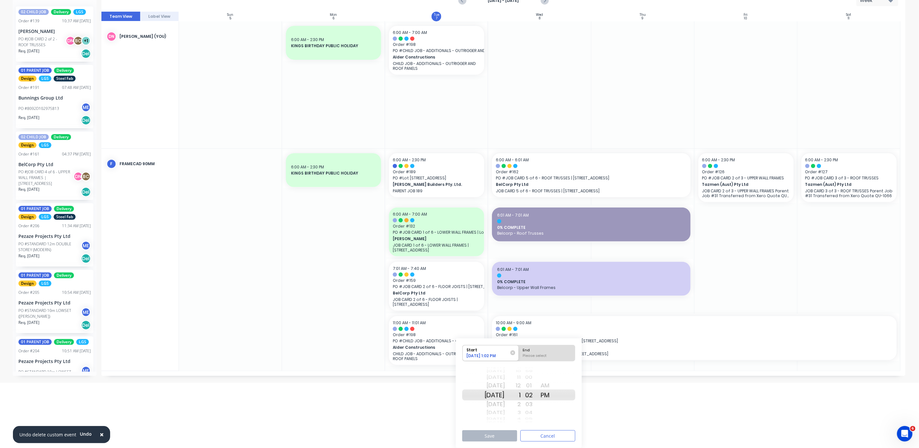
click at [461, 399] on div "4 5 6 7 8 9 10 11 12 1 2 3 4 5 6 7 8 9 10" at bounding box center [513, 394] width 16 height 8
click at [461, 409] on div "3" at bounding box center [513, 412] width 16 height 8
click at [461, 354] on div "Please select" at bounding box center [546, 357] width 53 height 8
click at [461, 354] on input "End Please select" at bounding box center [519, 353] width 0 height 16
radio input "true"
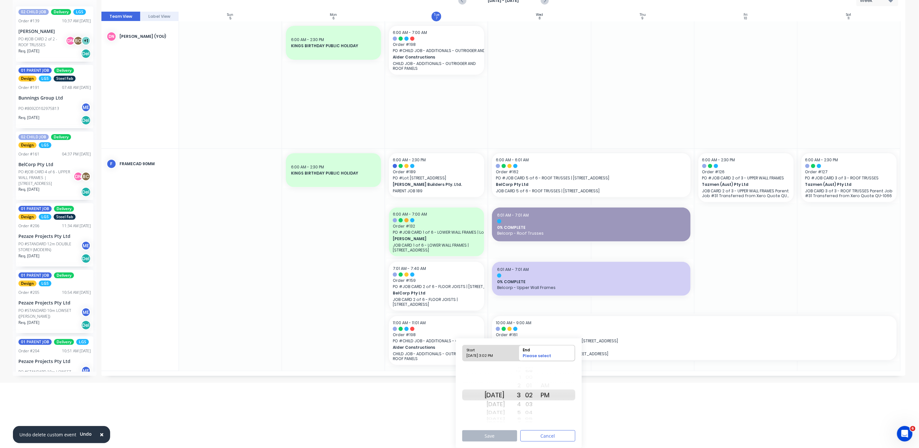
click at [461, 403] on div "03" at bounding box center [529, 404] width 16 height 10
click at [461, 400] on div "6 7 8 9 10 11 12 1 2 3 4 5 6 7 8 9 10 11 12" at bounding box center [513, 394] width 16 height 10
click at [461, 404] on div "4" at bounding box center [513, 404] width 16 height 10
click at [461, 431] on button "Save" at bounding box center [489, 435] width 55 height 11
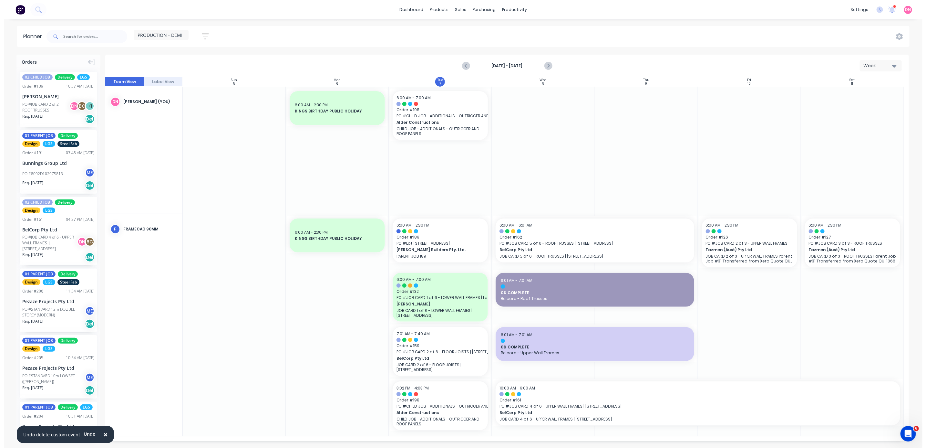
scroll to position [0, 0]
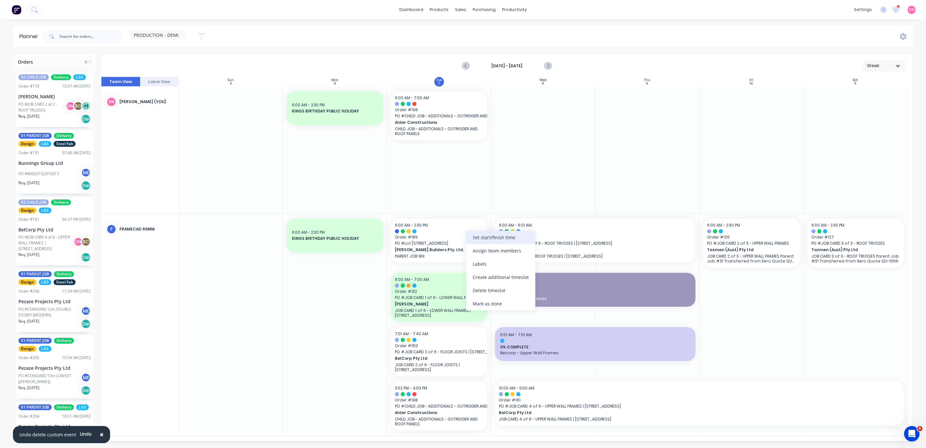
click at [461, 240] on div "Set start/finish time" at bounding box center [500, 237] width 69 height 13
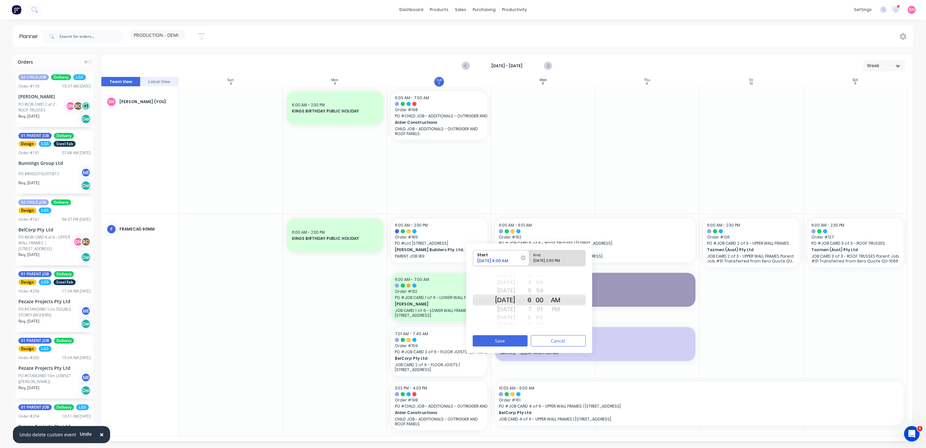
click at [461, 317] on div "8" at bounding box center [523, 317] width 16 height 8
click at [461, 309] on div "11" at bounding box center [523, 309] width 16 height 10
click at [461, 256] on div "End" at bounding box center [554, 254] width 47 height 8
click at [461, 256] on input "End [DATE] 2:30 PM" at bounding box center [529, 258] width 0 height 16
radio input "true"
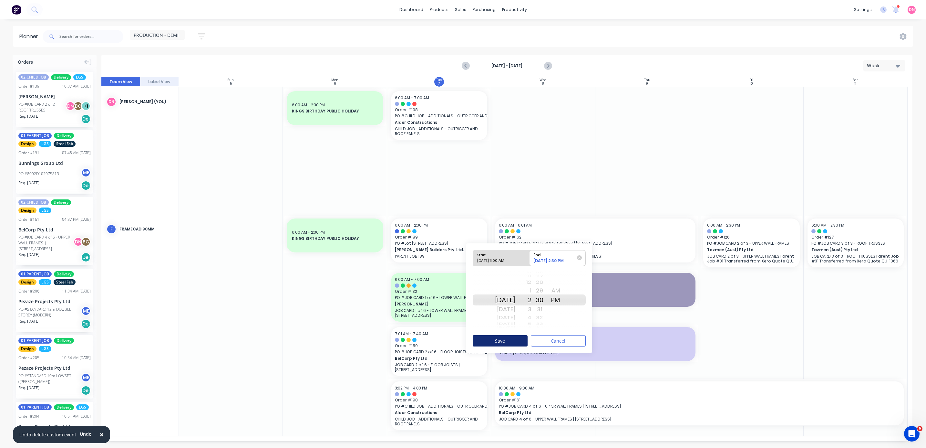
click at [461, 338] on button "Save" at bounding box center [500, 340] width 55 height 11
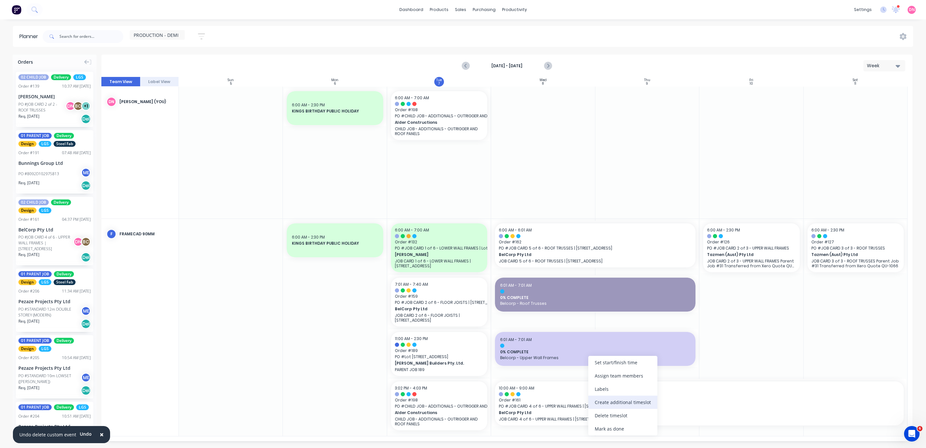
click at [461, 404] on div "Create additional timeslot" at bounding box center [622, 401] width 69 height 13
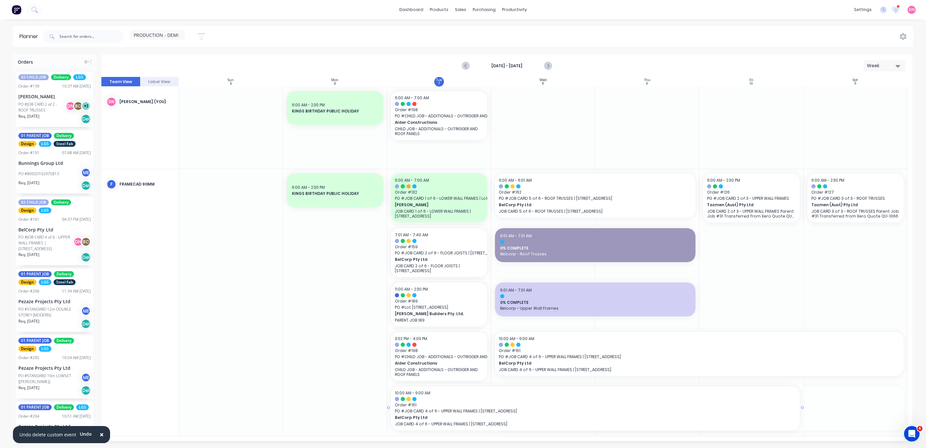
drag, startPoint x: 571, startPoint y: 416, endPoint x: 451, endPoint y: 300, distance: 167.1
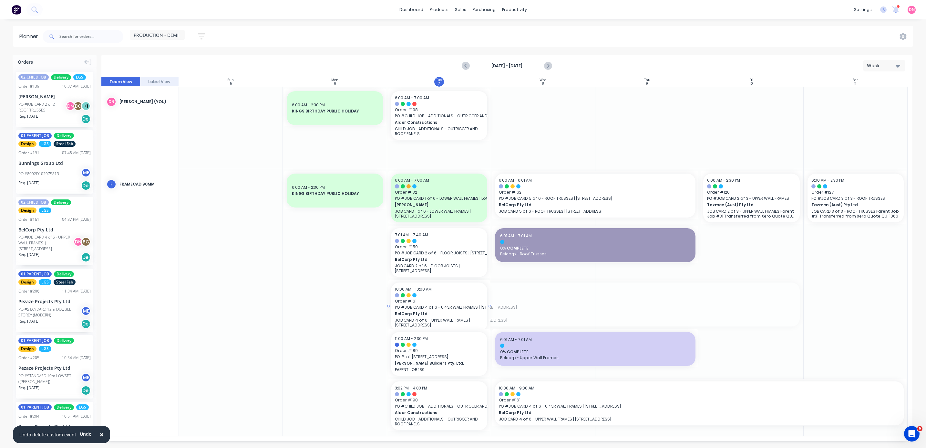
drag, startPoint x: 803, startPoint y: 305, endPoint x: 465, endPoint y: 311, distance: 338.1
drag, startPoint x: 802, startPoint y: 304, endPoint x: 463, endPoint y: 308, distance: 339.1
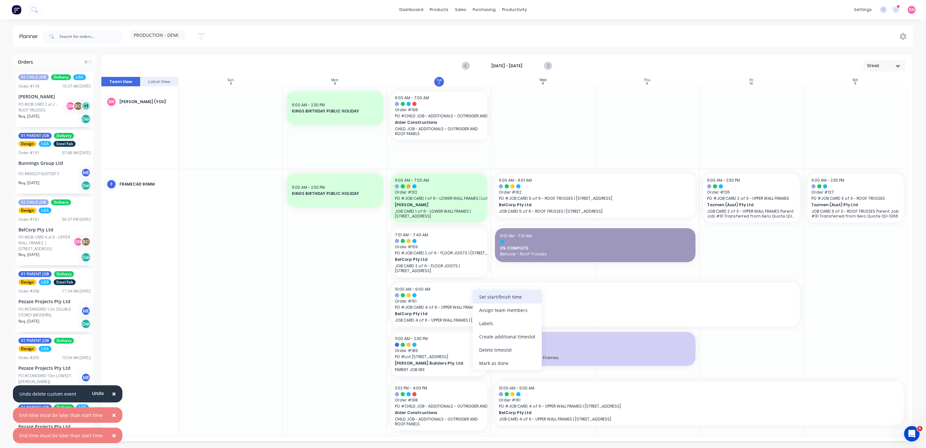
click at [461, 298] on div "Set start/finish time" at bounding box center [507, 296] width 69 height 13
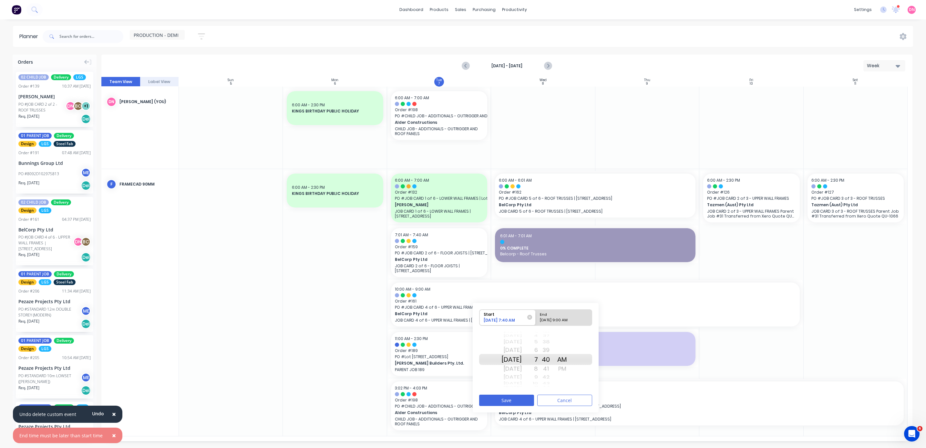
click at [461, 318] on div "[DATE] 9:00 AM" at bounding box center [561, 321] width 47 height 8
click at [461, 318] on input "End [DATE] 9:00 AM" at bounding box center [536, 317] width 0 height 16
radio input "true"
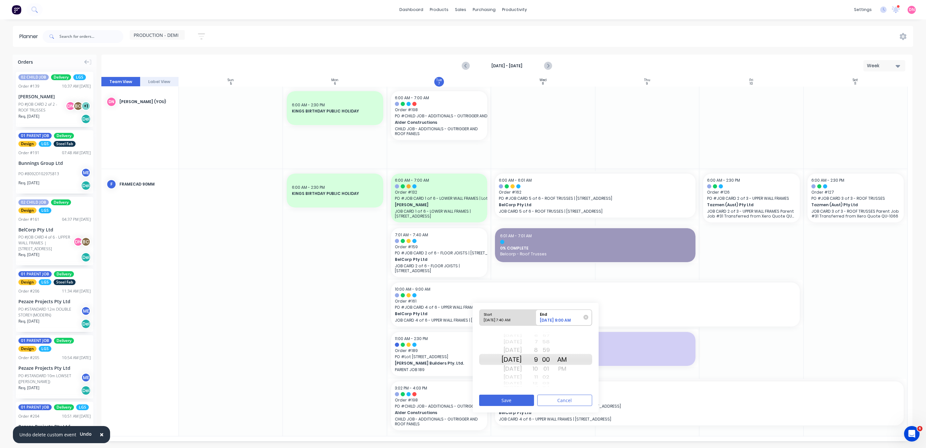
click at [461, 379] on div "11" at bounding box center [530, 377] width 16 height 8
click at [461, 402] on button "Save" at bounding box center [506, 399] width 55 height 11
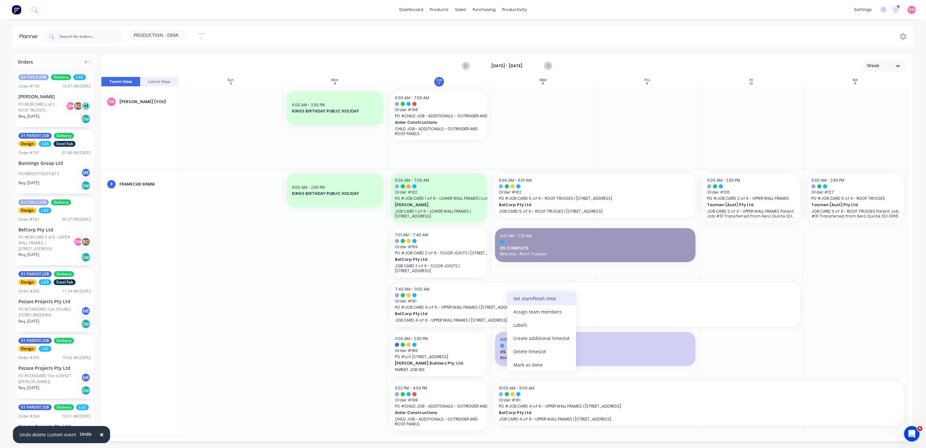
click at [461, 303] on div "Set start/finish time" at bounding box center [541, 298] width 69 height 13
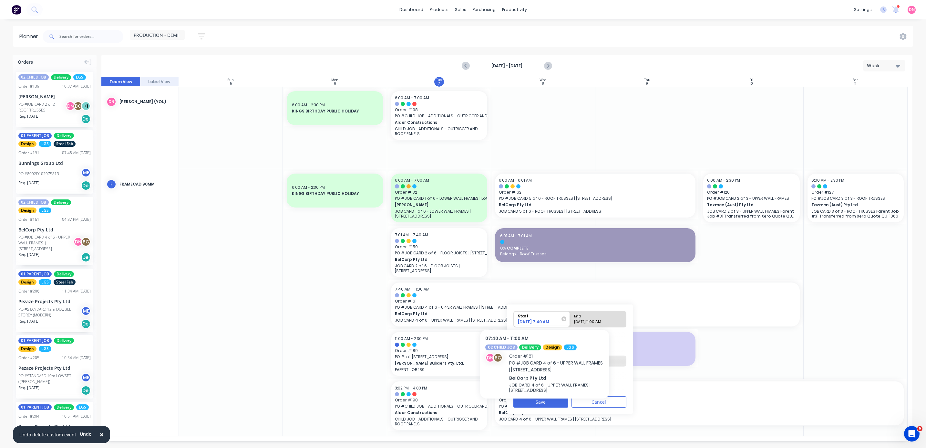
click at [461, 315] on div "End" at bounding box center [595, 315] width 47 height 8
click at [461, 315] on input "End [DATE] 11:00 AM" at bounding box center [570, 319] width 0 height 16
radio input "true"
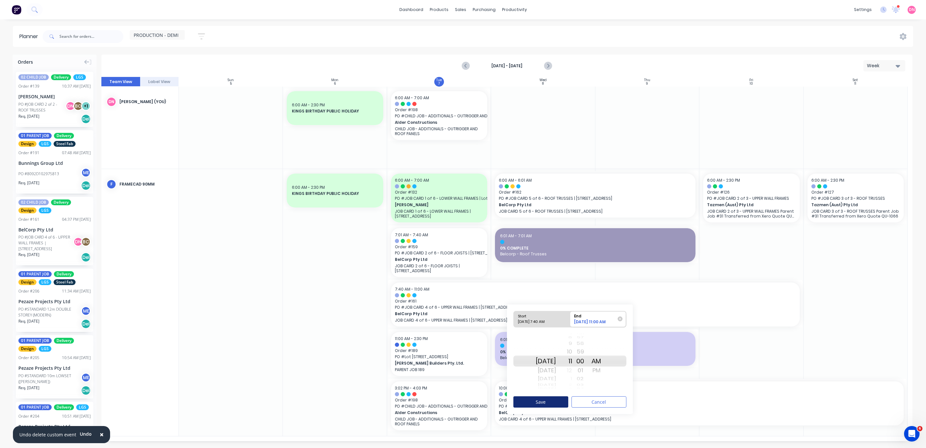
click at [461, 401] on button "Save" at bounding box center [540, 401] width 55 height 11
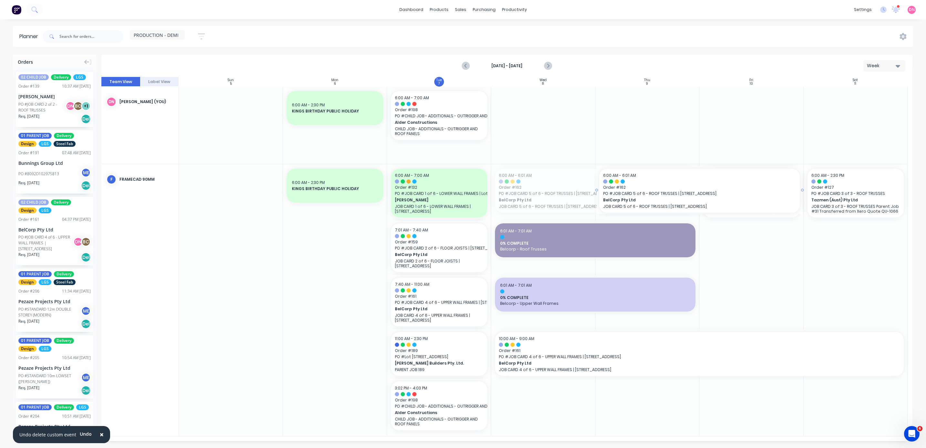
drag, startPoint x: 603, startPoint y: 197, endPoint x: 761, endPoint y: 204, distance: 158.7
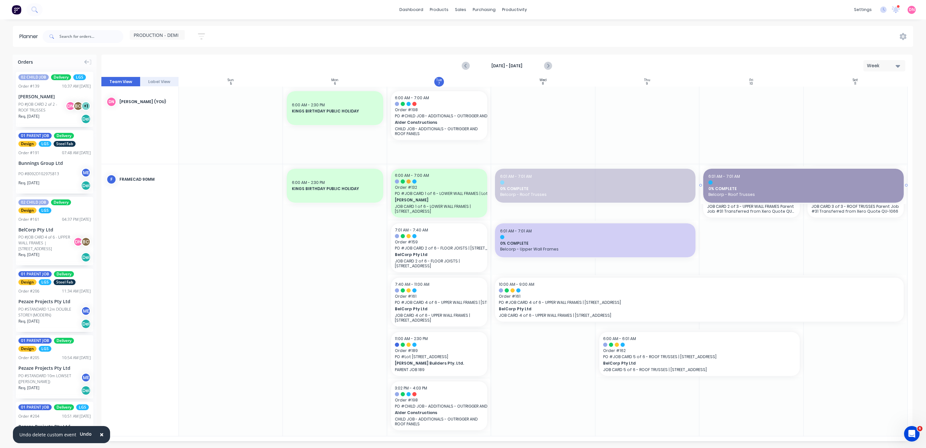
drag, startPoint x: 593, startPoint y: 171, endPoint x: 797, endPoint y: 242, distance: 215.5
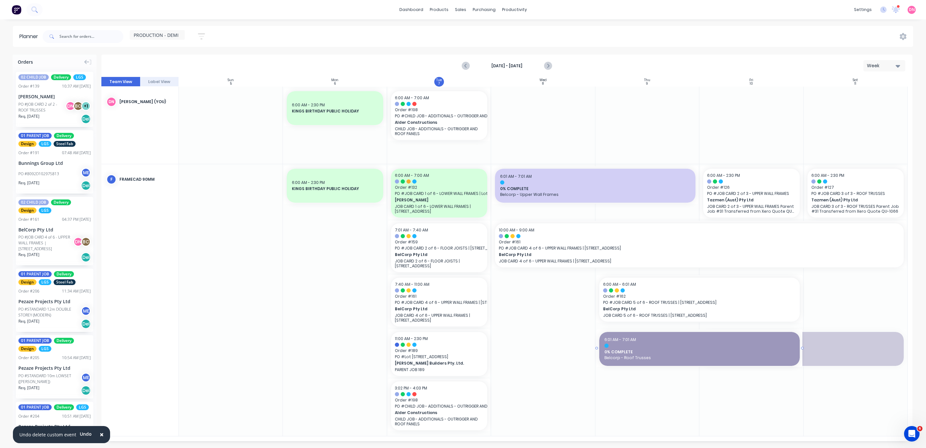
drag, startPoint x: 760, startPoint y: 348, endPoint x: 666, endPoint y: 344, distance: 94.7
click at [461, 307] on div "Mark as done" at bounding box center [486, 309] width 69 height 13
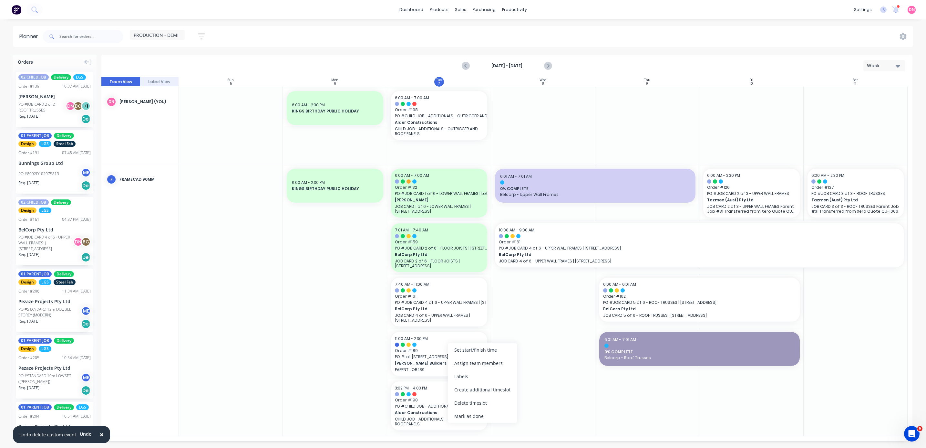
click at [461, 391] on div "Create additional timeslot" at bounding box center [482, 389] width 69 height 13
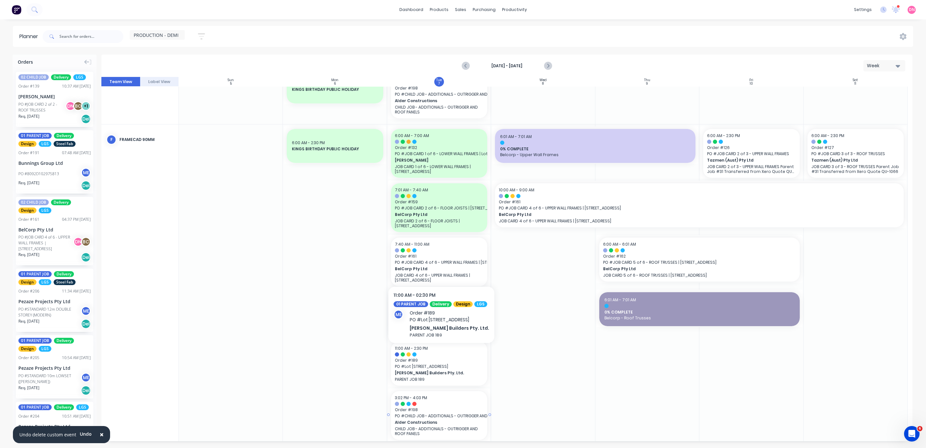
scroll to position [31, 0]
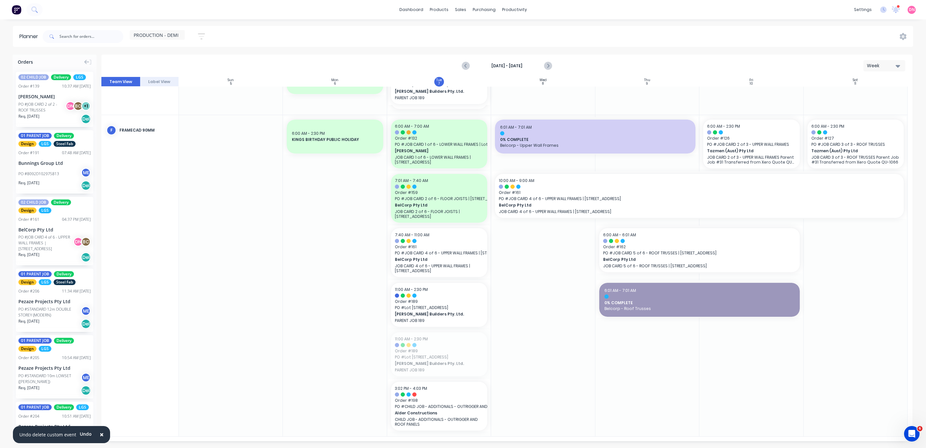
drag, startPoint x: 444, startPoint y: 108, endPoint x: 444, endPoint y: 104, distance: 3.6
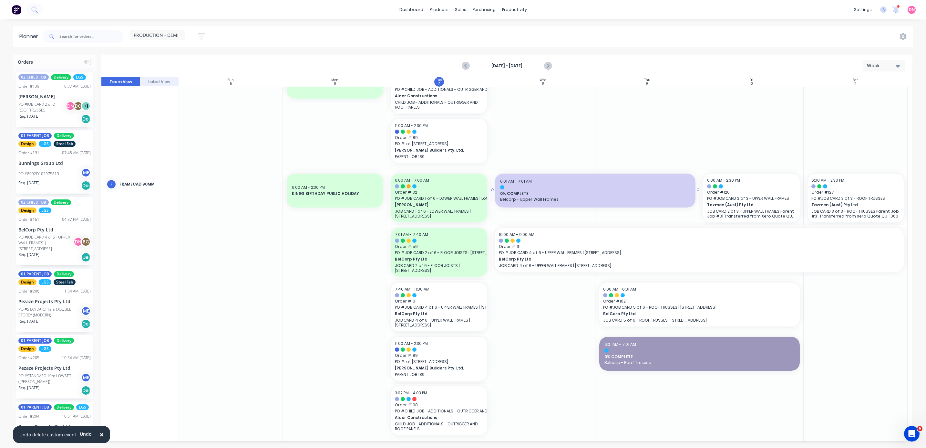
scroll to position [0, 0]
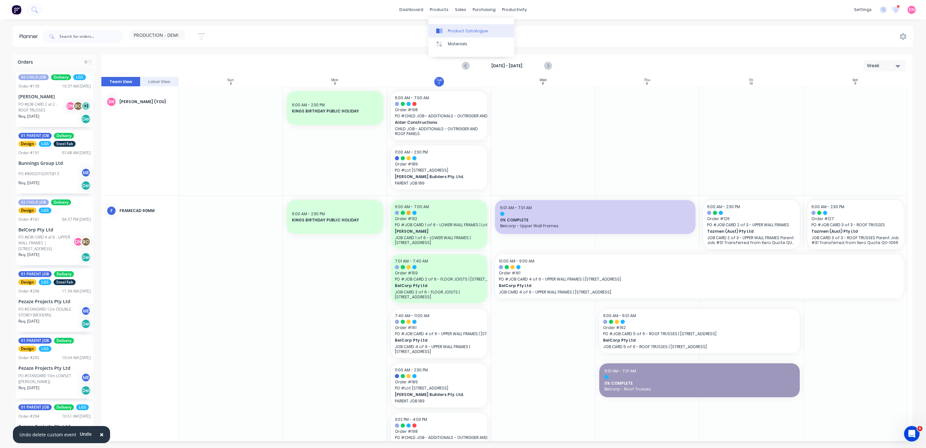
click at [441, 30] on icon at bounding box center [440, 30] width 3 height 5
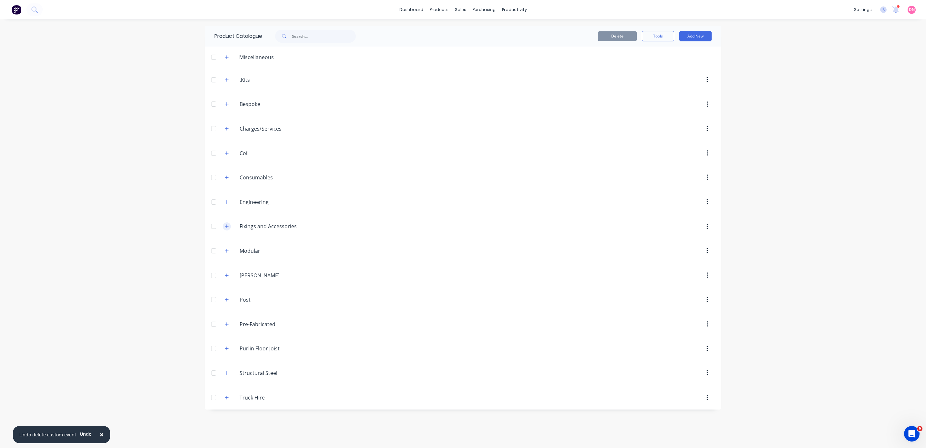
click at [227, 228] on icon "button" at bounding box center [227, 226] width 4 height 4
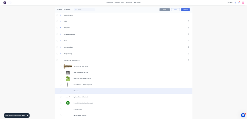
scroll to position [48, 0]
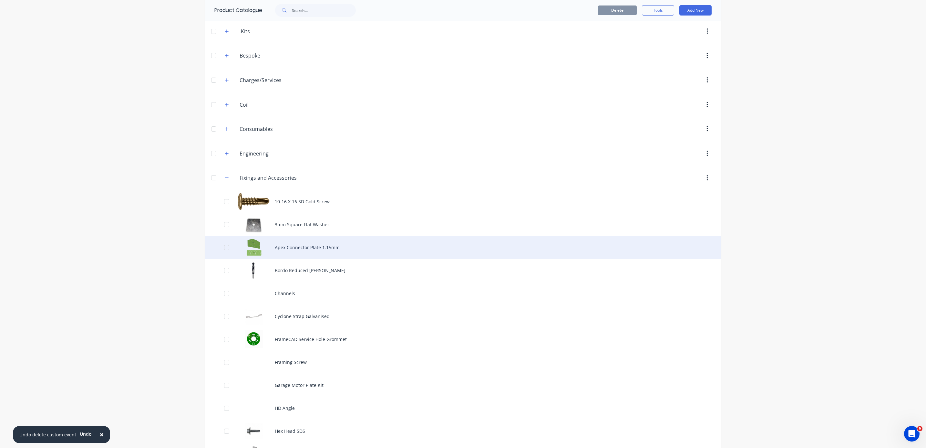
click at [314, 254] on div "Apex Connector Plate 1.15mm" at bounding box center [463, 247] width 517 height 23
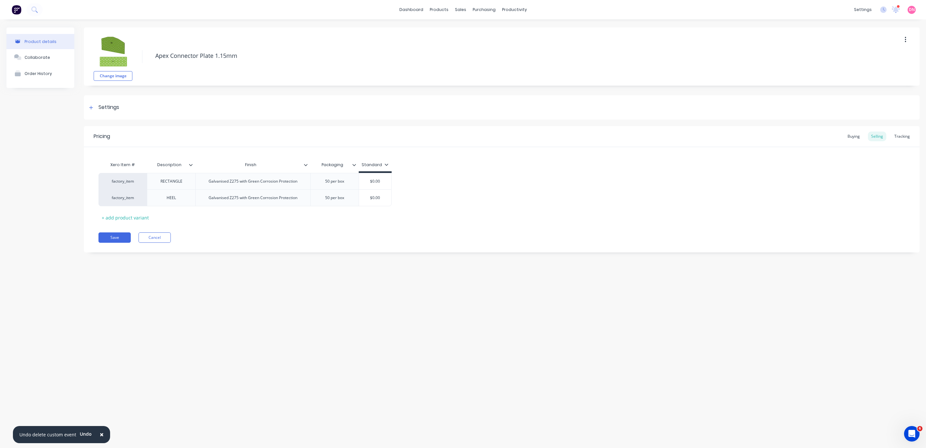
click at [121, 49] on img at bounding box center [113, 52] width 32 height 32
